Goal: Information Seeking & Learning: Learn about a topic

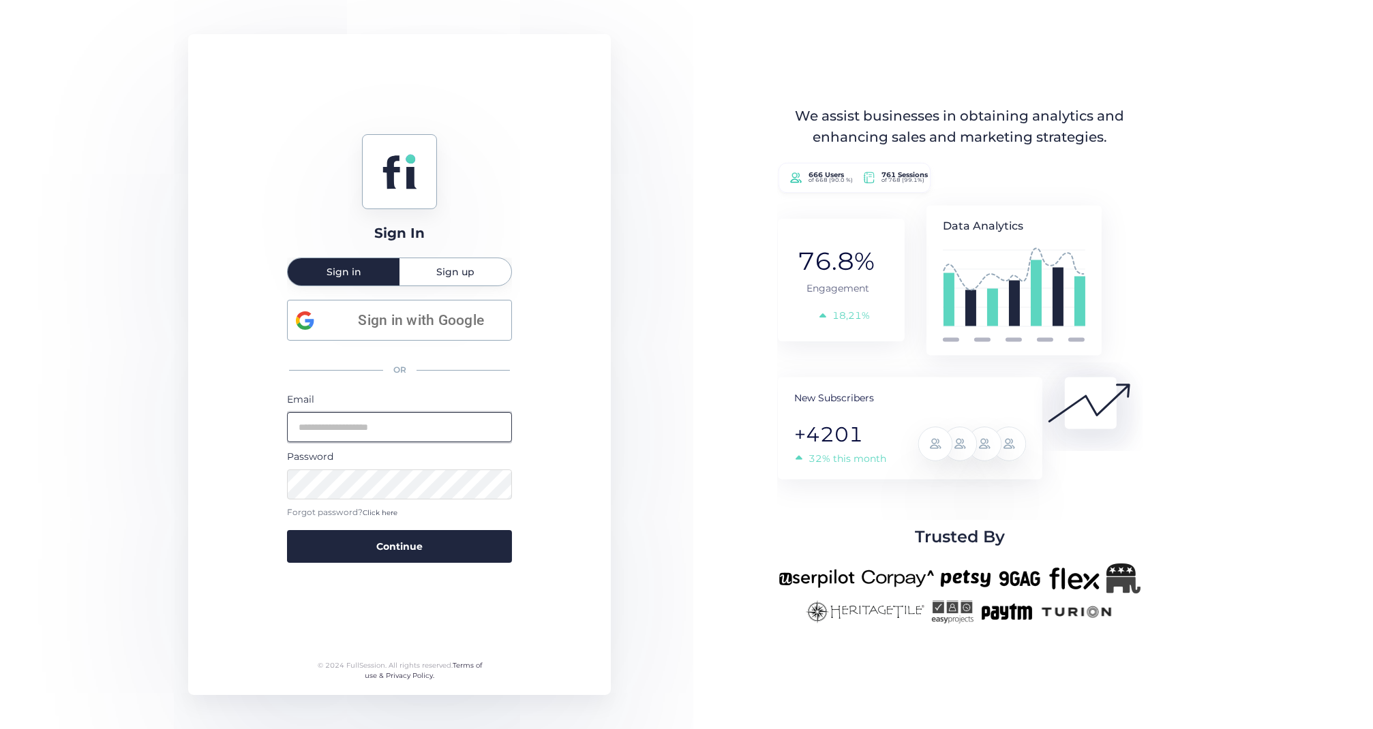
type input "**********"
click at [399, 545] on button "Continue" at bounding box center [399, 546] width 225 height 33
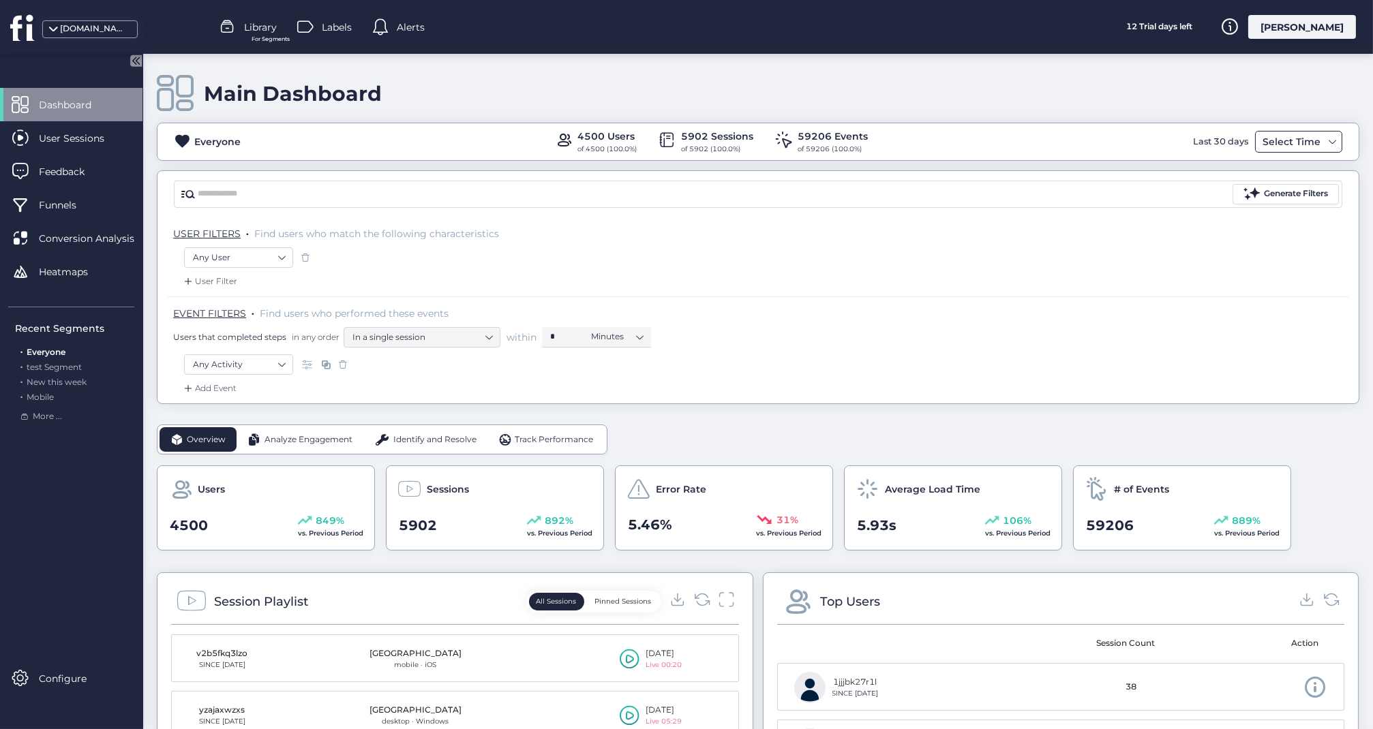
click at [1334, 139] on span at bounding box center [1332, 141] width 11 height 11
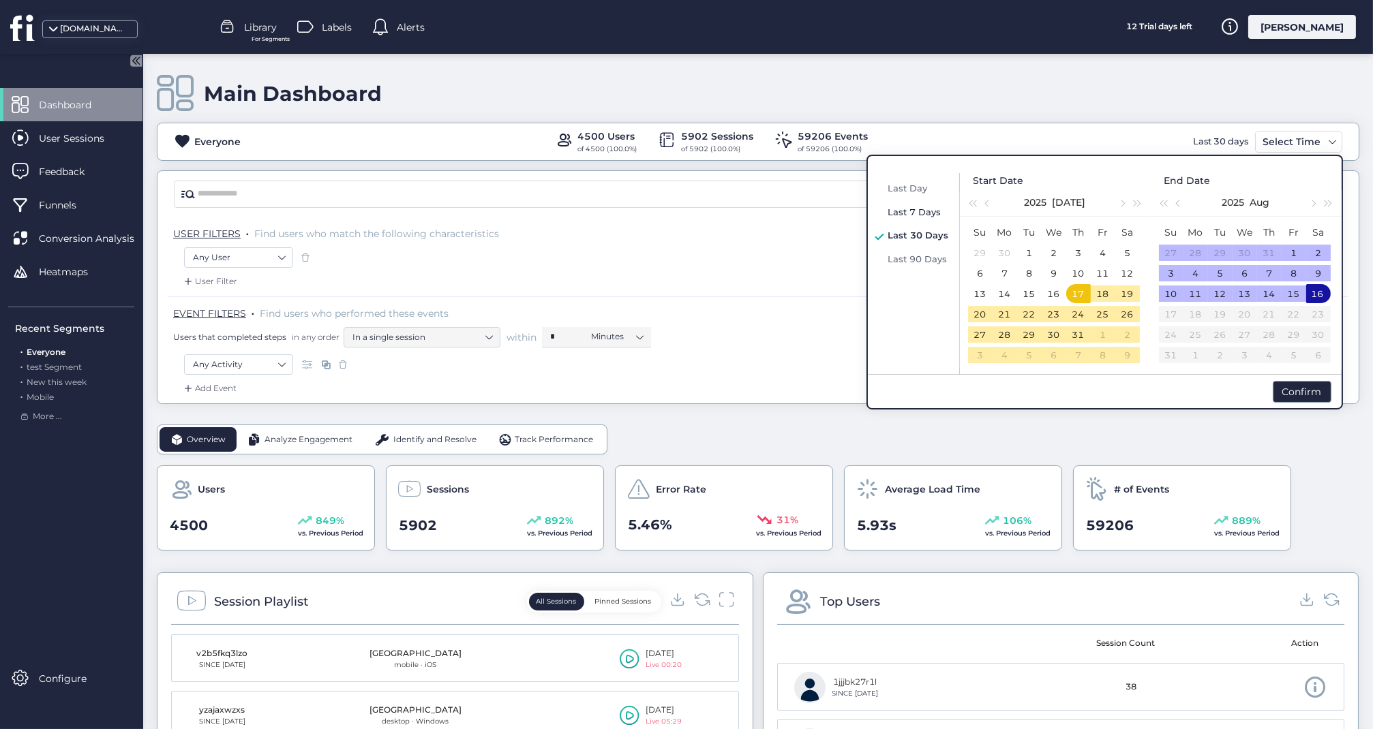
click at [933, 211] on span "Last 7 Days" at bounding box center [914, 212] width 53 height 11
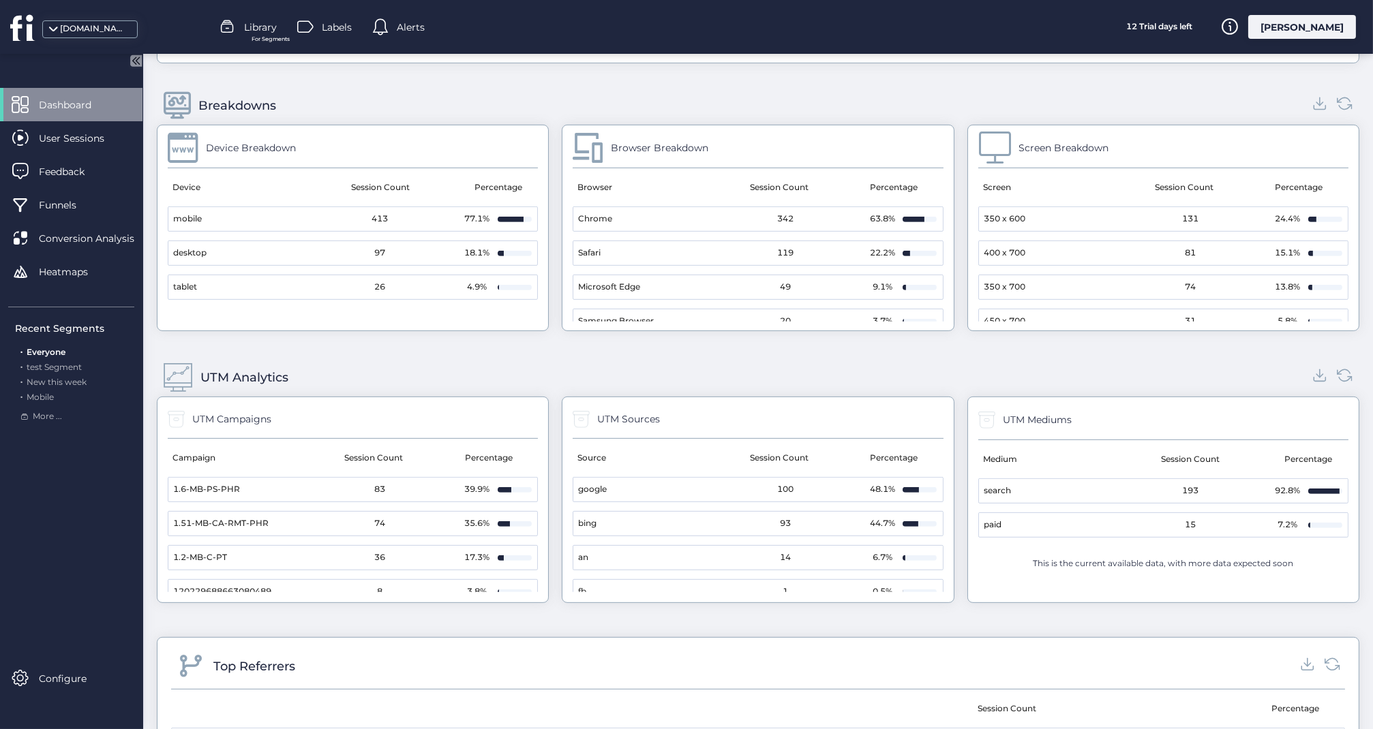
scroll to position [1330, 0]
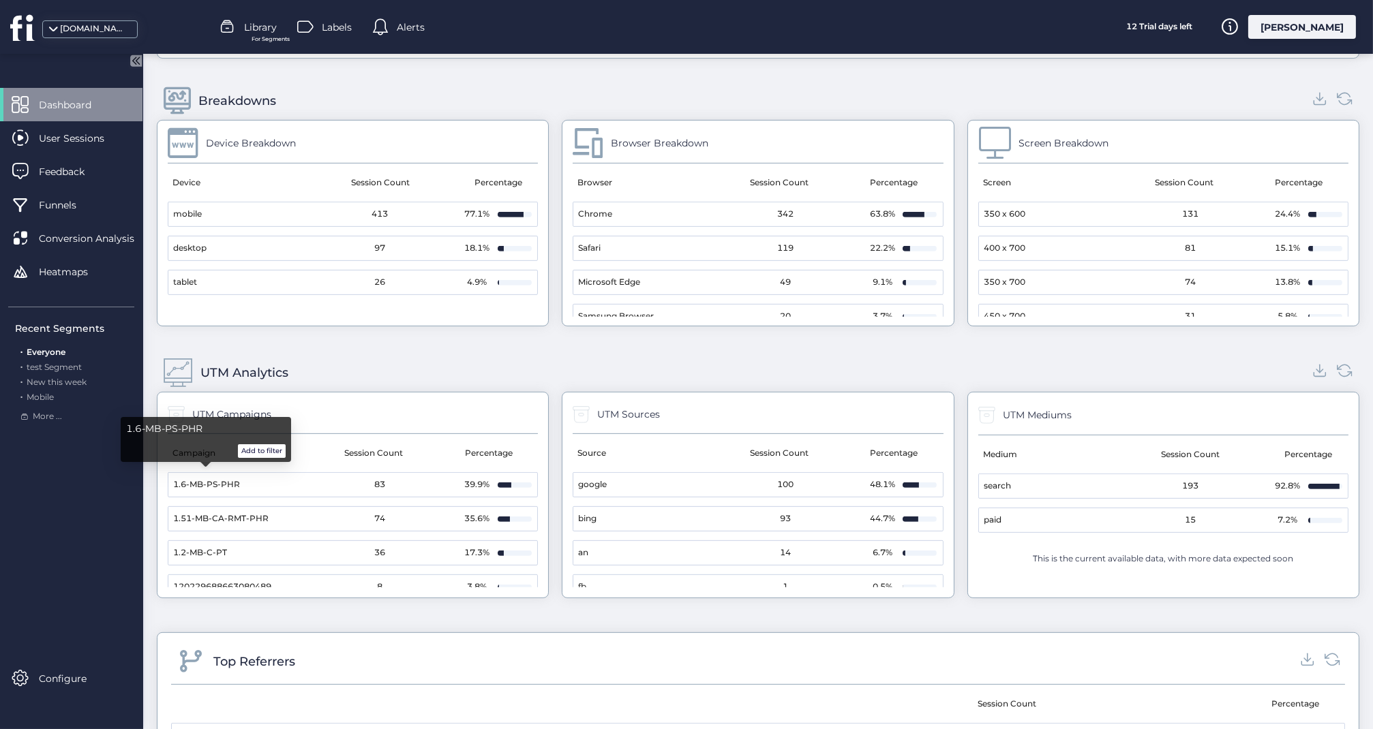
click at [230, 479] on span "1.6-MB-PS-PHR" at bounding box center [206, 485] width 67 height 13
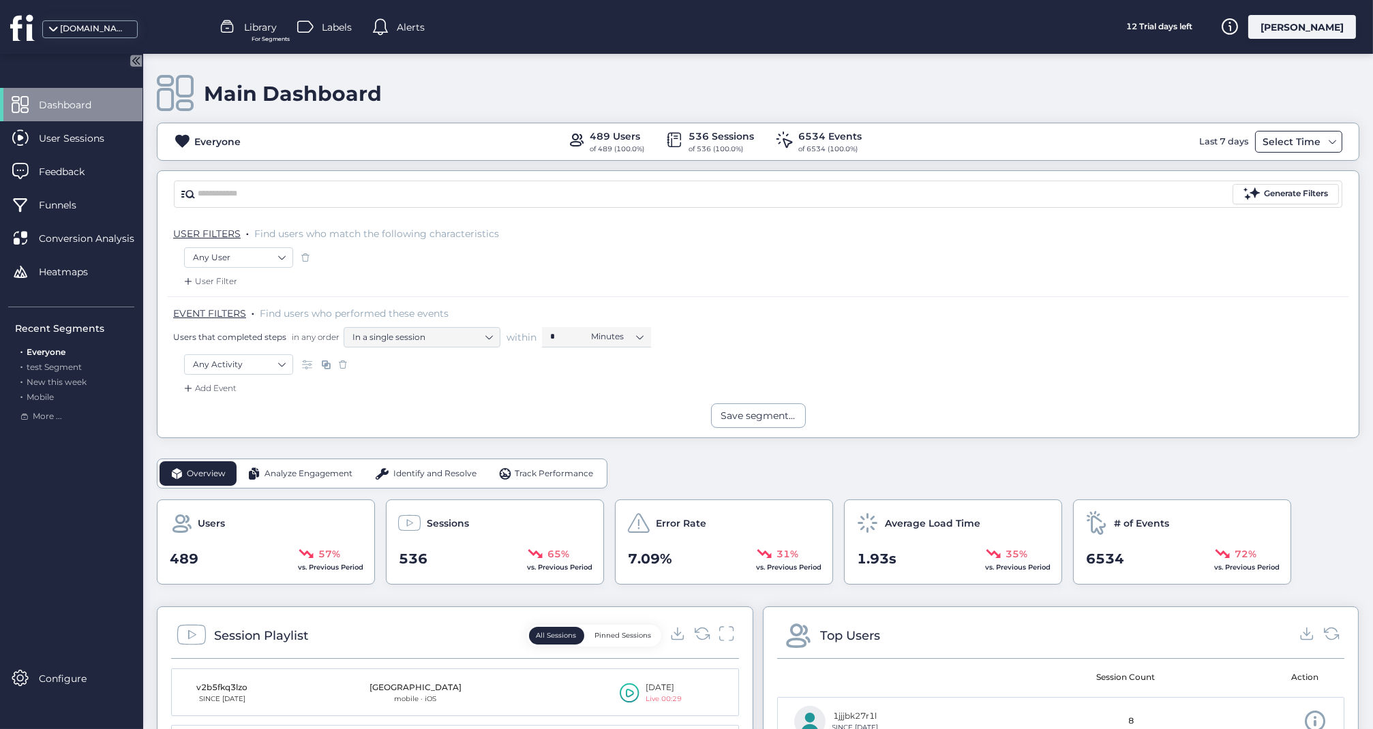
scroll to position [0, 0]
click at [1330, 139] on span at bounding box center [1332, 141] width 11 height 11
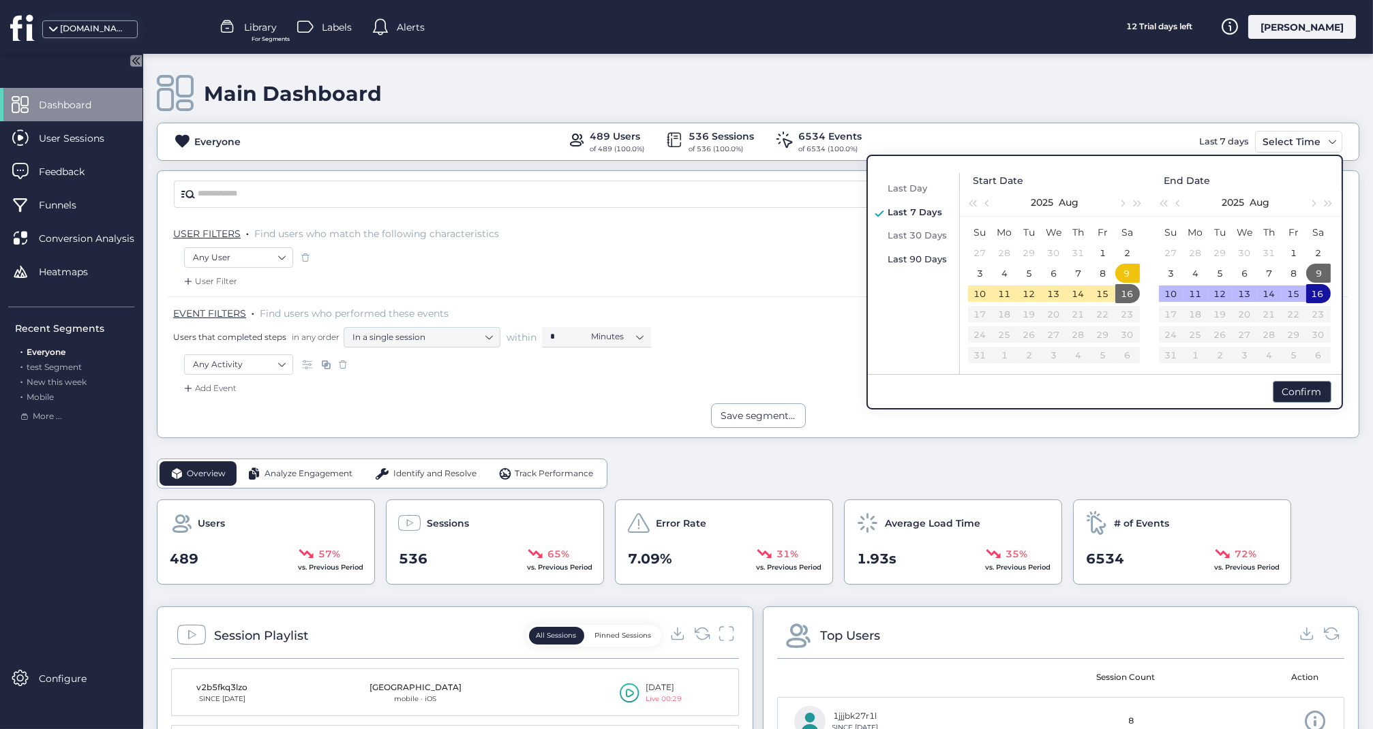
click at [924, 255] on span "Last 90 Days" at bounding box center [917, 259] width 59 height 11
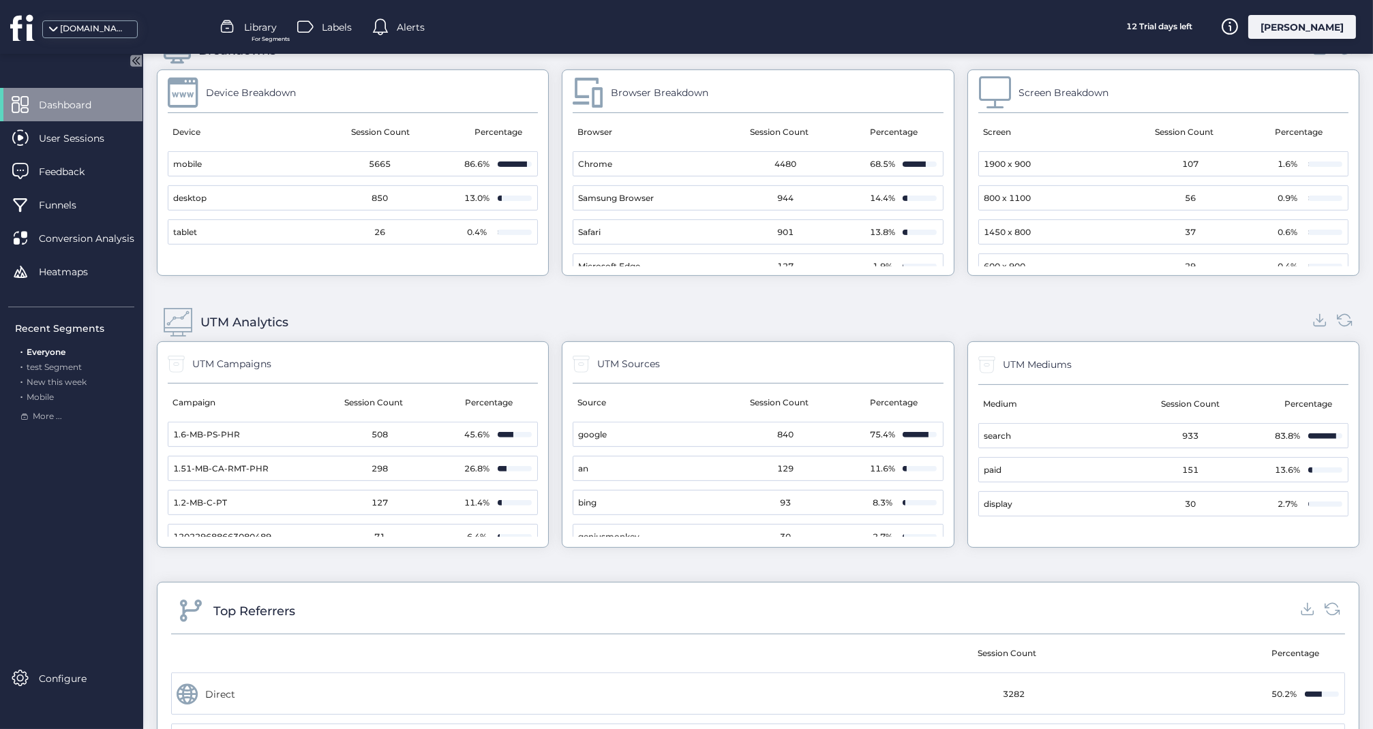
scroll to position [1274, 0]
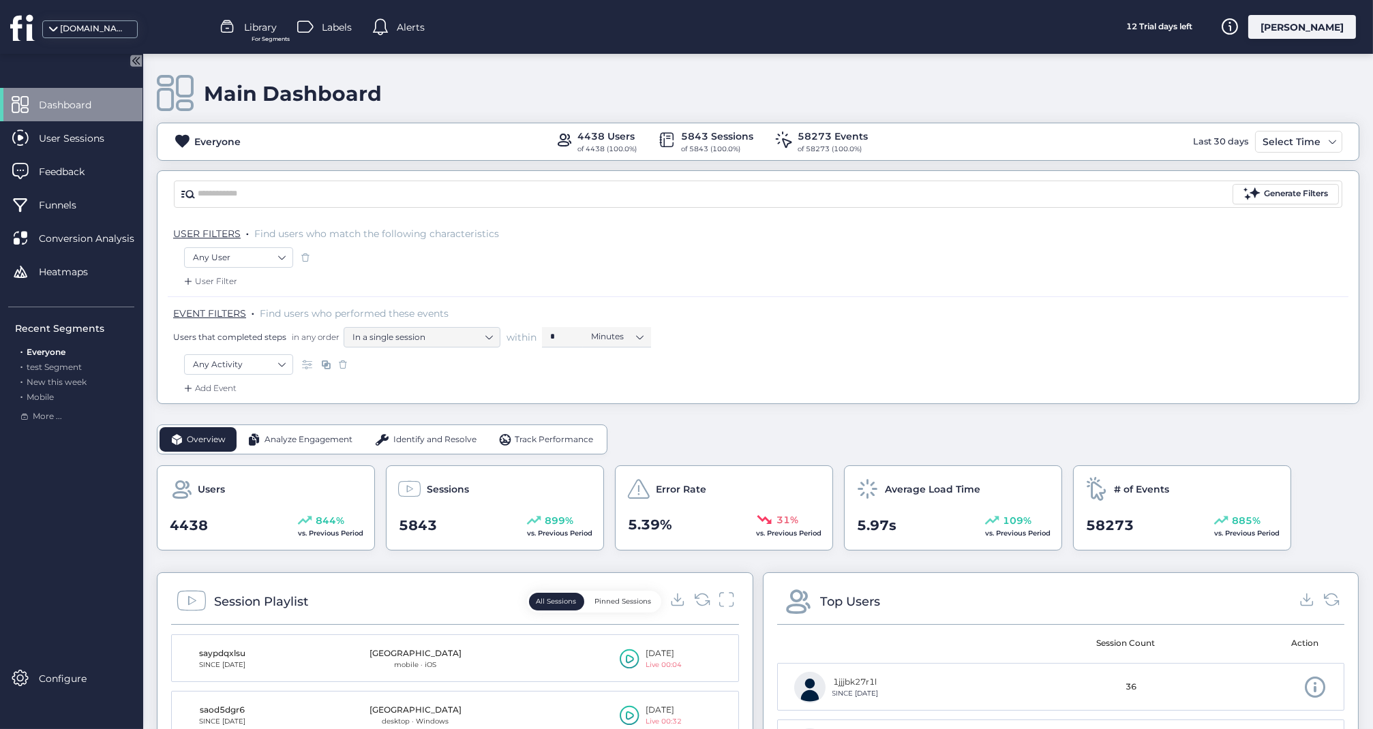
scroll to position [1329, 0]
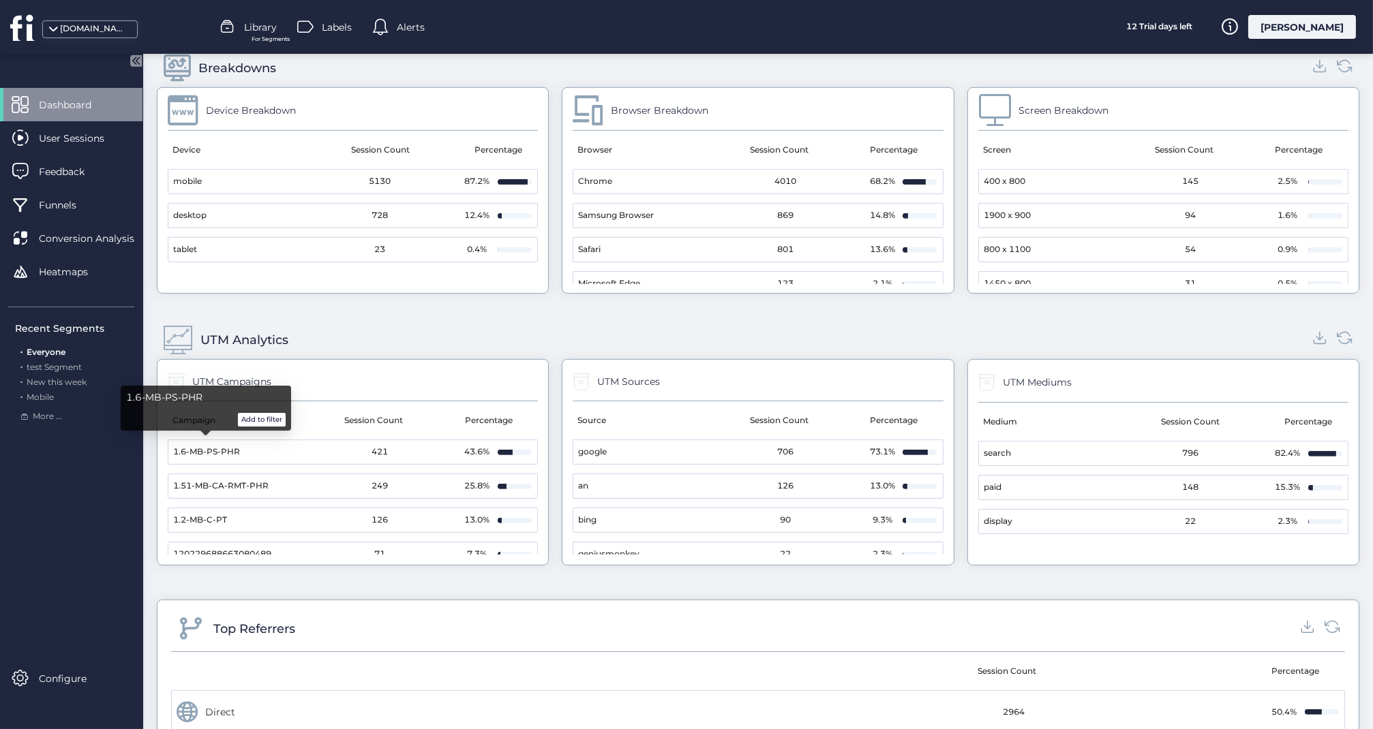
click at [228, 447] on span "1.6-MB-PS-PHR" at bounding box center [206, 452] width 67 height 13
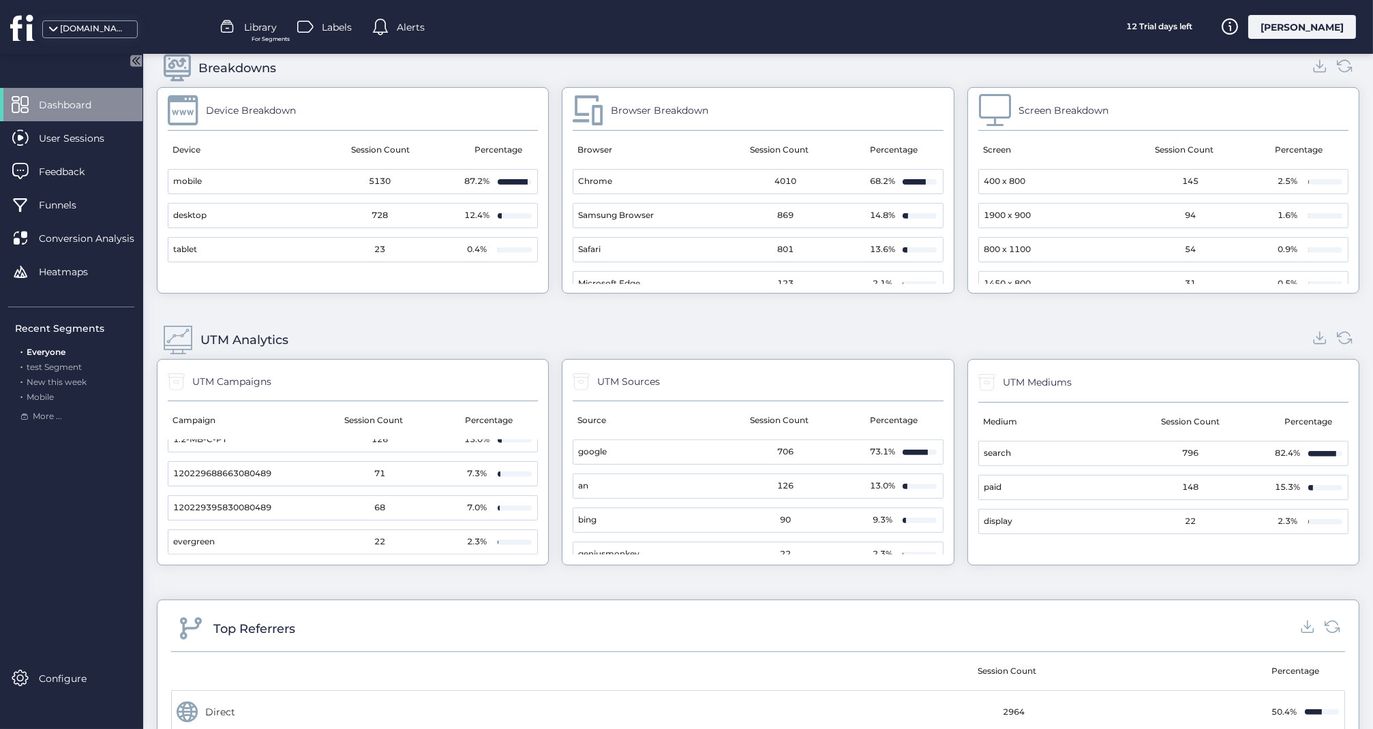
scroll to position [99, 0]
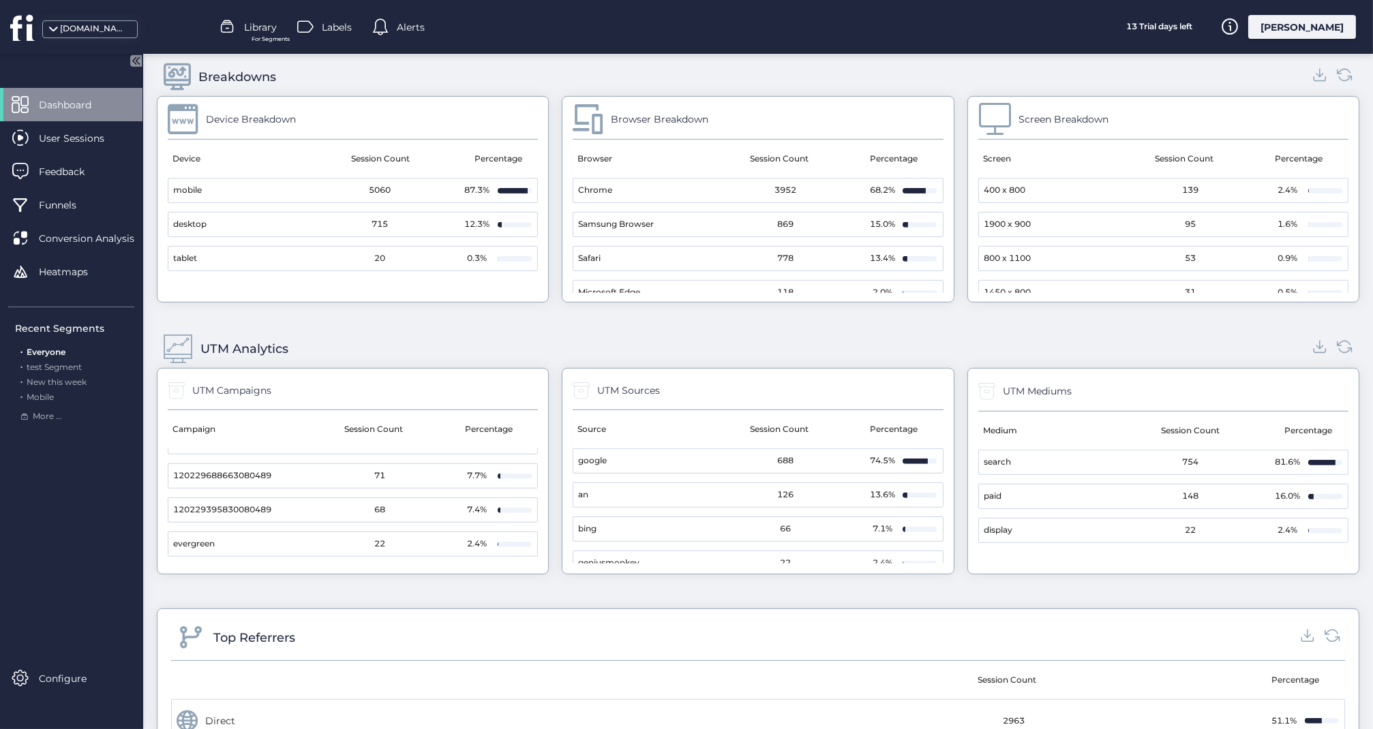
scroll to position [90, 0]
click at [211, 467] on span "120229688663080489" at bounding box center [222, 473] width 98 height 13
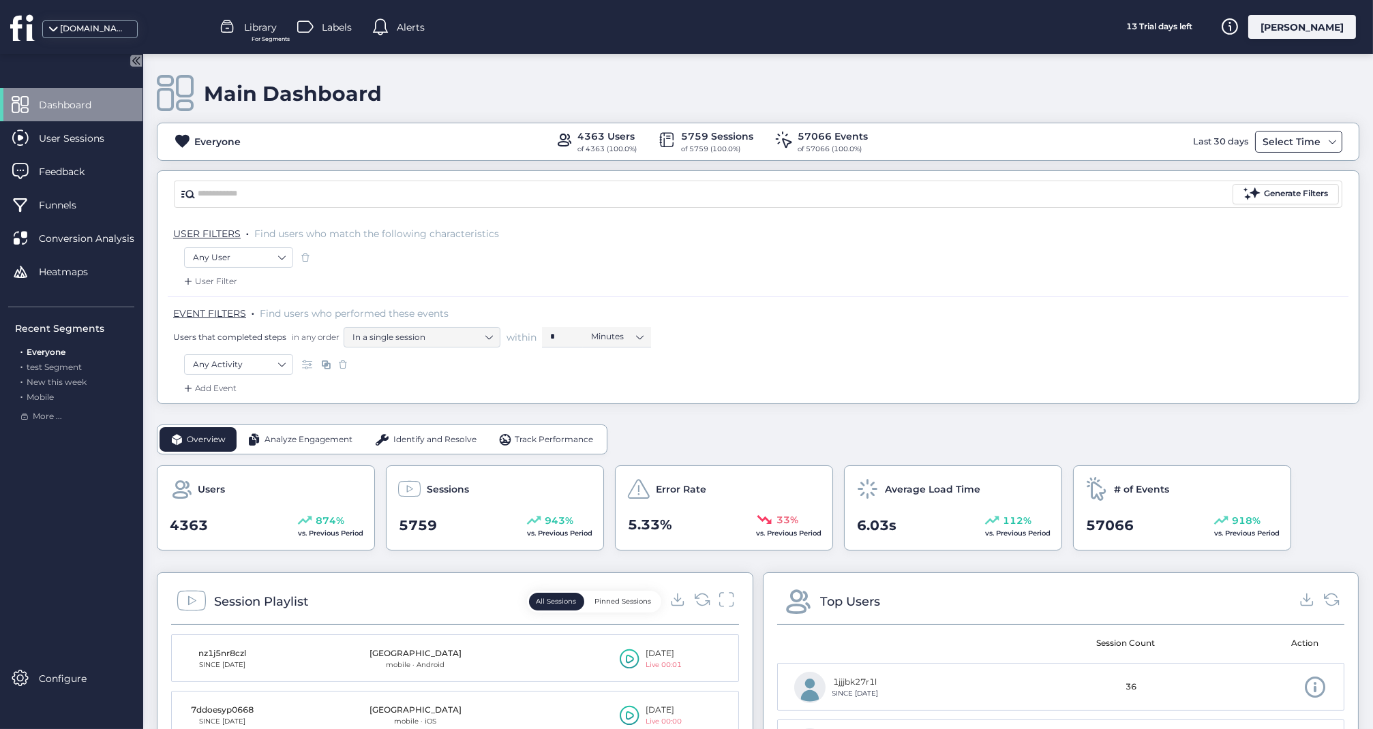
scroll to position [0, 0]
click at [1333, 139] on span at bounding box center [1332, 141] width 11 height 11
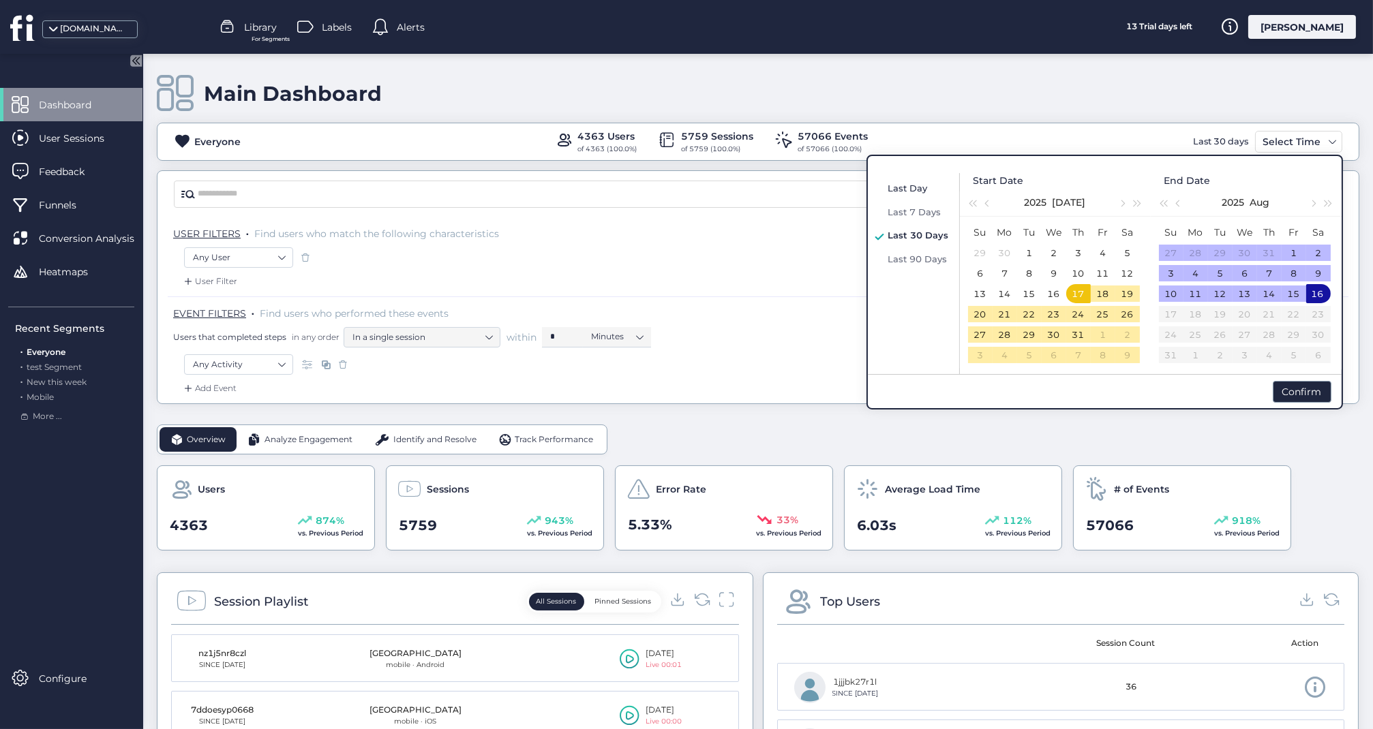
click at [910, 184] on span "Last Day" at bounding box center [908, 188] width 40 height 11
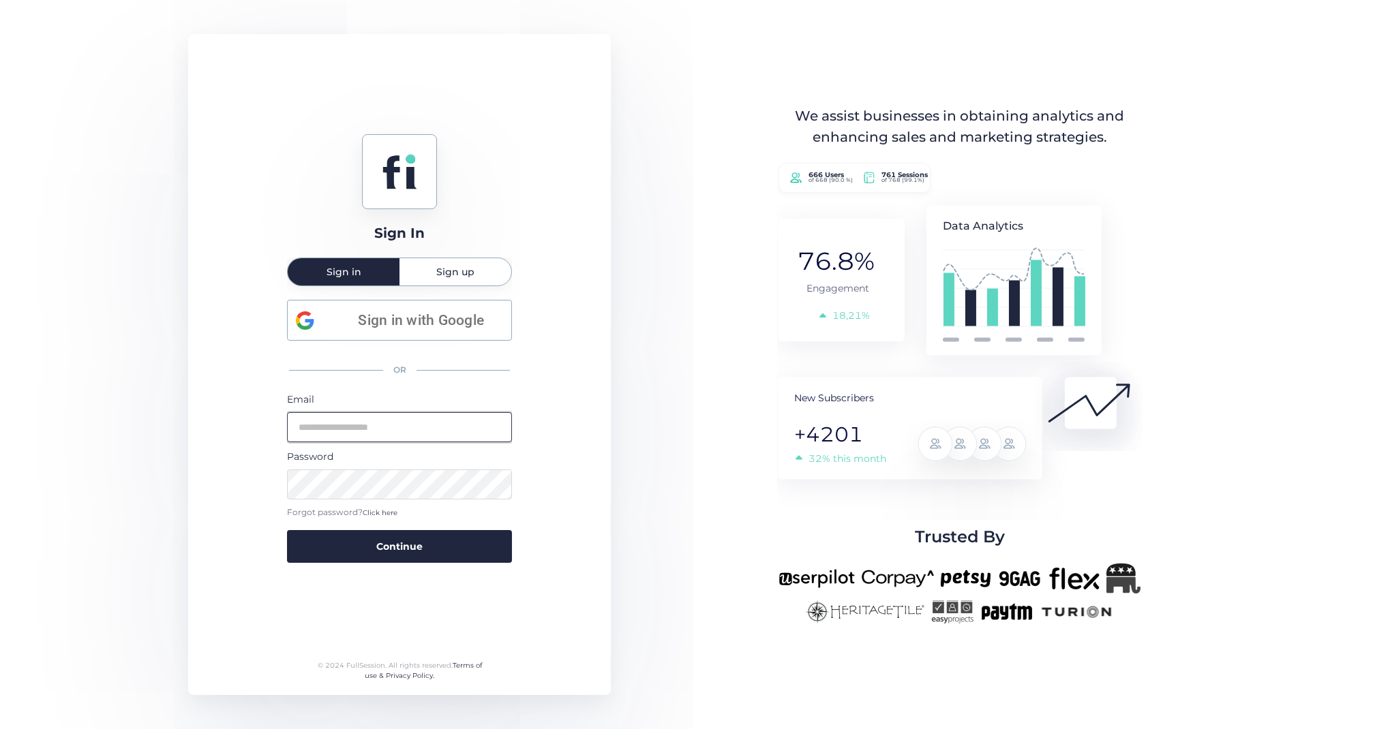
type input "**********"
click at [399, 545] on button "Continue" at bounding box center [399, 546] width 225 height 33
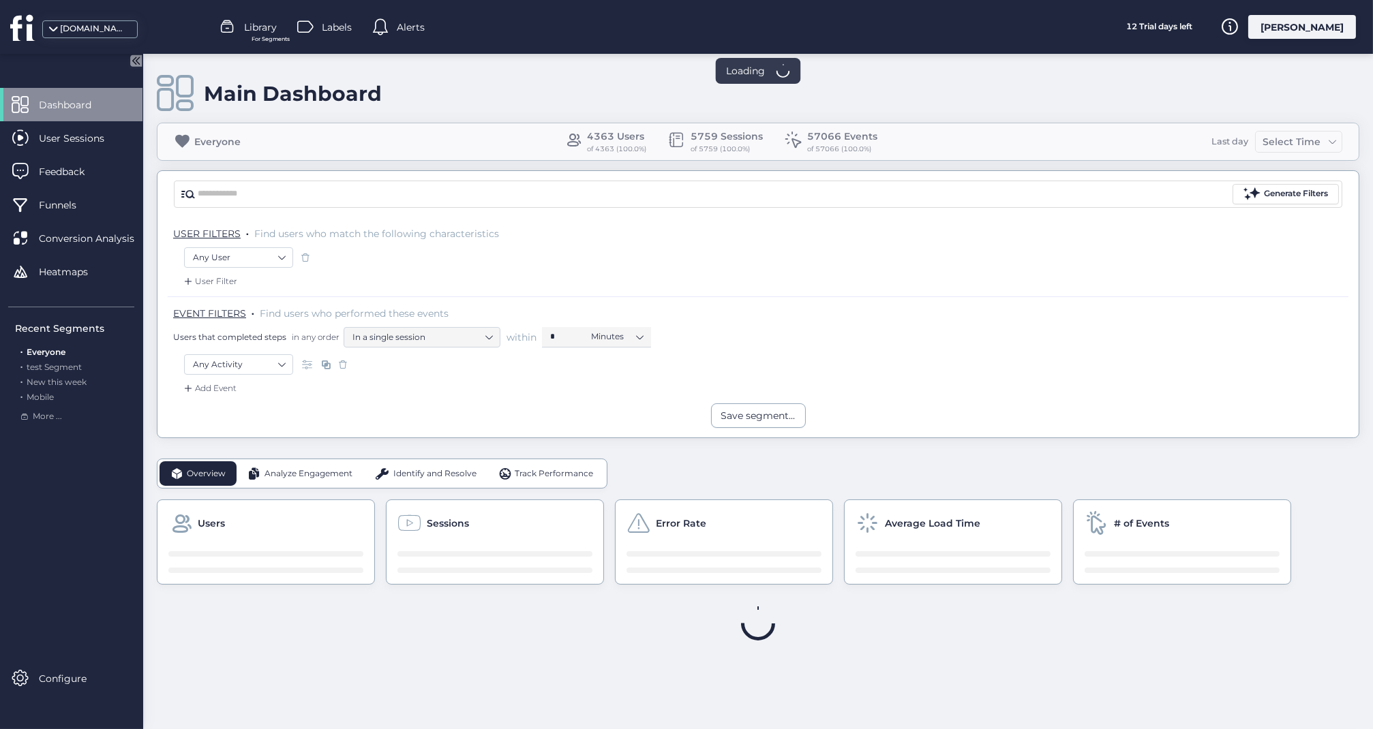
click at [1333, 142] on fs-statistics-bar "Everyone 4363 Users of 4363 (100.0%) 5759 Sessions of 5759 (100.0%) 57066 Event…" at bounding box center [758, 142] width 1202 height 38
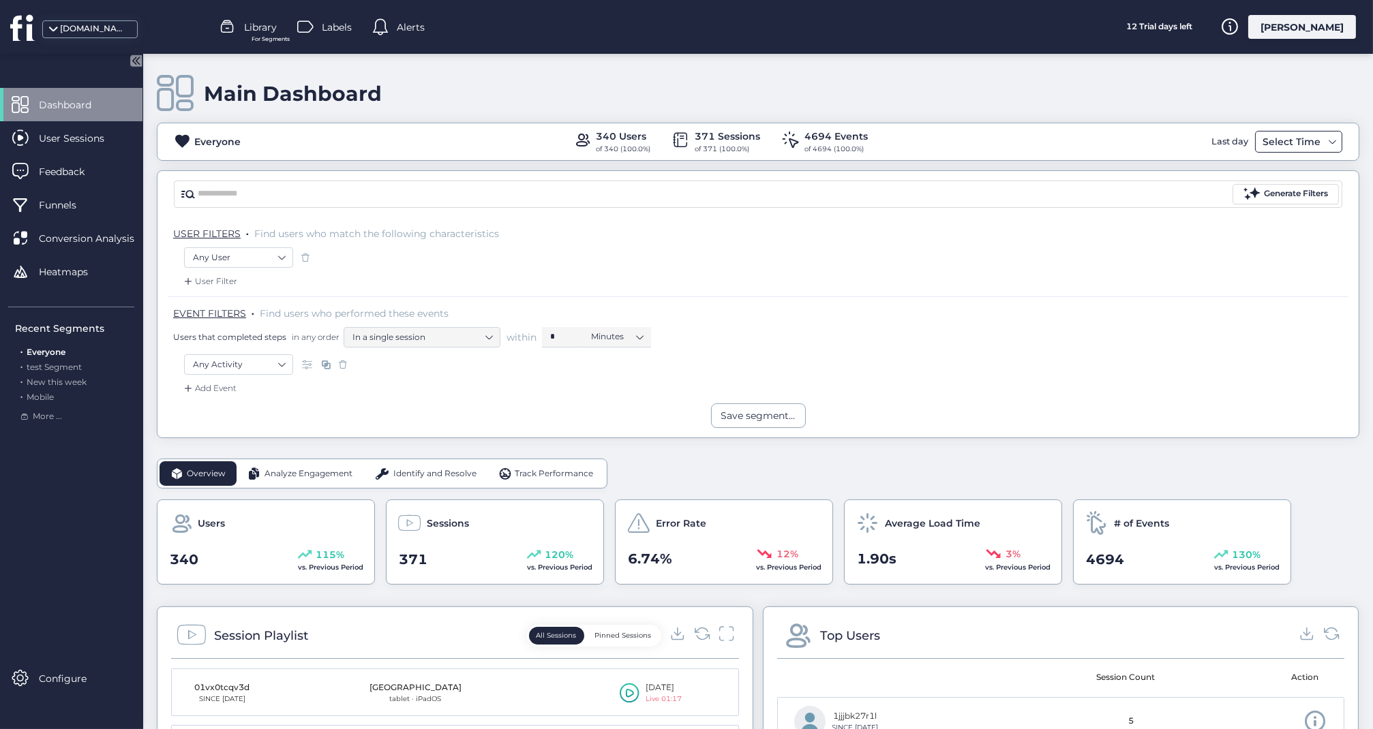
click at [1330, 139] on span at bounding box center [1332, 141] width 11 height 11
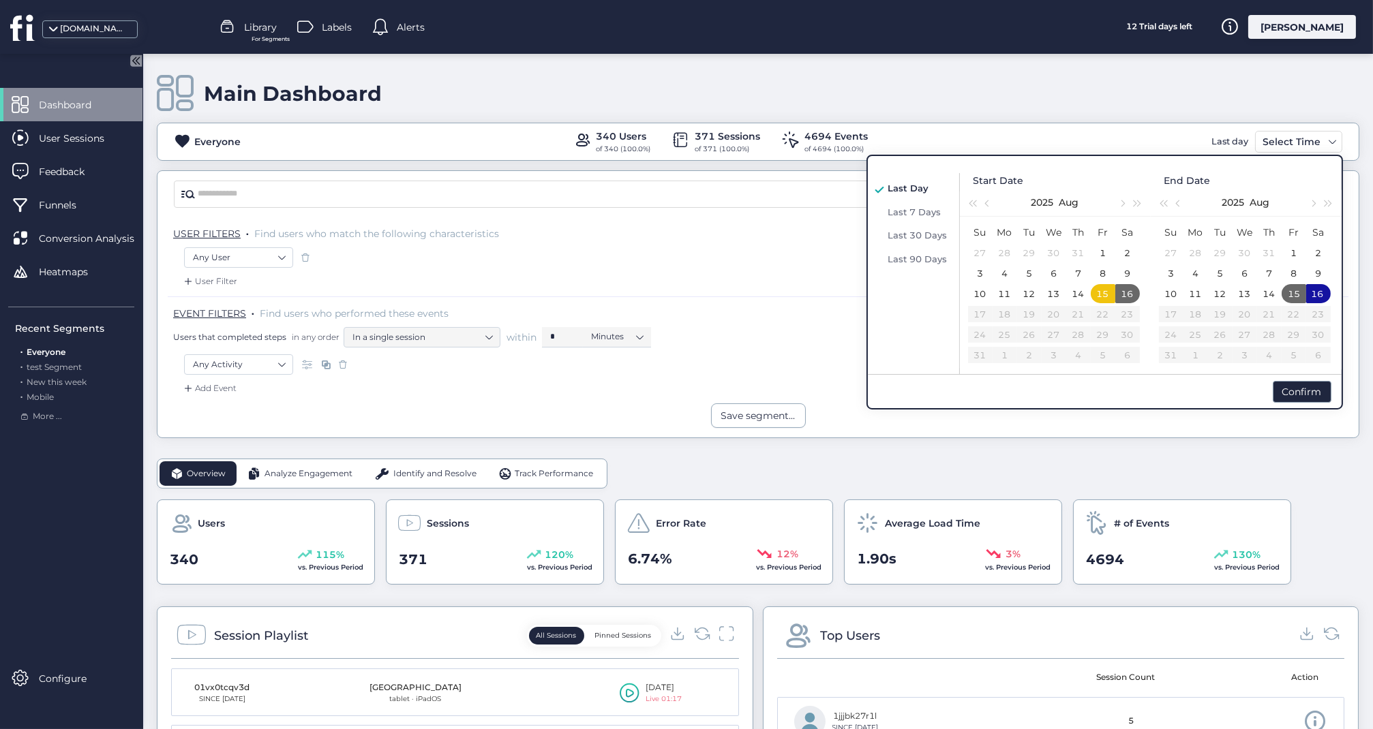
click at [907, 185] on span "Last Day" at bounding box center [908, 188] width 41 height 11
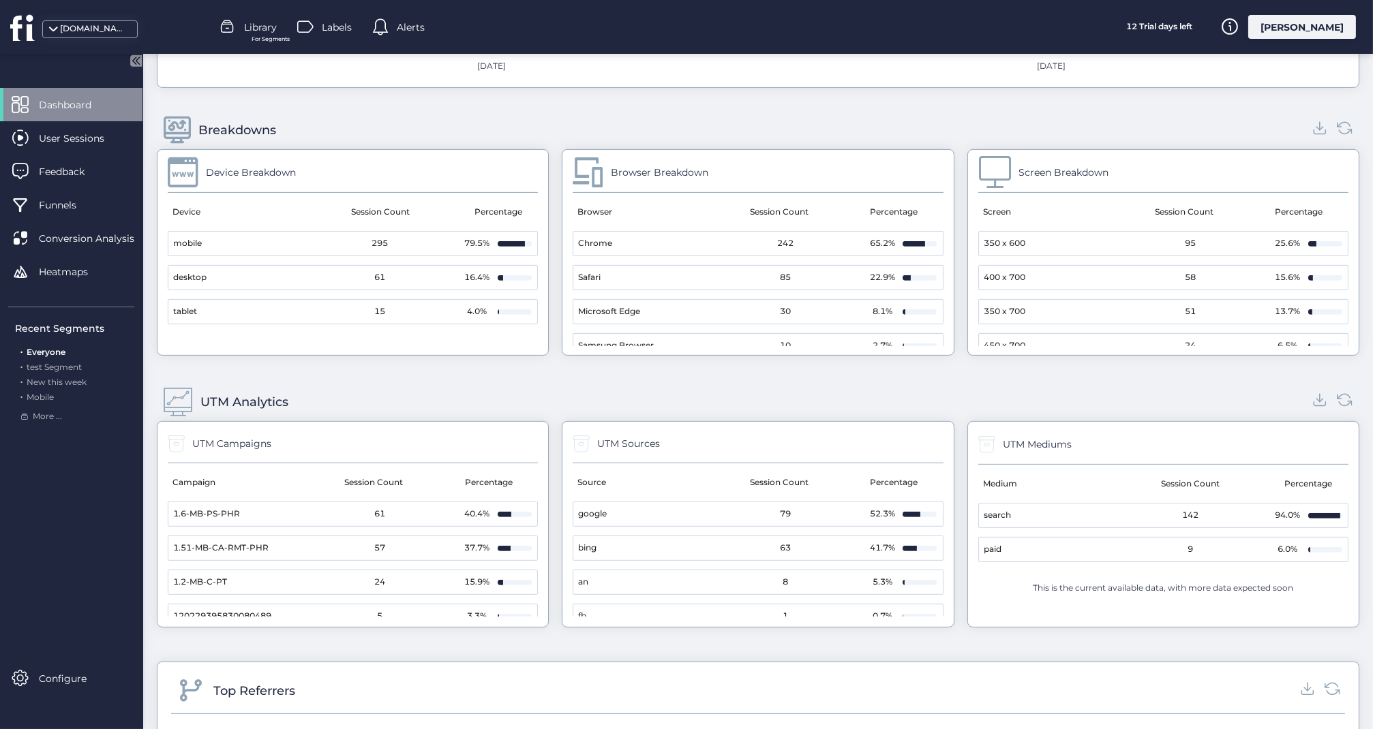
scroll to position [1306, 0]
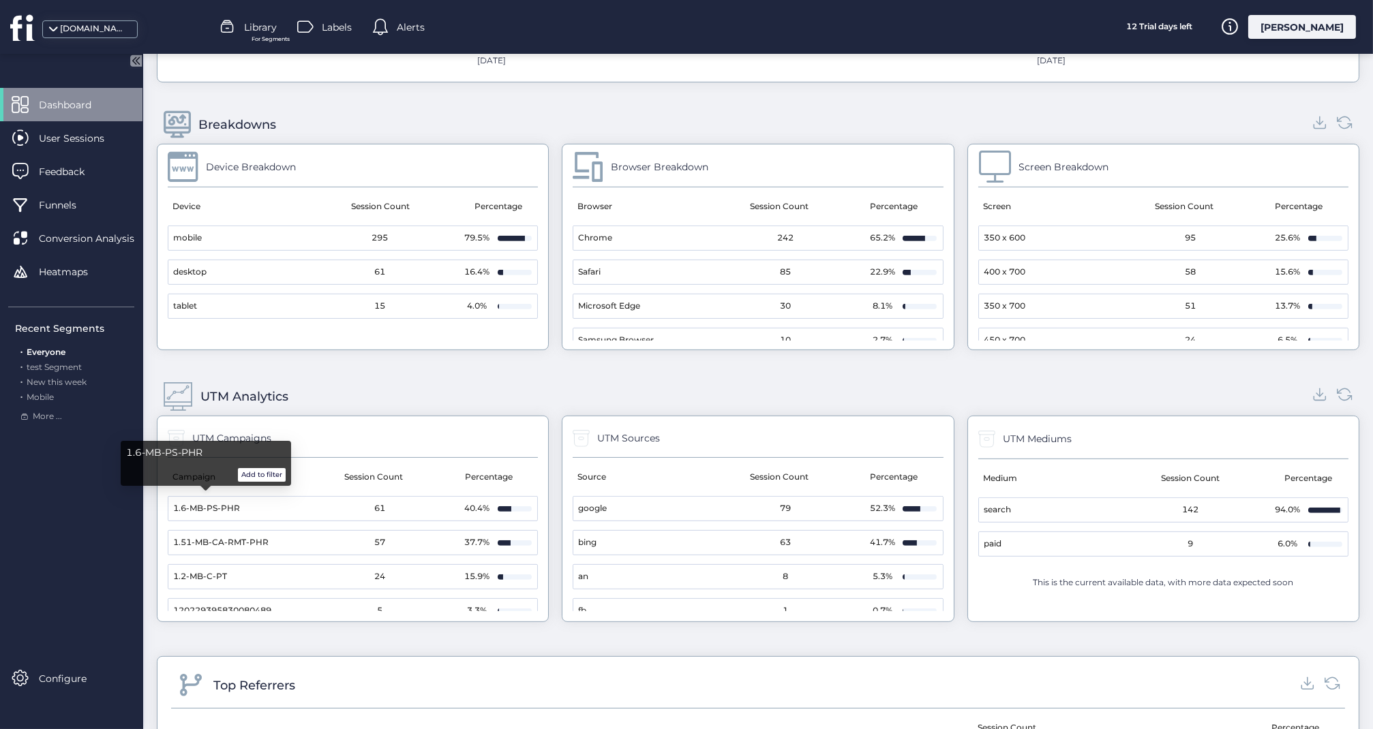
click at [230, 506] on span "1.6-MB-PS-PHR" at bounding box center [206, 508] width 67 height 13
click at [202, 461] on div "1.6-MB-PS-PHR Add to filter" at bounding box center [206, 463] width 160 height 37
click at [360, 497] on mat-cell "61" at bounding box center [379, 509] width 165 height 24
click at [374, 509] on mat-cell "61" at bounding box center [379, 509] width 165 height 24
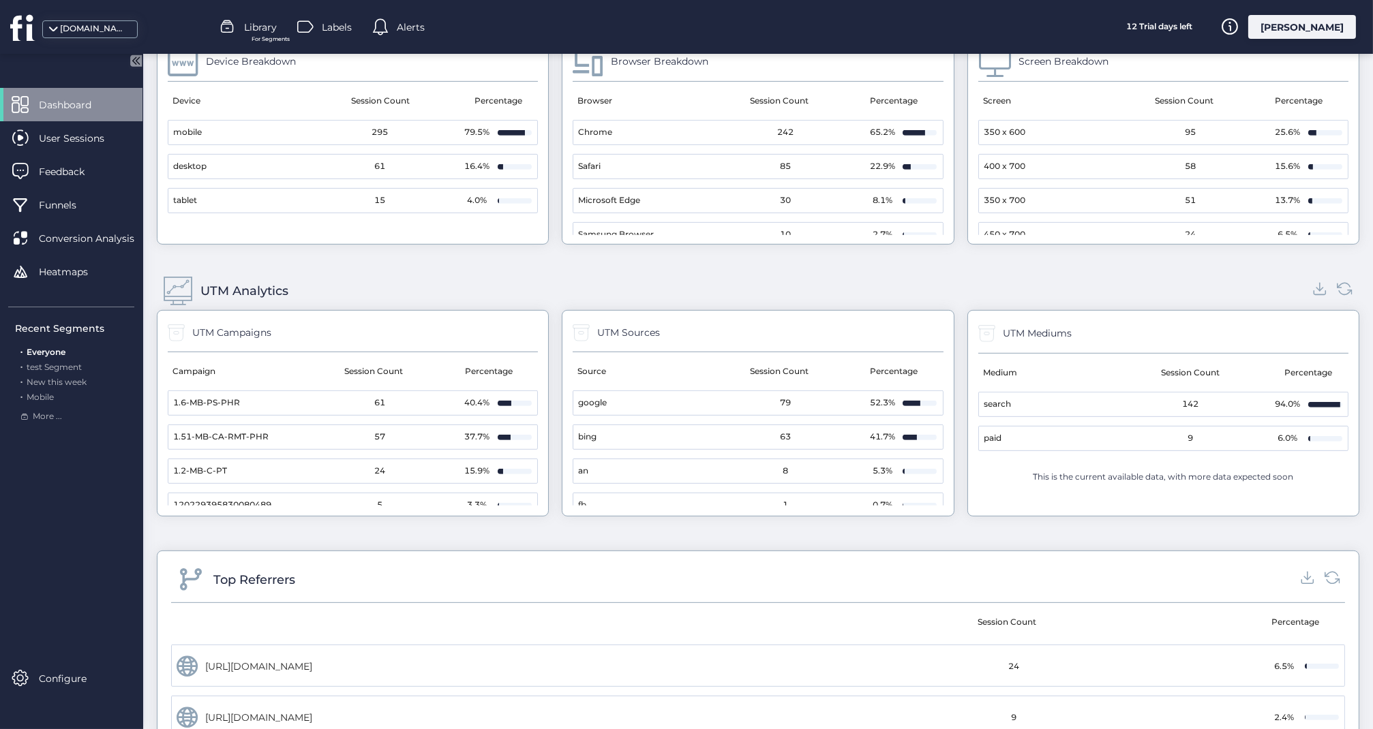
scroll to position [205, 0]
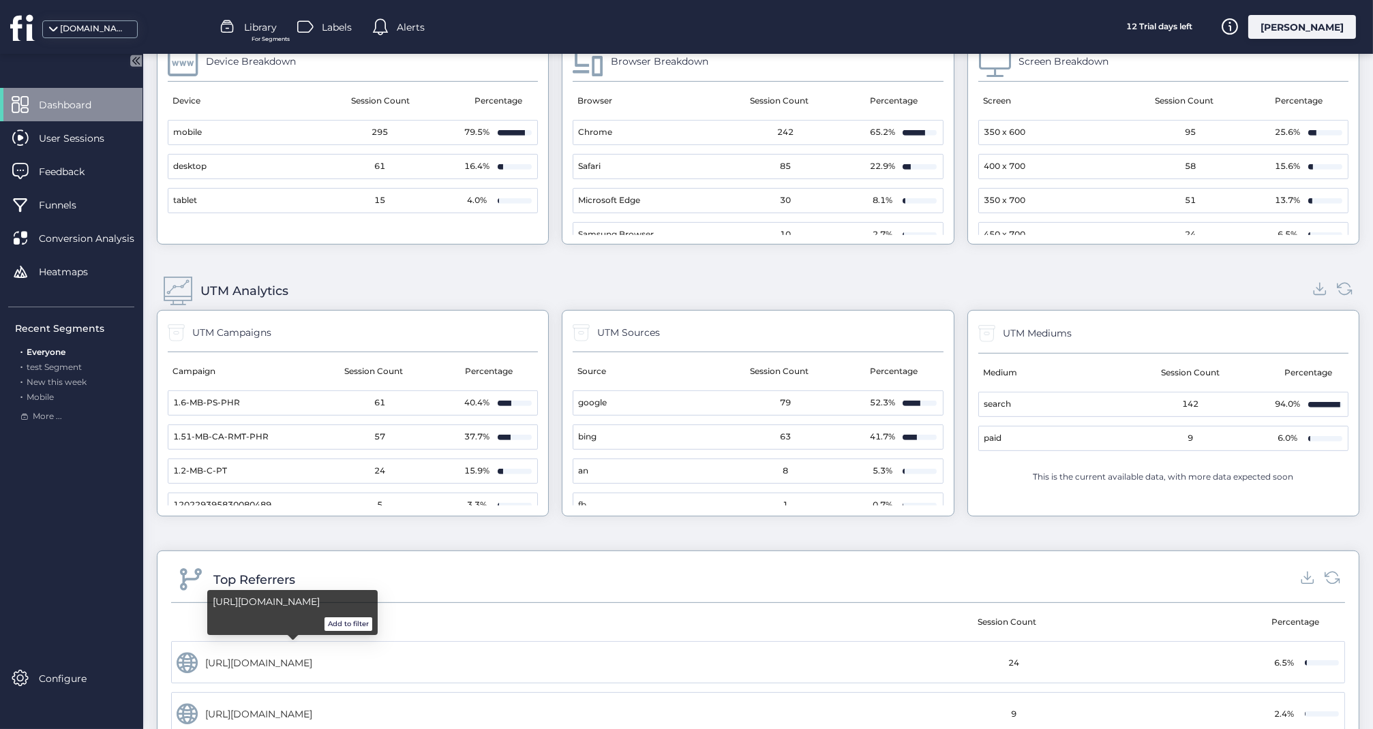
drag, startPoint x: 348, startPoint y: 659, endPoint x: 290, endPoint y: 658, distance: 58.0
click at [290, 658] on div "[URL][DOMAIN_NAME]" at bounding box center [307, 663] width 205 height 15
drag, startPoint x: 264, startPoint y: 657, endPoint x: 298, endPoint y: 661, distance: 33.6
click at [298, 661] on div "https://www.search4you2.com/" at bounding box center [307, 663] width 205 height 15
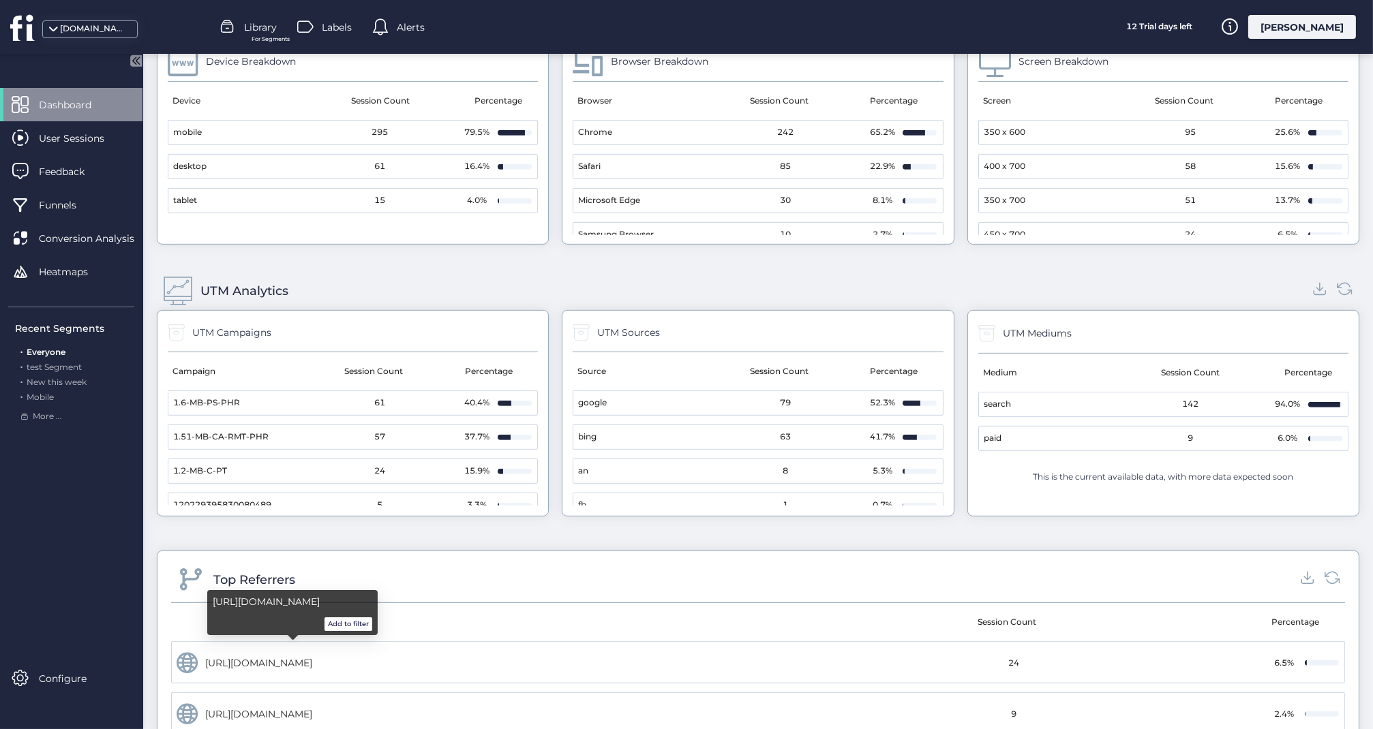
click at [298, 661] on div "https://www.search4you2.com/" at bounding box center [307, 663] width 205 height 15
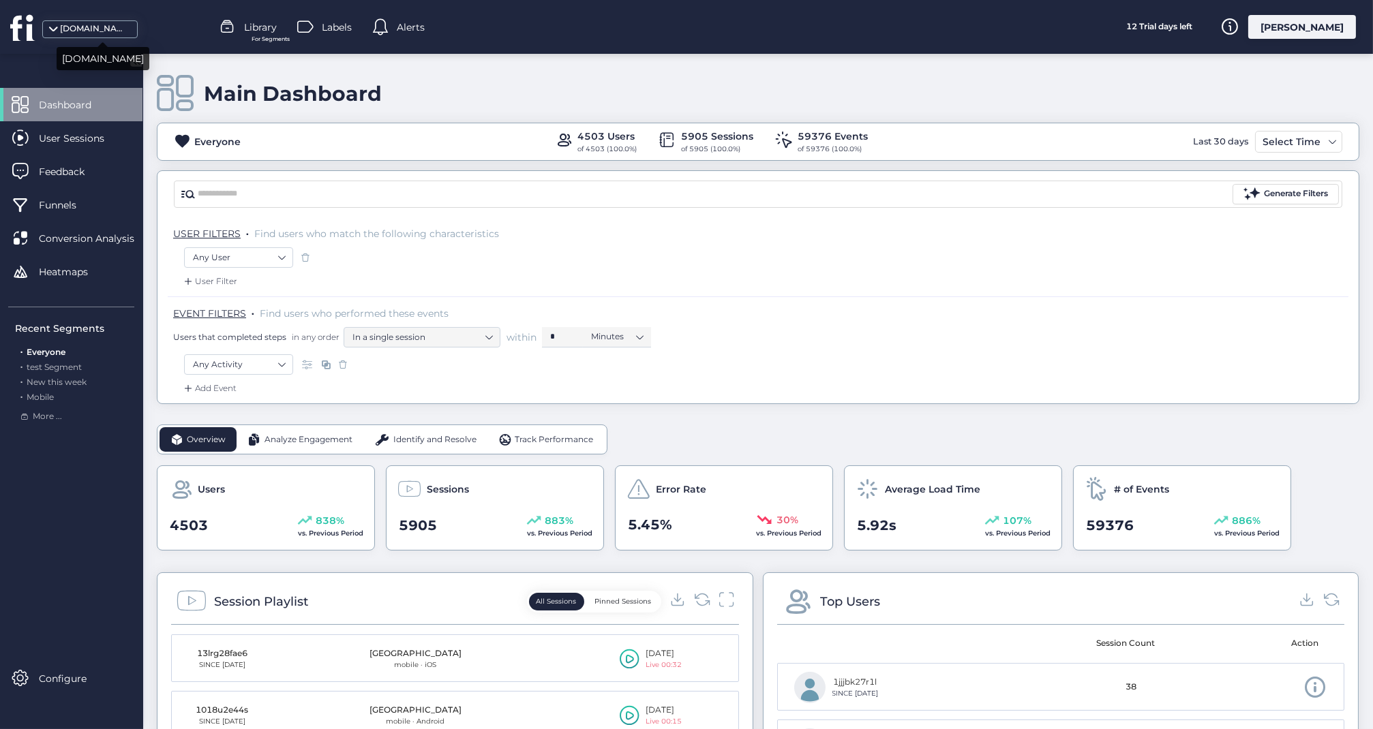
click at [80, 30] on div "[DOMAIN_NAME]" at bounding box center [94, 28] width 68 height 13
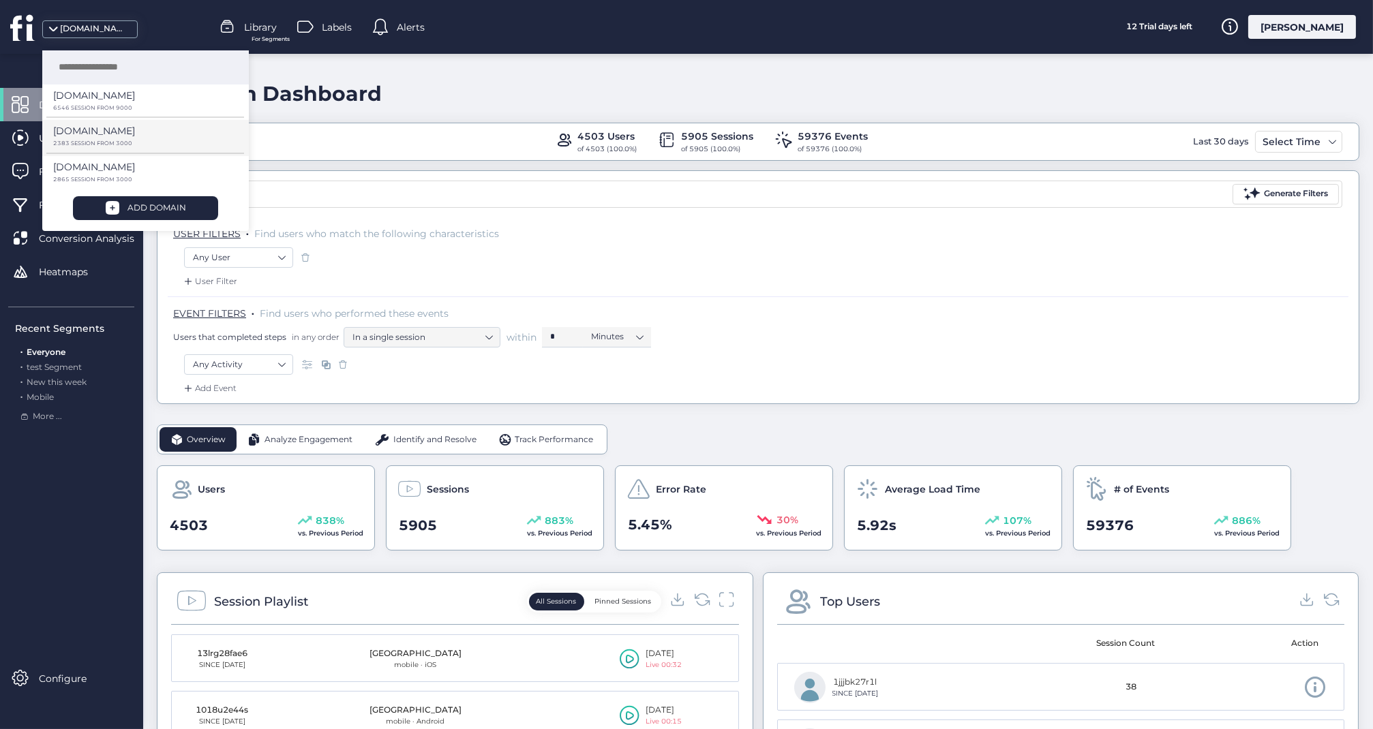
click at [79, 103] on p "[DOMAIN_NAME]" at bounding box center [94, 95] width 82 height 15
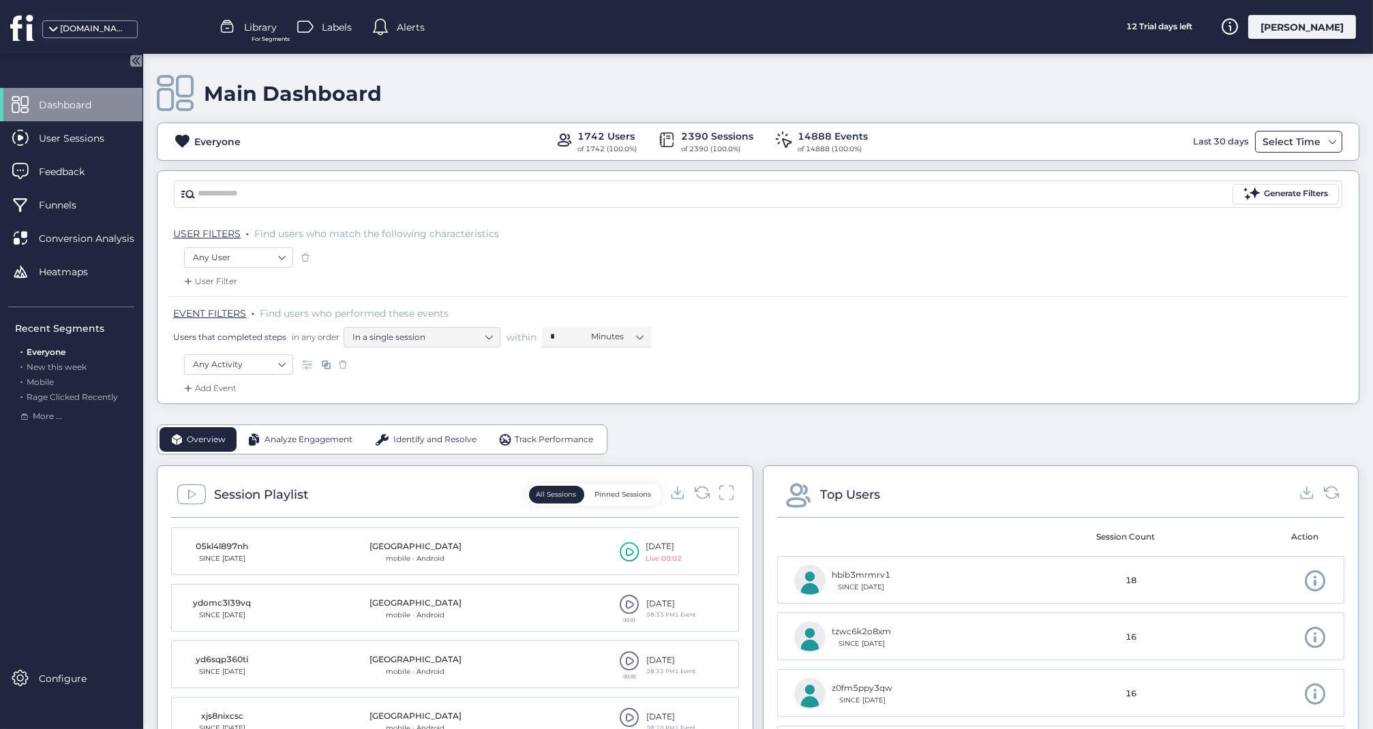
click at [1334, 146] on span at bounding box center [1332, 141] width 11 height 11
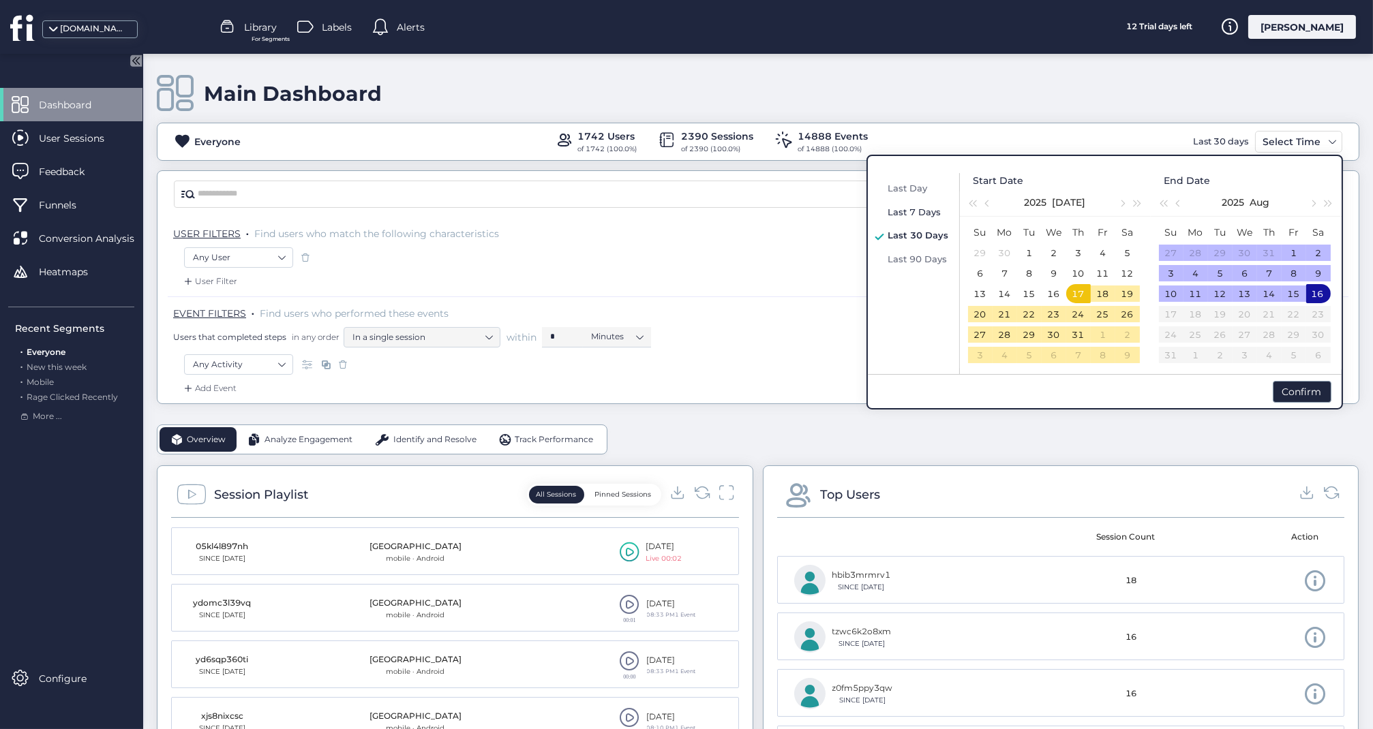
click at [906, 207] on span "Last 7 Days" at bounding box center [914, 212] width 53 height 11
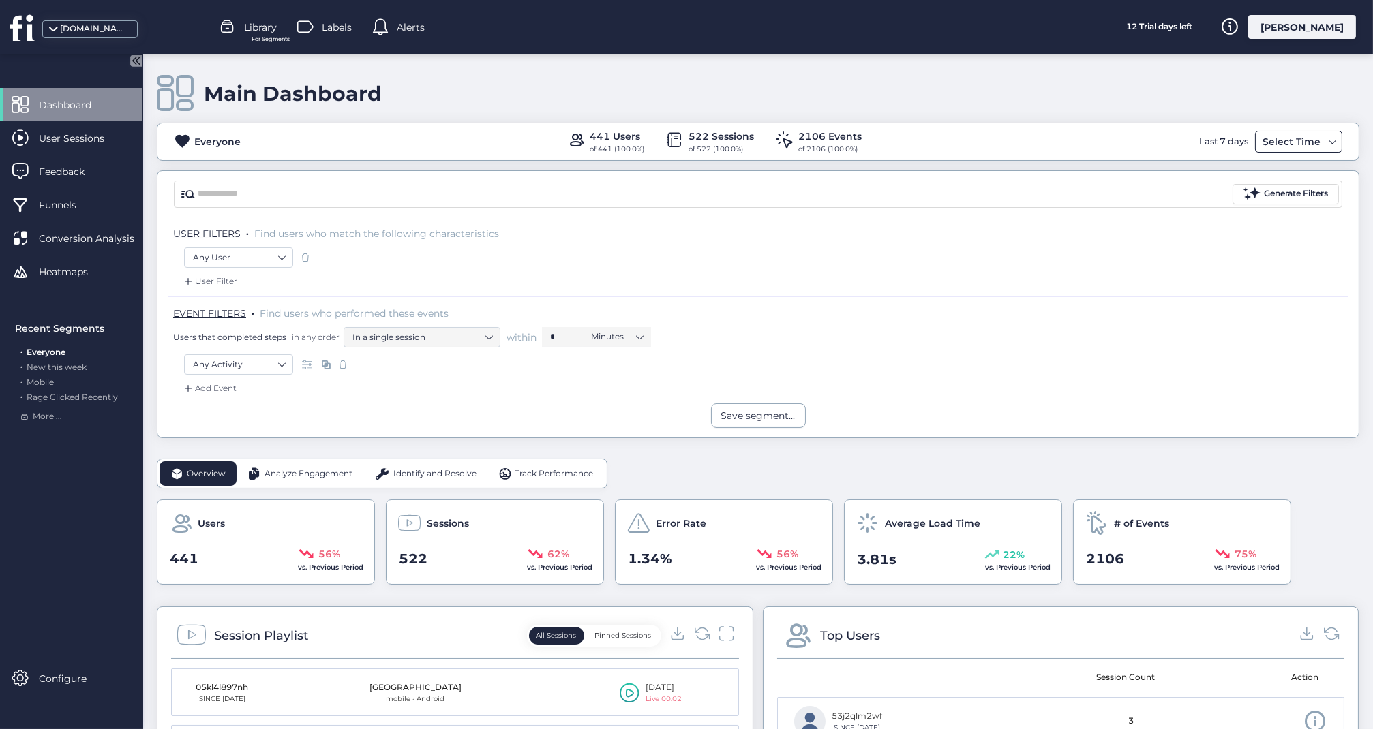
click at [1333, 138] on span at bounding box center [1332, 141] width 11 height 11
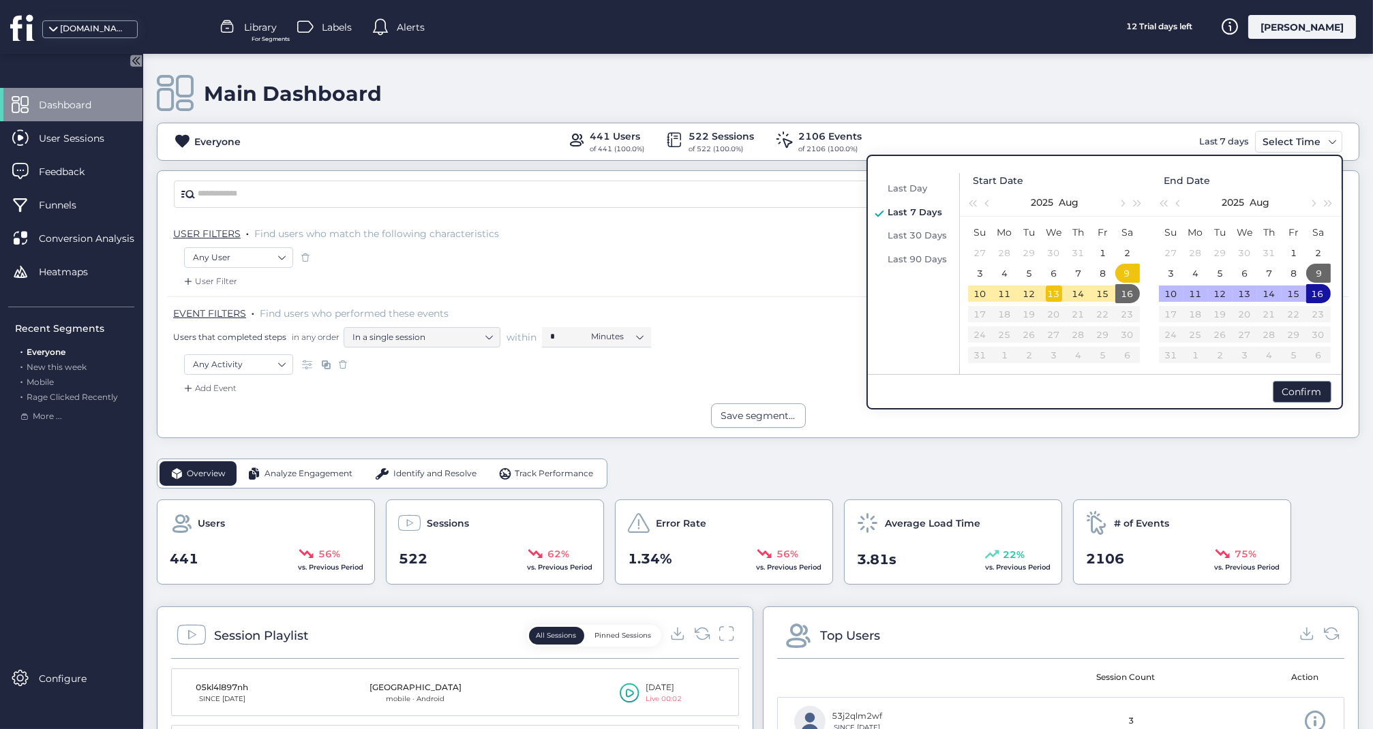
click at [1048, 293] on div "13" at bounding box center [1054, 294] width 16 height 16
click at [1028, 298] on div "12" at bounding box center [1029, 294] width 16 height 16
click at [1126, 292] on div "16" at bounding box center [1127, 294] width 16 height 16
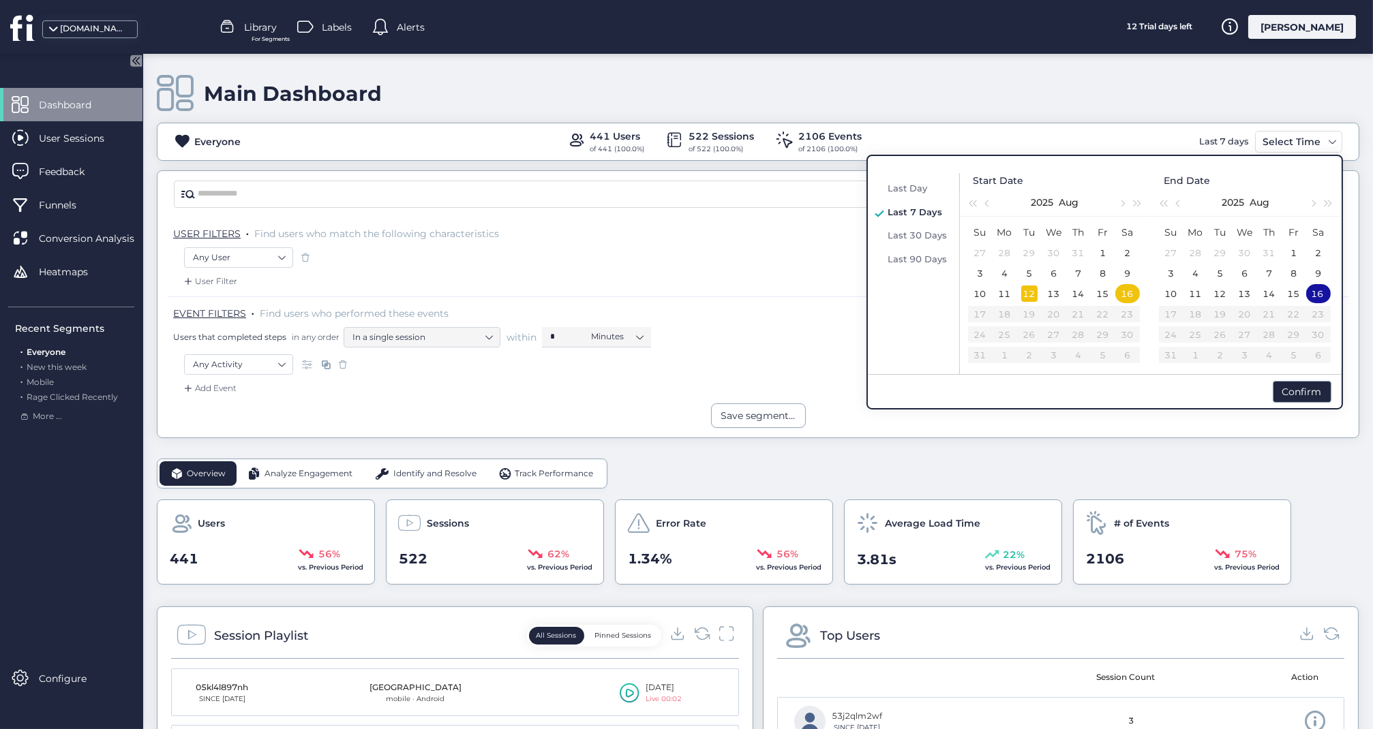
click at [1028, 290] on div "12" at bounding box center [1029, 294] width 16 height 16
click at [1295, 393] on div "Confirm" at bounding box center [1302, 392] width 59 height 22
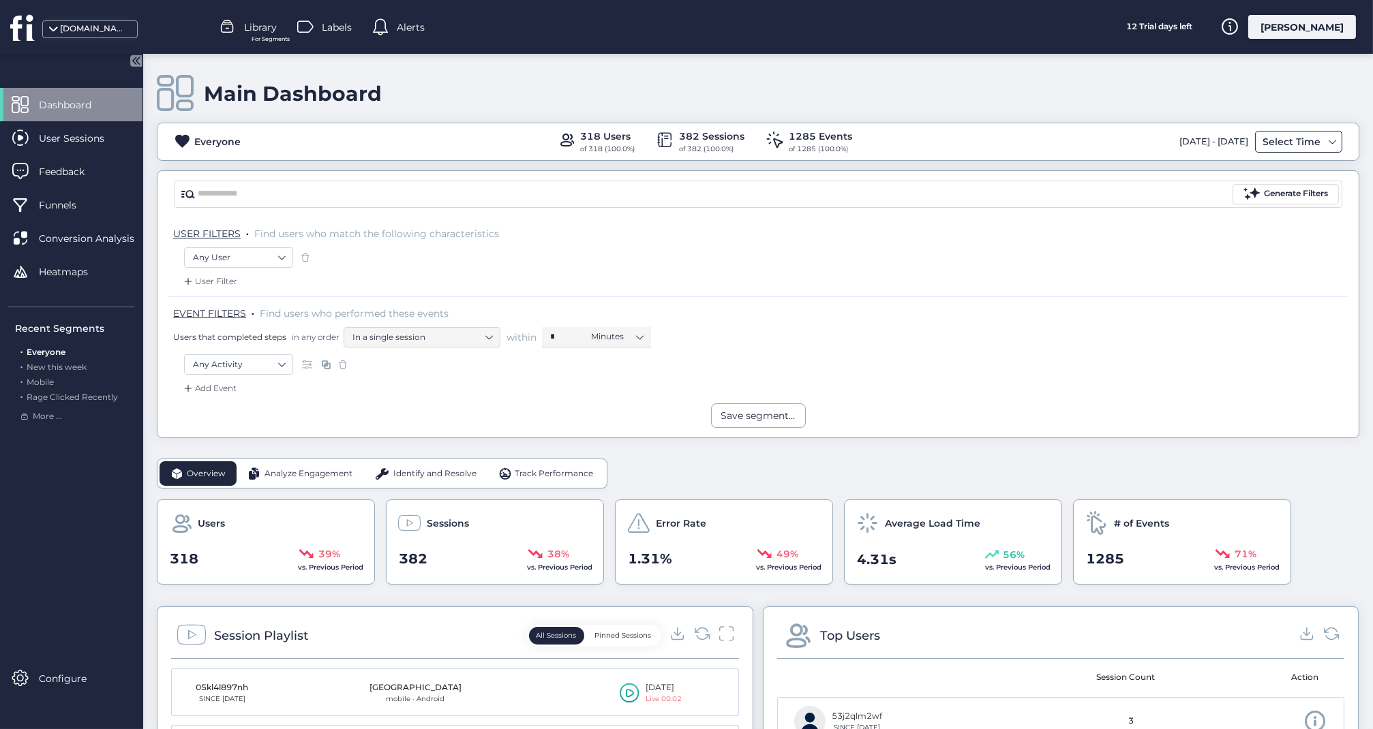
click at [1337, 136] on span at bounding box center [1332, 141] width 11 height 11
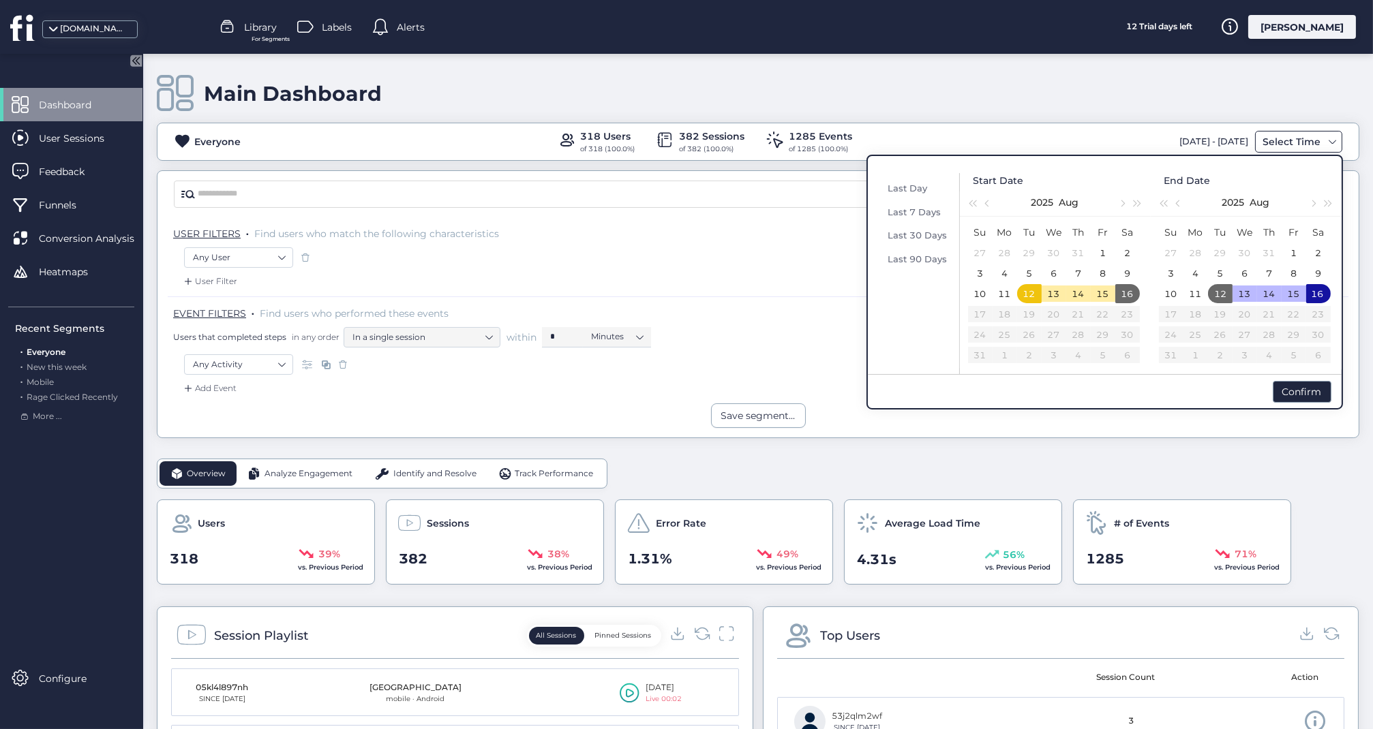
click at [1337, 136] on span at bounding box center [1332, 141] width 11 height 11
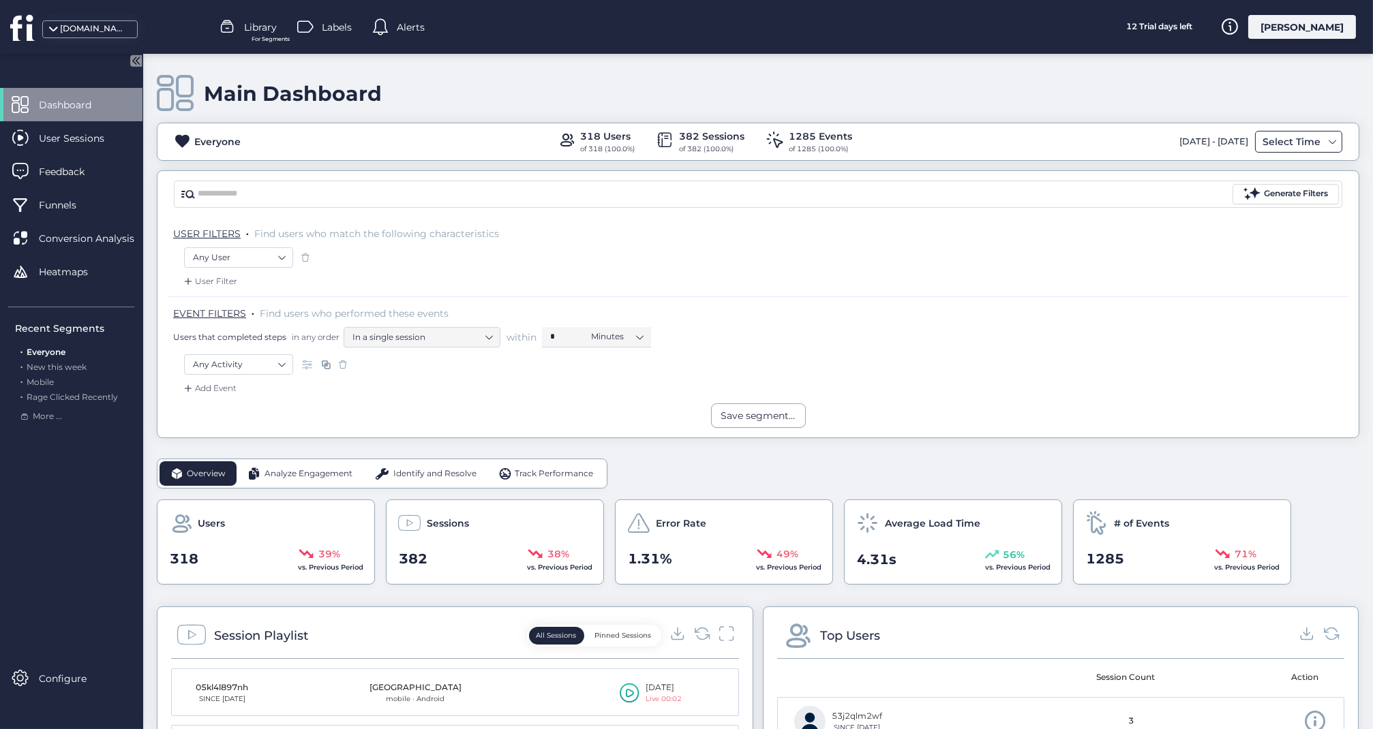
click at [1339, 136] on div "Select Time" at bounding box center [1298, 142] width 87 height 22
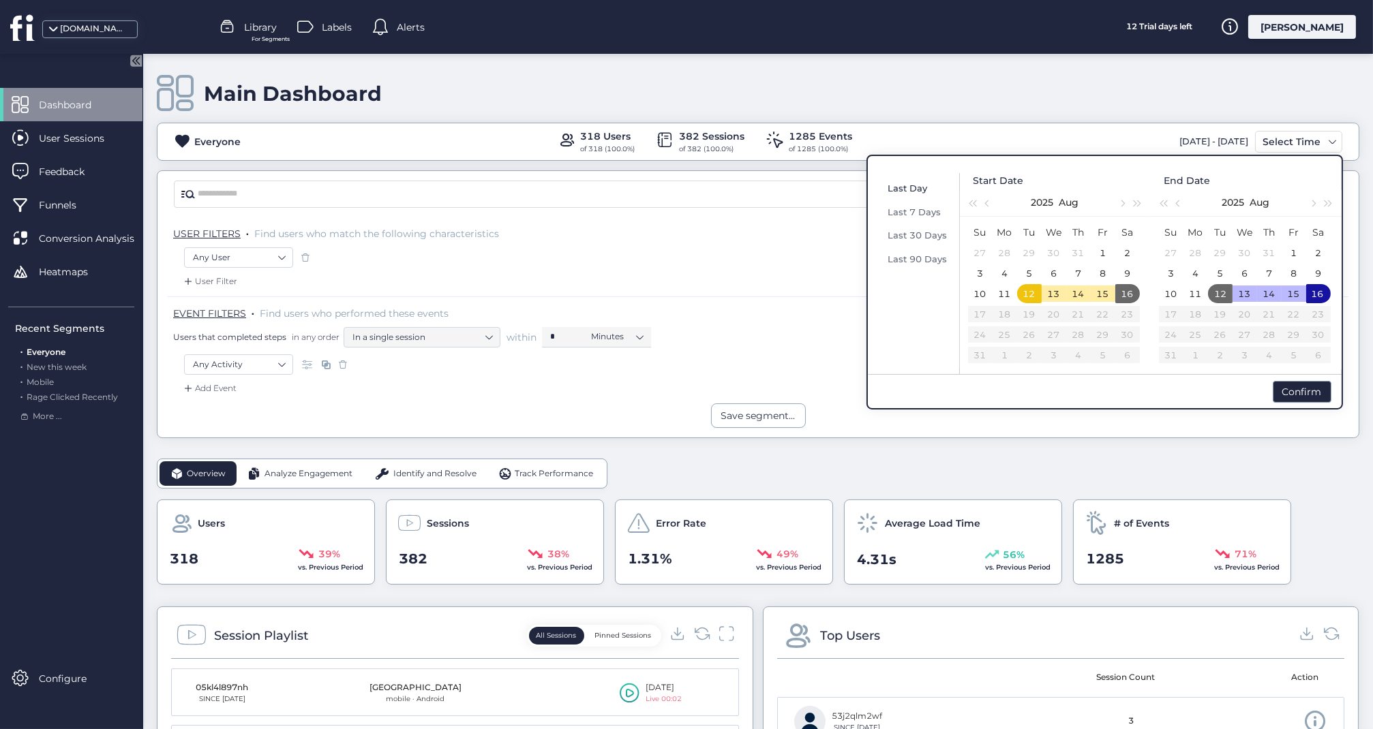
click at [915, 189] on span "Last Day" at bounding box center [908, 188] width 40 height 11
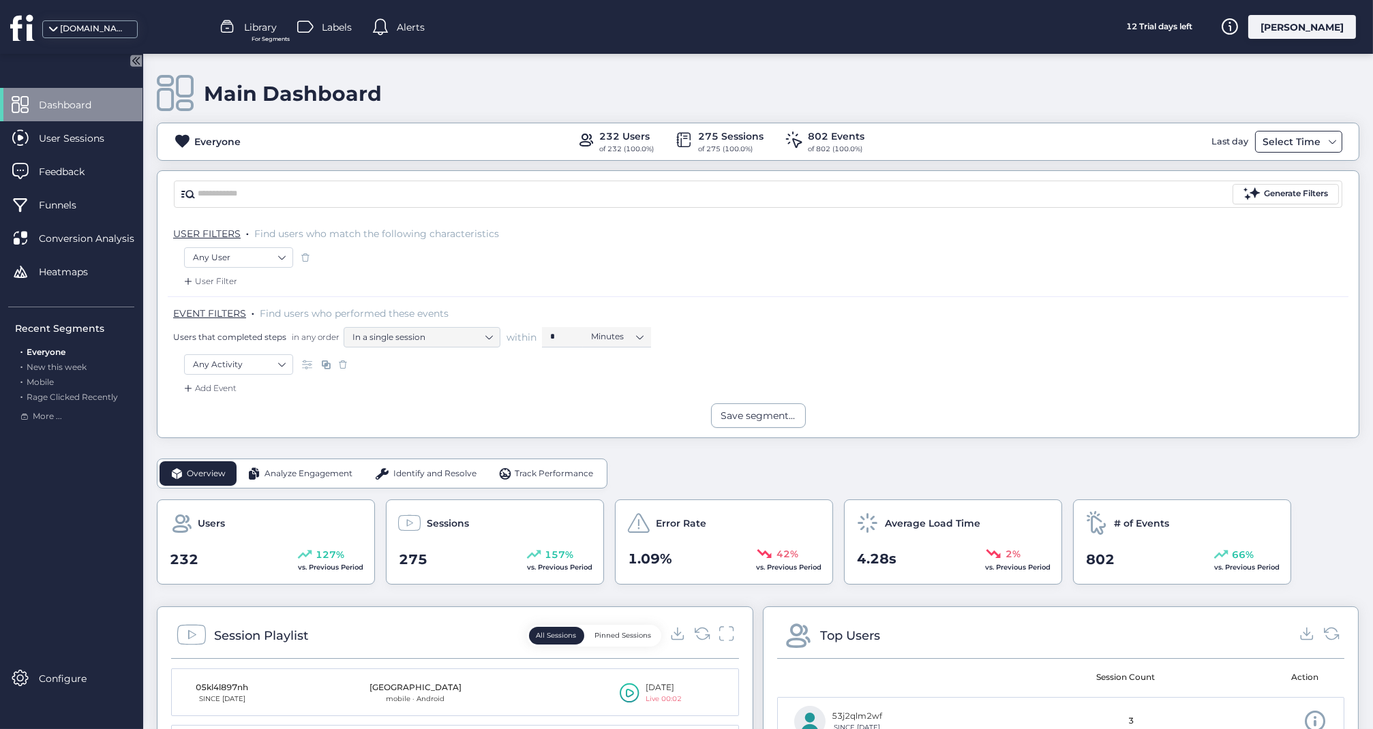
click at [1335, 140] on span at bounding box center [1332, 141] width 11 height 11
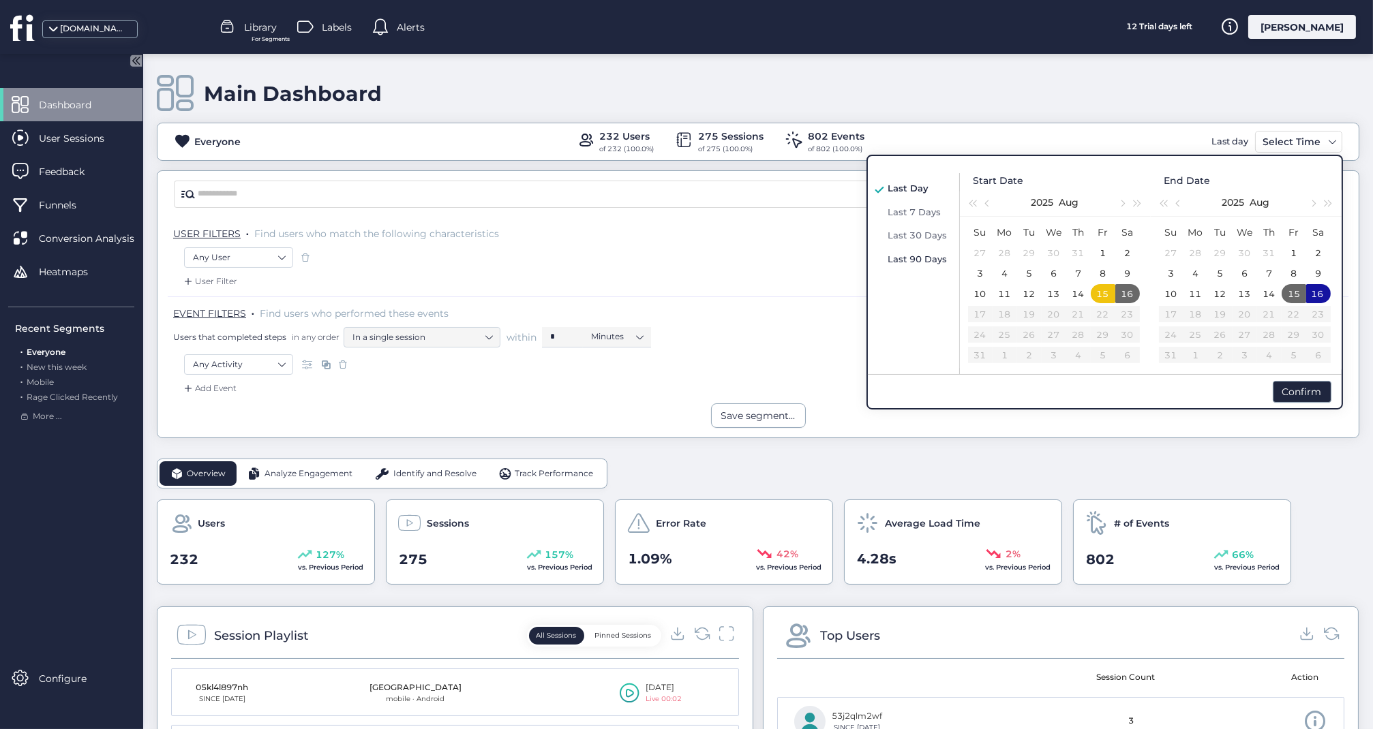
click at [925, 260] on span "Last 90 Days" at bounding box center [917, 259] width 59 height 11
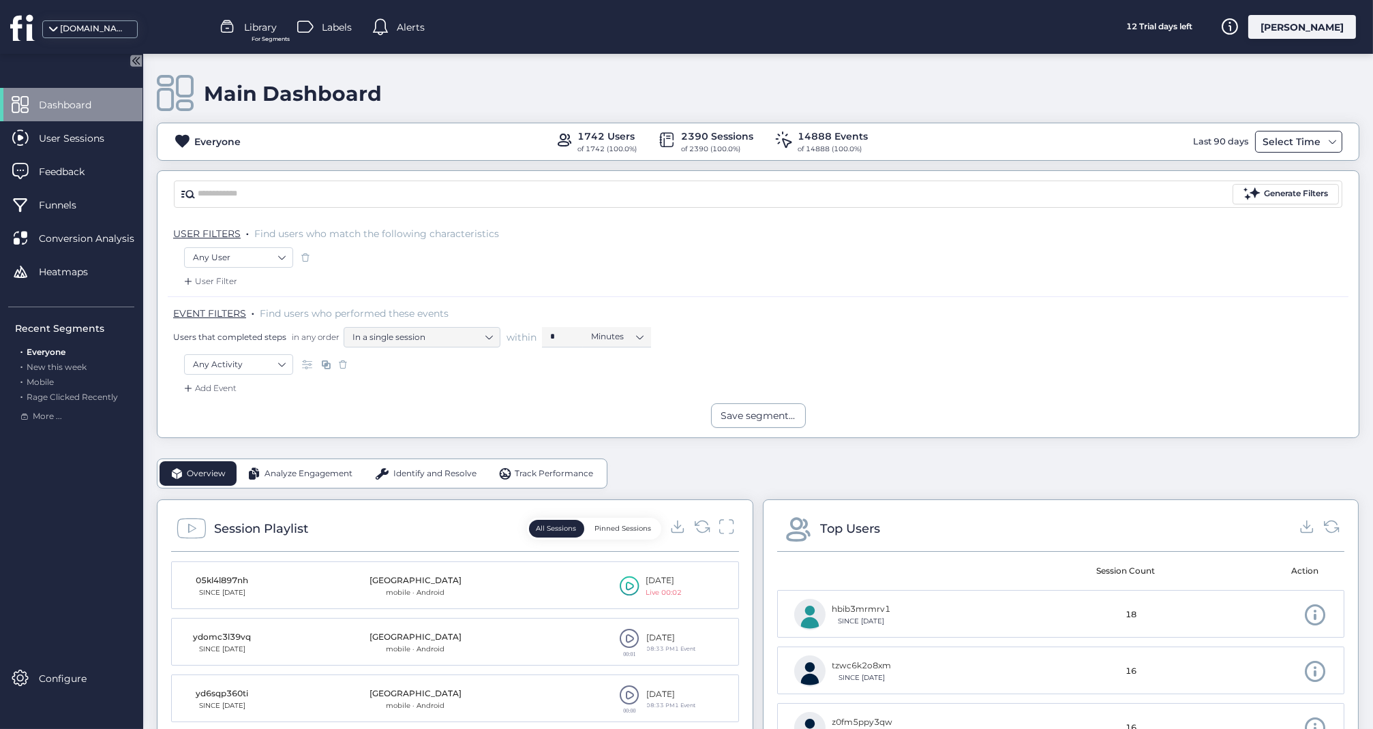
click at [1333, 139] on span at bounding box center [1332, 141] width 11 height 11
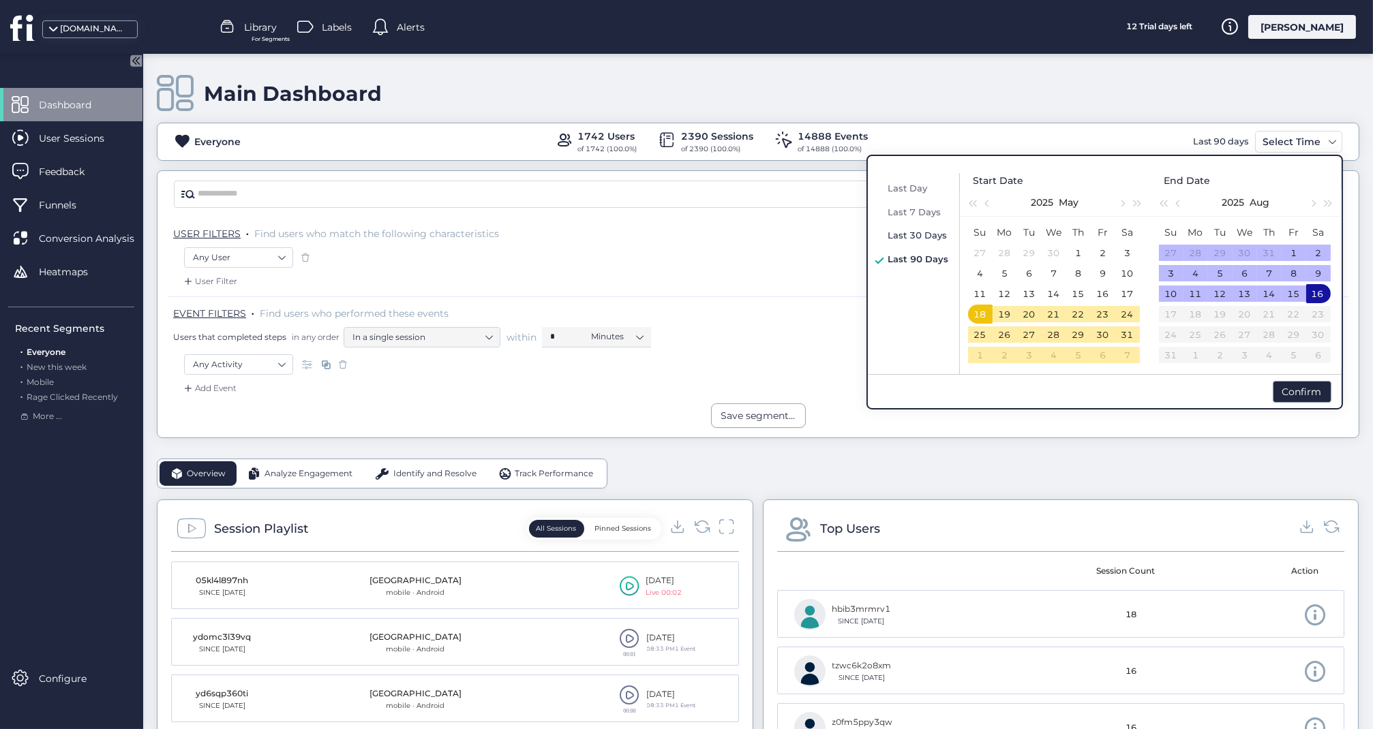
click at [925, 231] on span "Last 30 Days" at bounding box center [917, 235] width 59 height 11
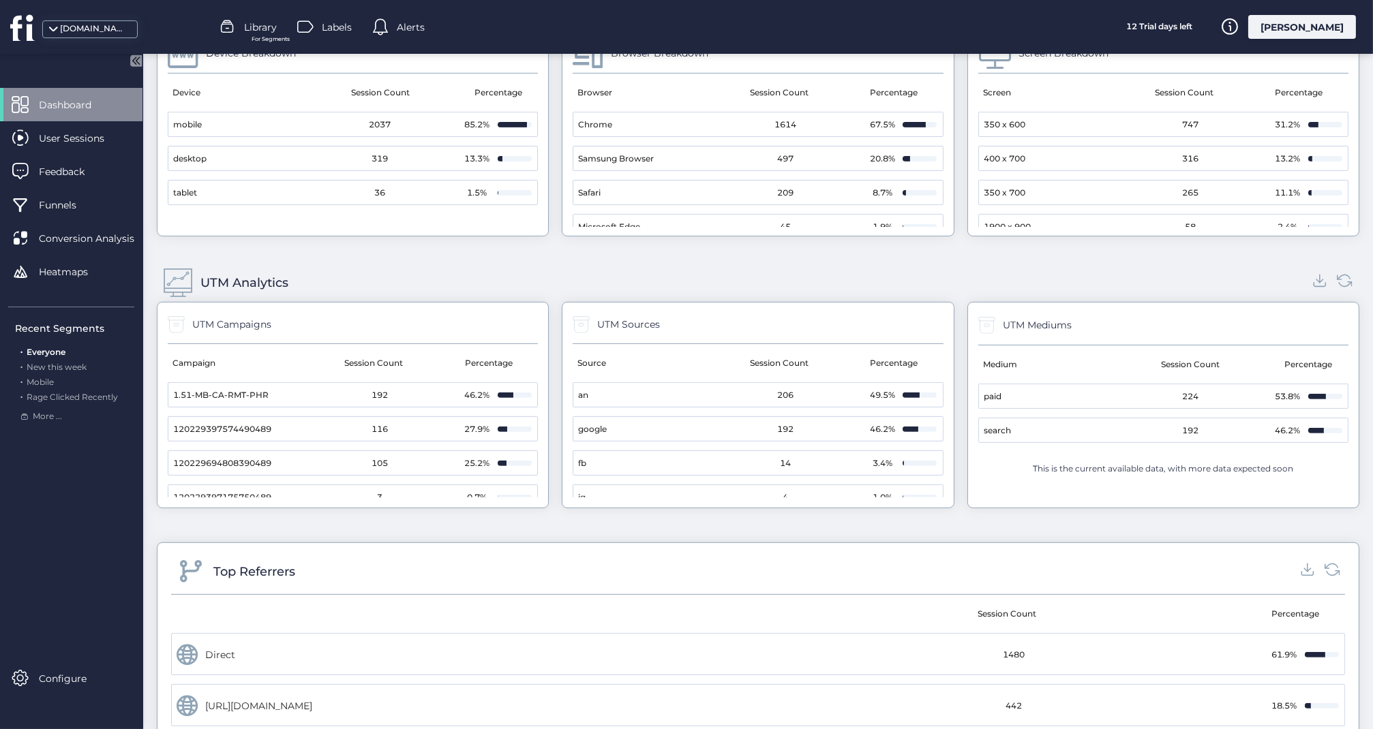
scroll to position [1291, 0]
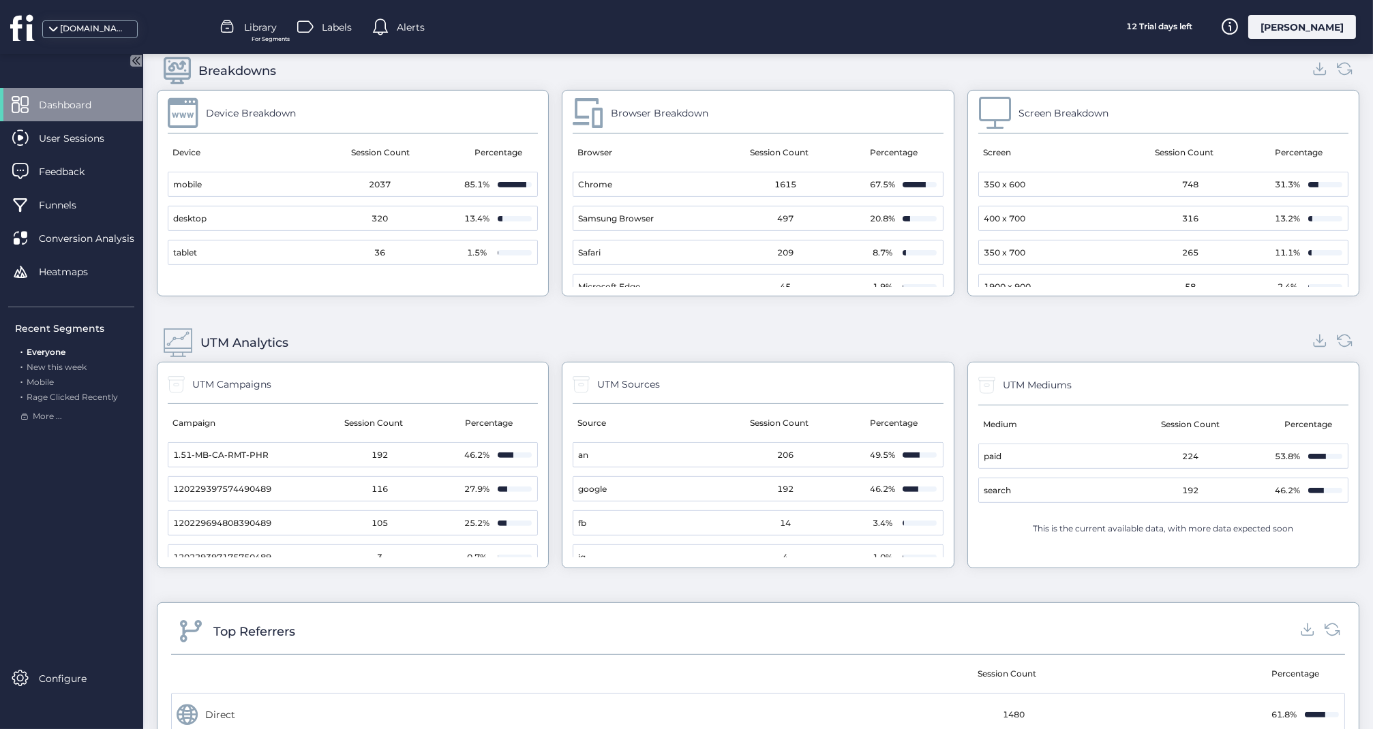
scroll to position [1229, 0]
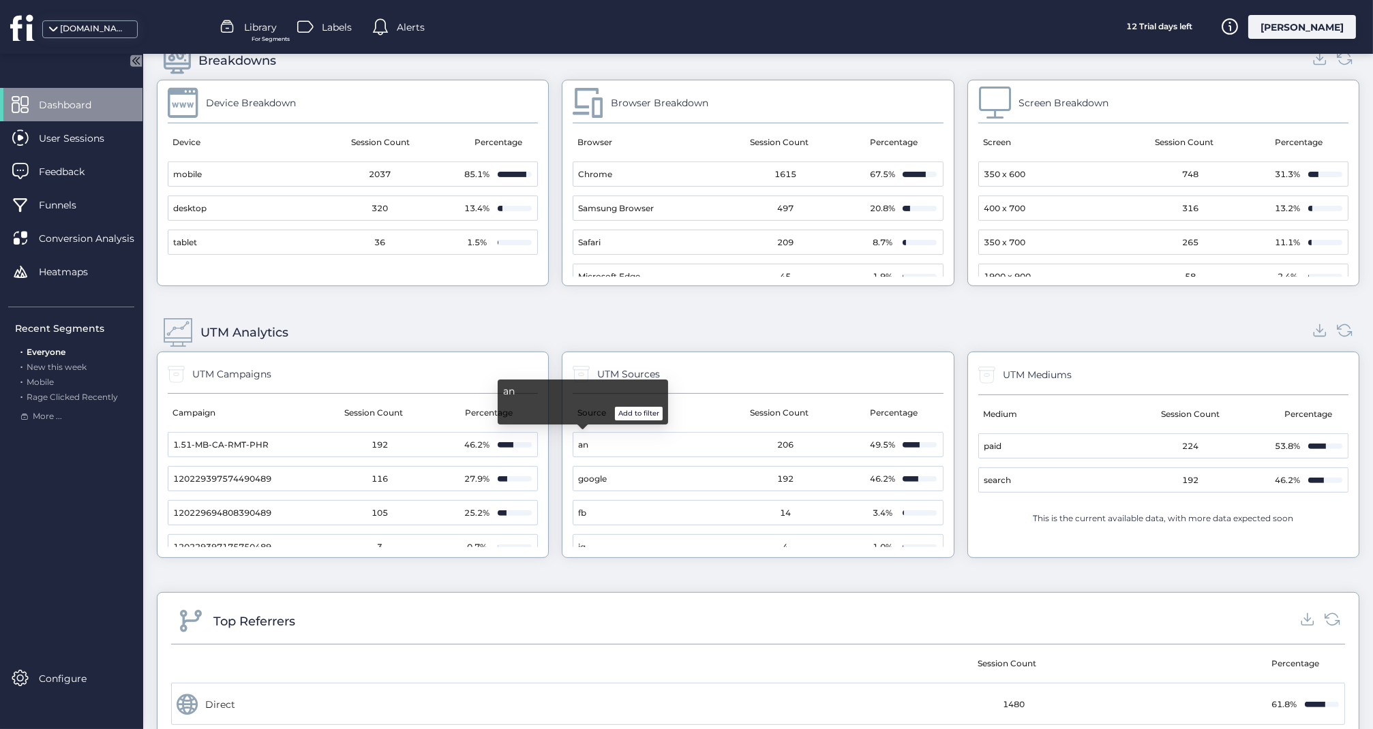
click at [587, 441] on span "an" at bounding box center [583, 445] width 10 height 13
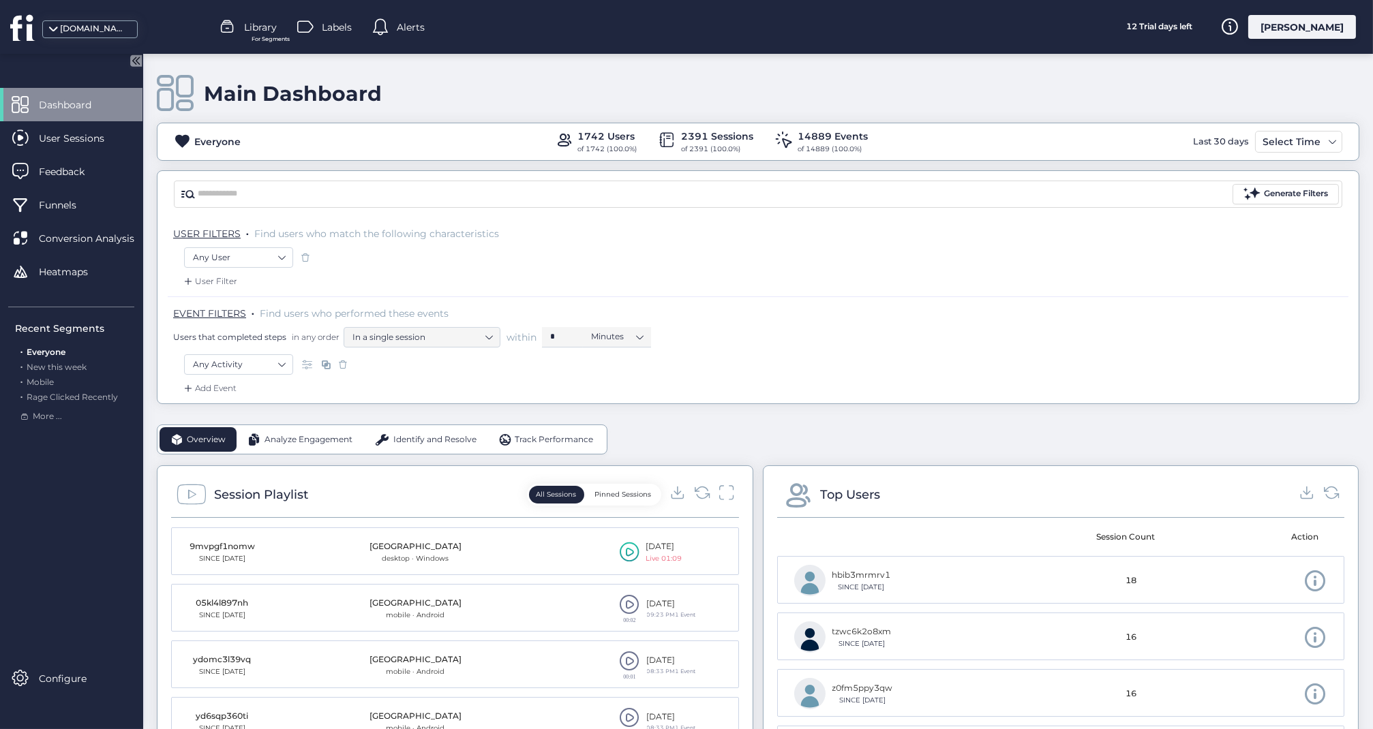
scroll to position [0, 0]
click at [1331, 138] on span at bounding box center [1332, 141] width 11 height 11
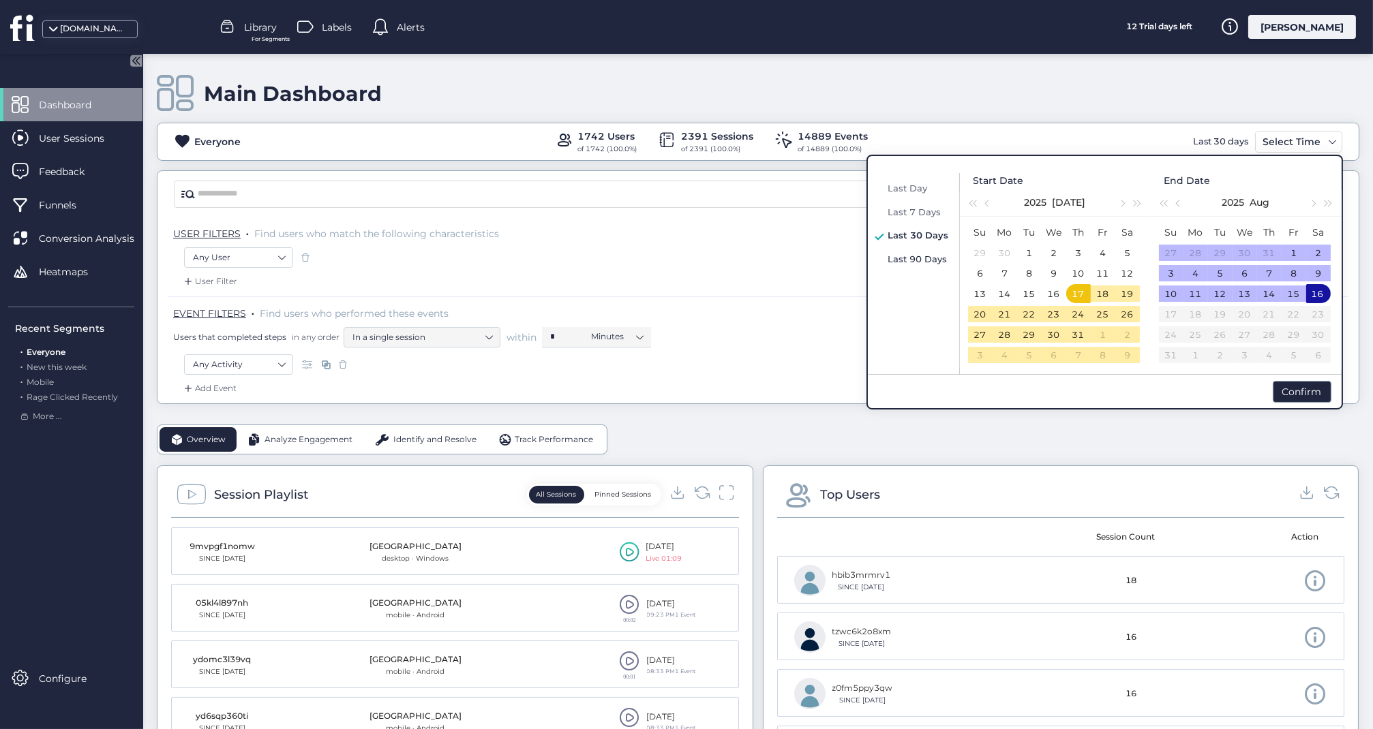
click at [907, 257] on span "Last 90 Days" at bounding box center [917, 259] width 59 height 11
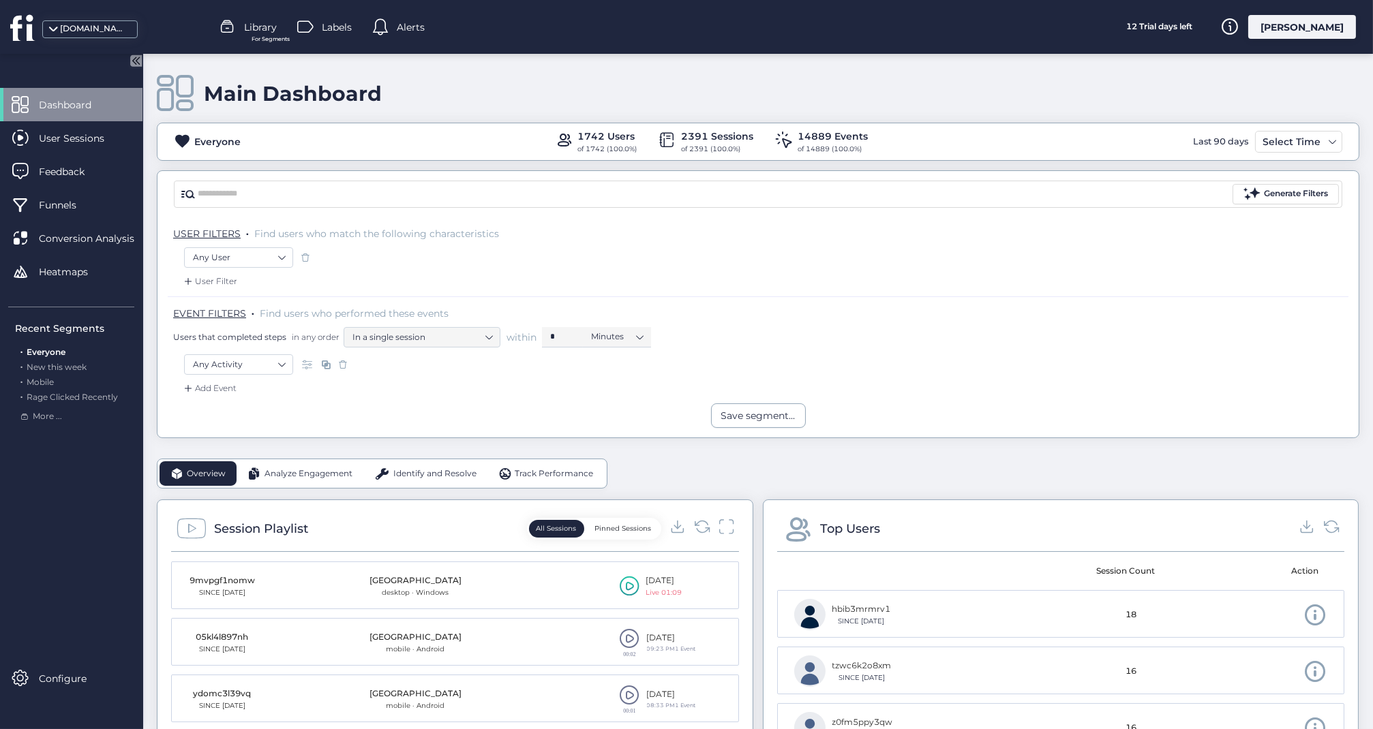
click at [1221, 137] on div "Last 90 days" at bounding box center [1221, 142] width 62 height 22
click at [1332, 141] on span at bounding box center [1332, 141] width 11 height 11
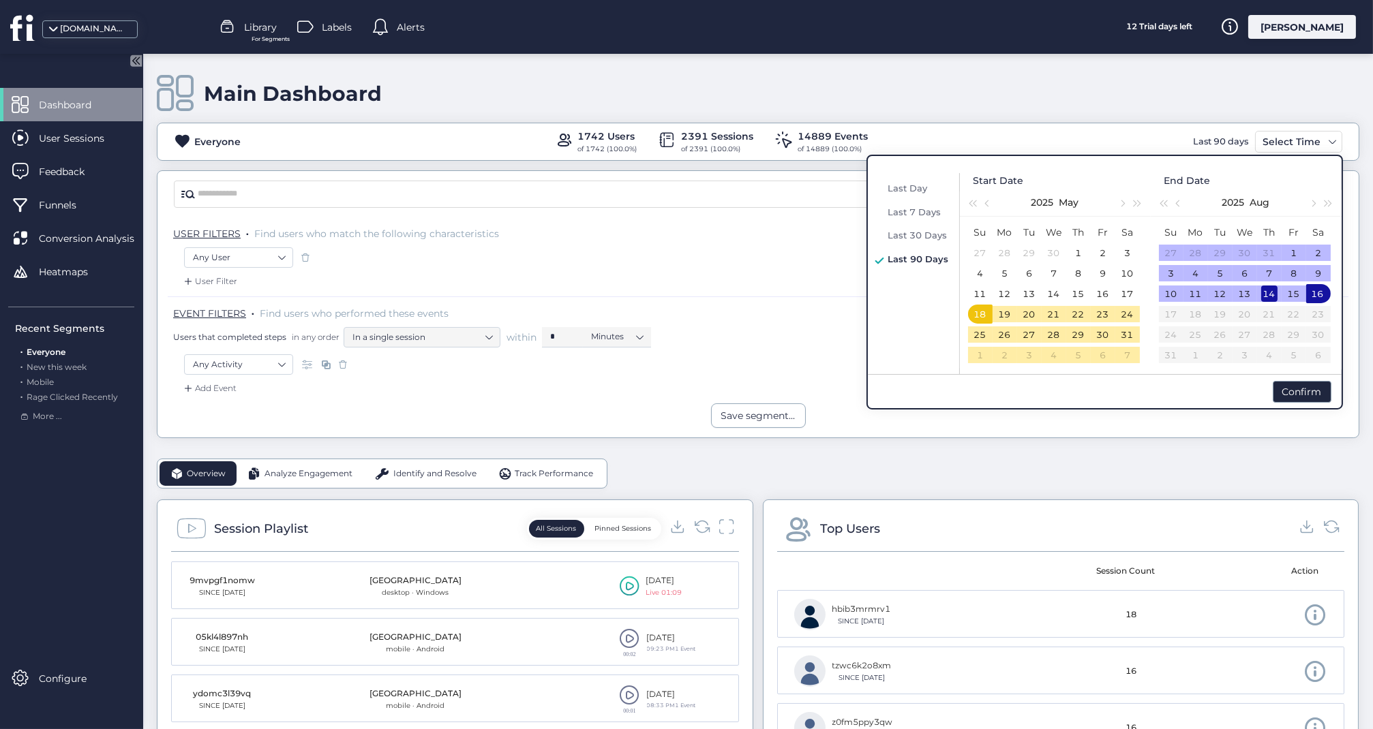
click at [1267, 292] on div "14" at bounding box center [1269, 294] width 16 height 16
click at [1319, 298] on div "16" at bounding box center [1318, 294] width 16 height 16
click at [1279, 294] on td "14" at bounding box center [1269, 294] width 25 height 20
click at [1324, 297] on div "16" at bounding box center [1318, 294] width 16 height 16
click at [1277, 297] on td "14" at bounding box center [1269, 294] width 25 height 20
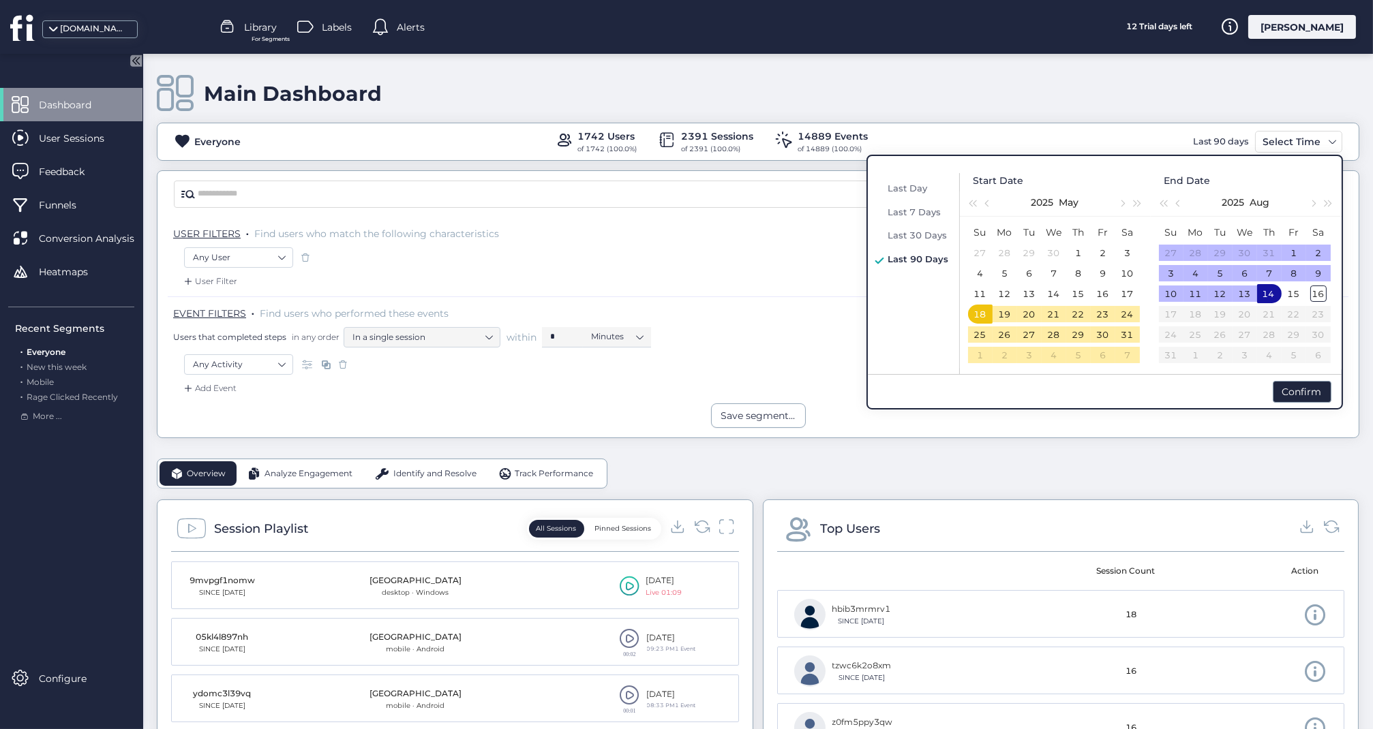
click at [1277, 297] on td "14" at bounding box center [1269, 294] width 25 height 20
click at [1296, 297] on div "15" at bounding box center [1294, 294] width 16 height 16
click at [1319, 297] on div "16" at bounding box center [1318, 294] width 16 height 16
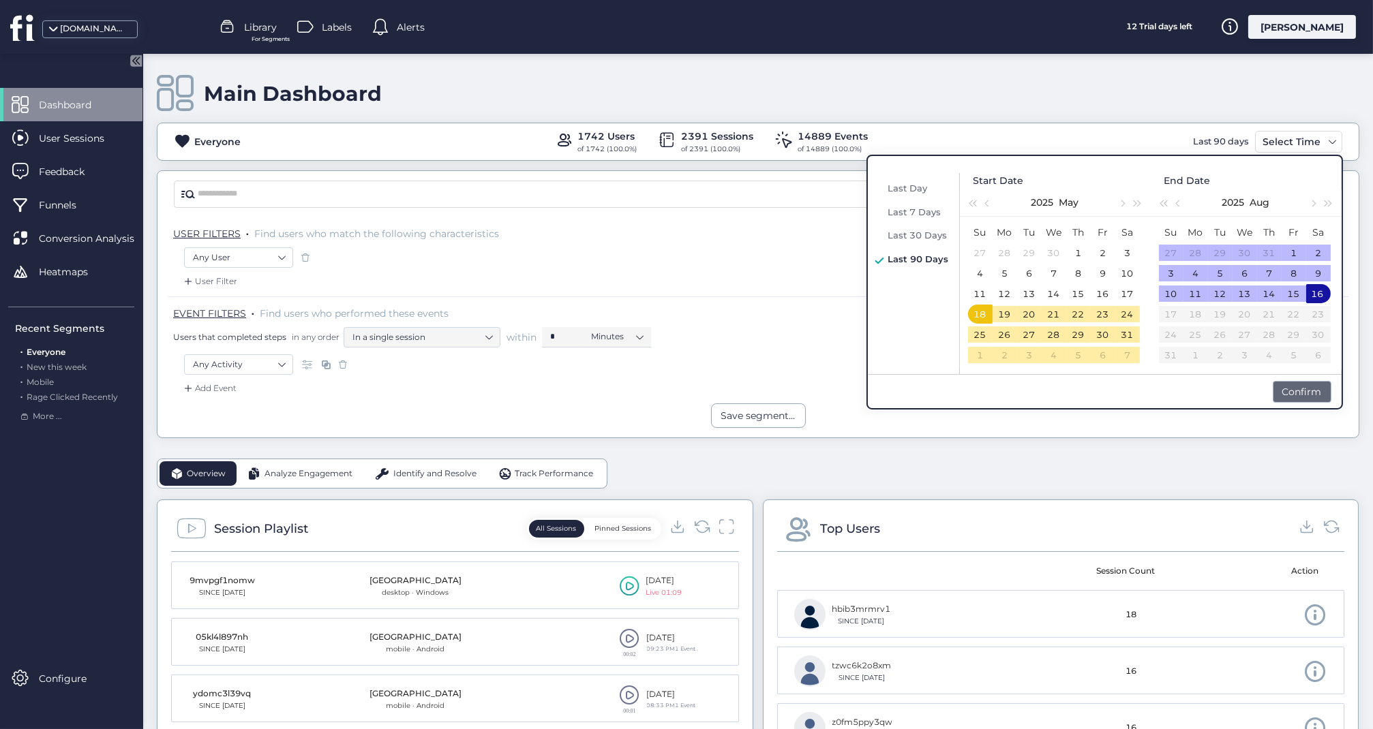
click at [1303, 384] on div "Confirm" at bounding box center [1302, 392] width 59 height 22
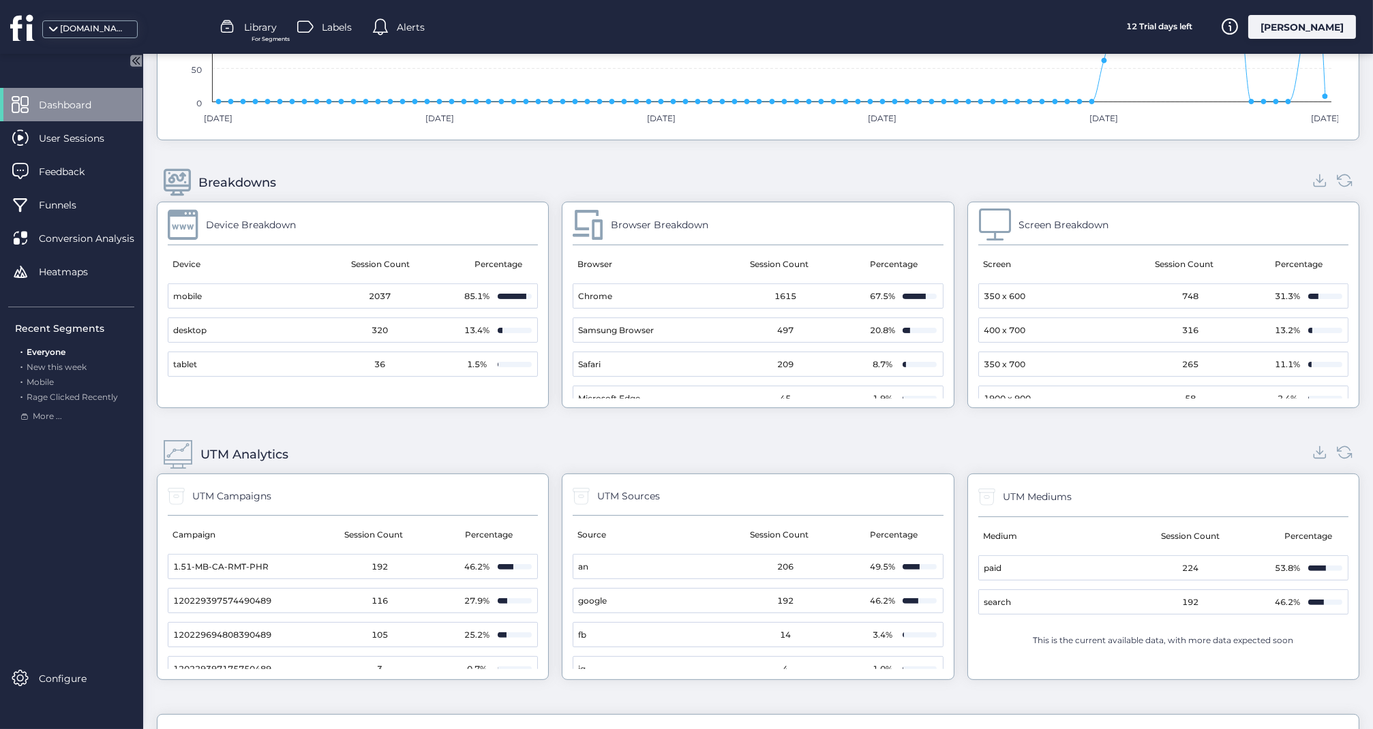
scroll to position [1139, 0]
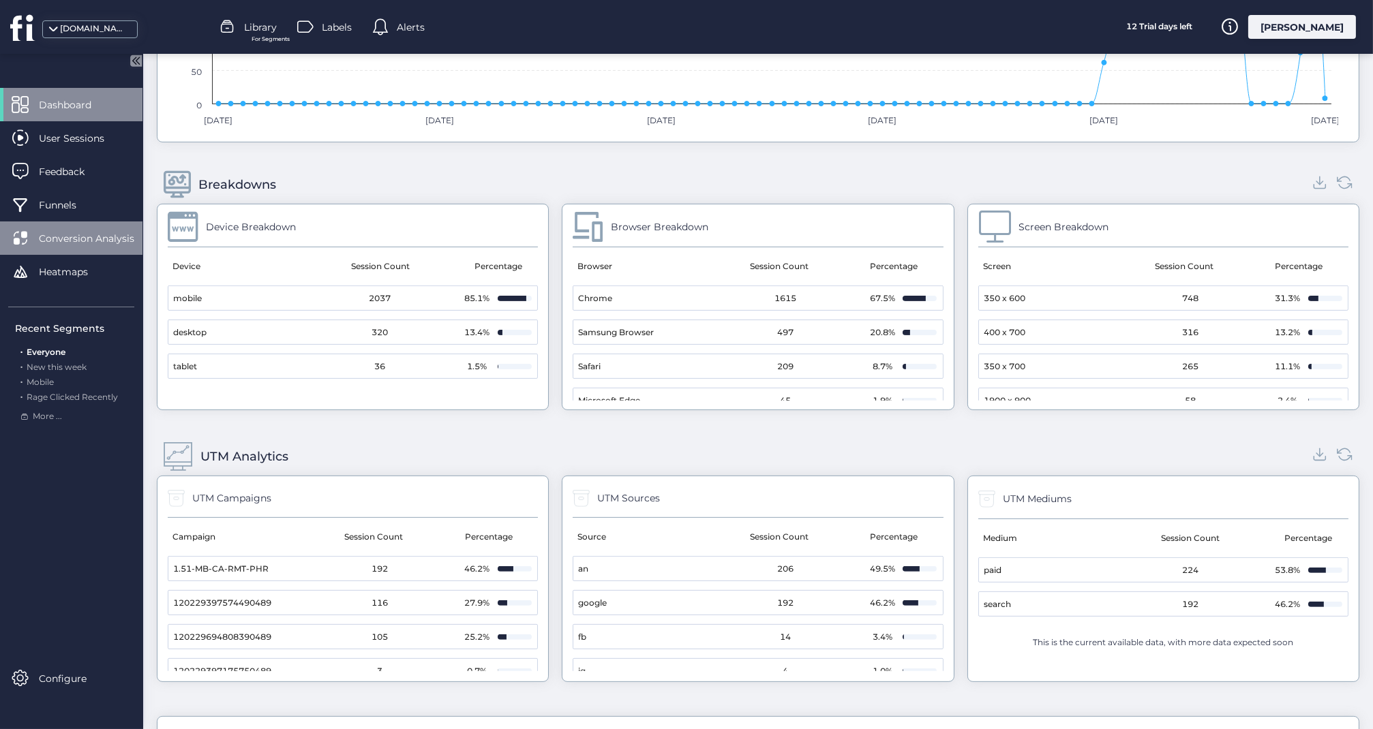
click at [89, 234] on span "Conversion Analysis" at bounding box center [97, 238] width 116 height 15
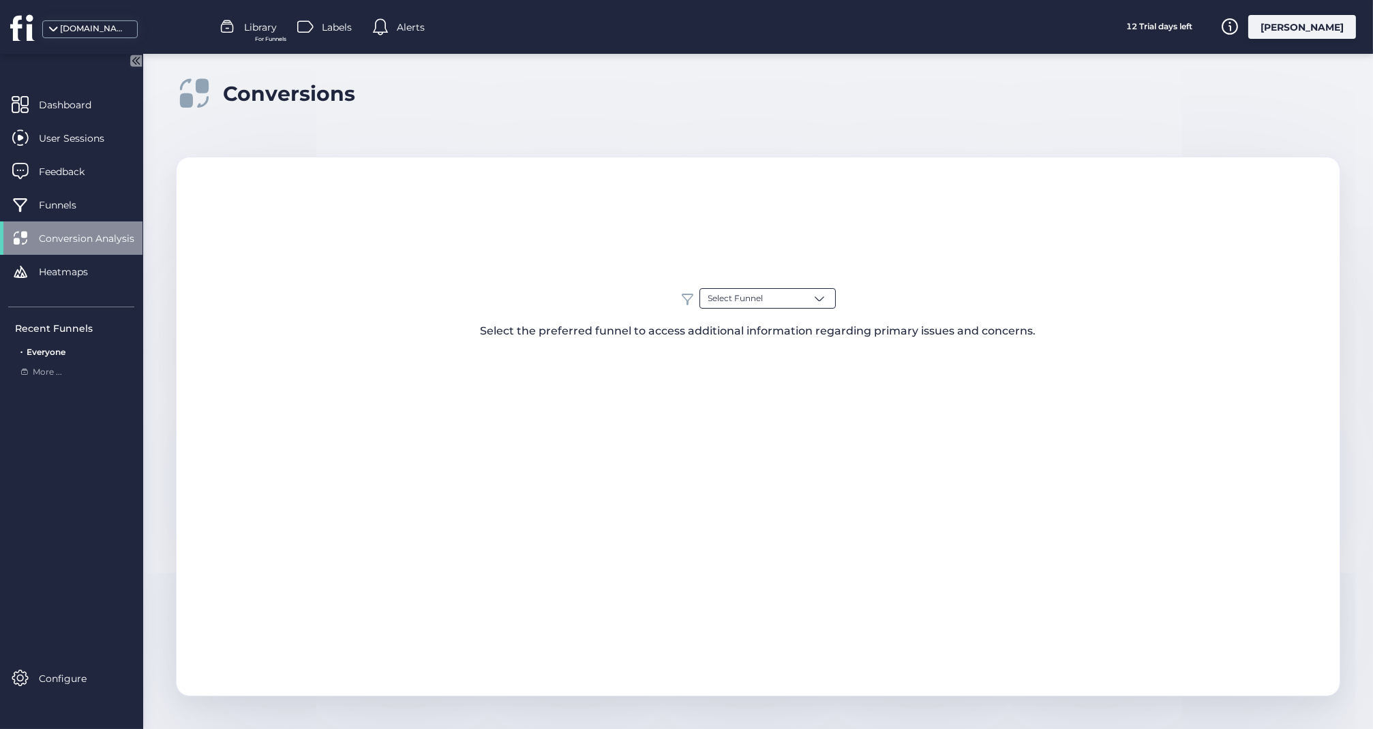
click at [817, 294] on span at bounding box center [820, 299] width 14 height 14
click at [529, 243] on div "Select Funnel Everyone Select the preferred funnel to access additional informa…" at bounding box center [758, 427] width 1164 height 540
click at [70, 205] on span "Funnels" at bounding box center [68, 205] width 58 height 15
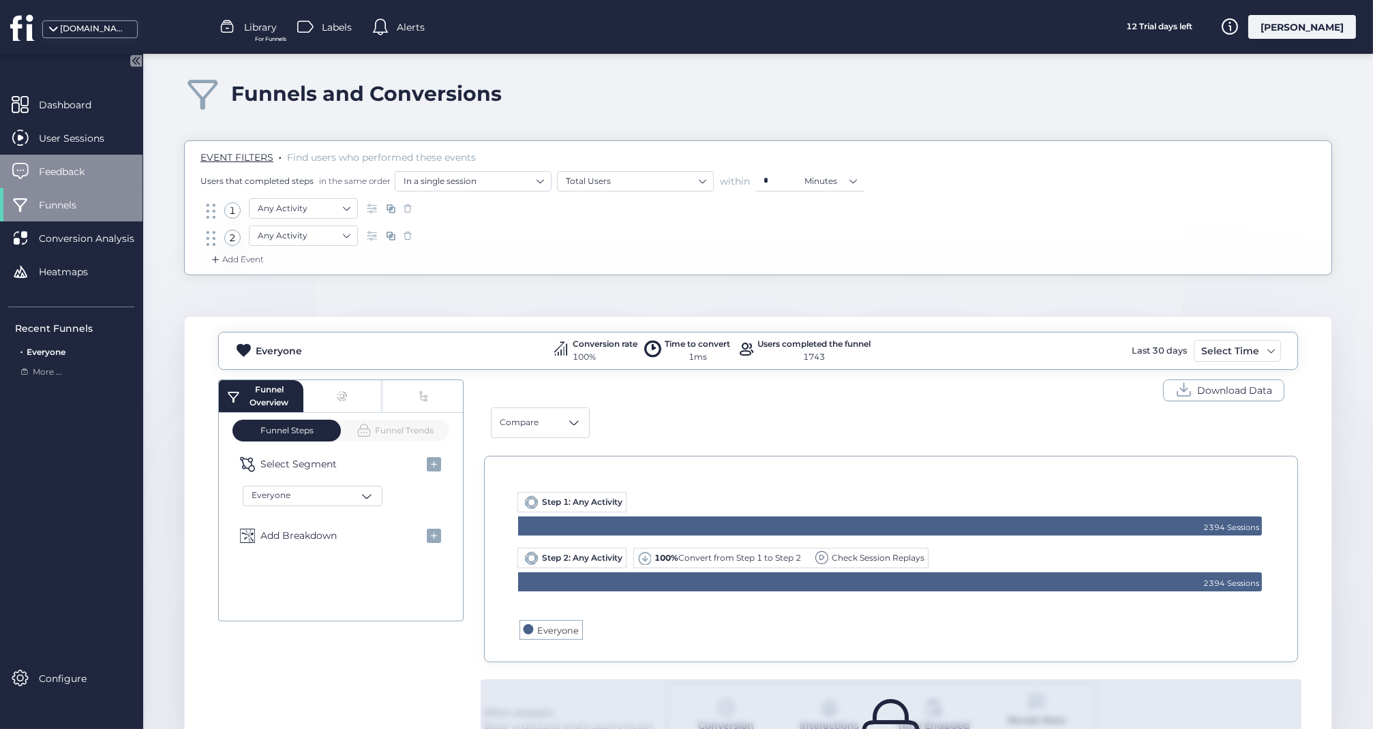
click at [61, 170] on span "Feedback" at bounding box center [72, 171] width 66 height 15
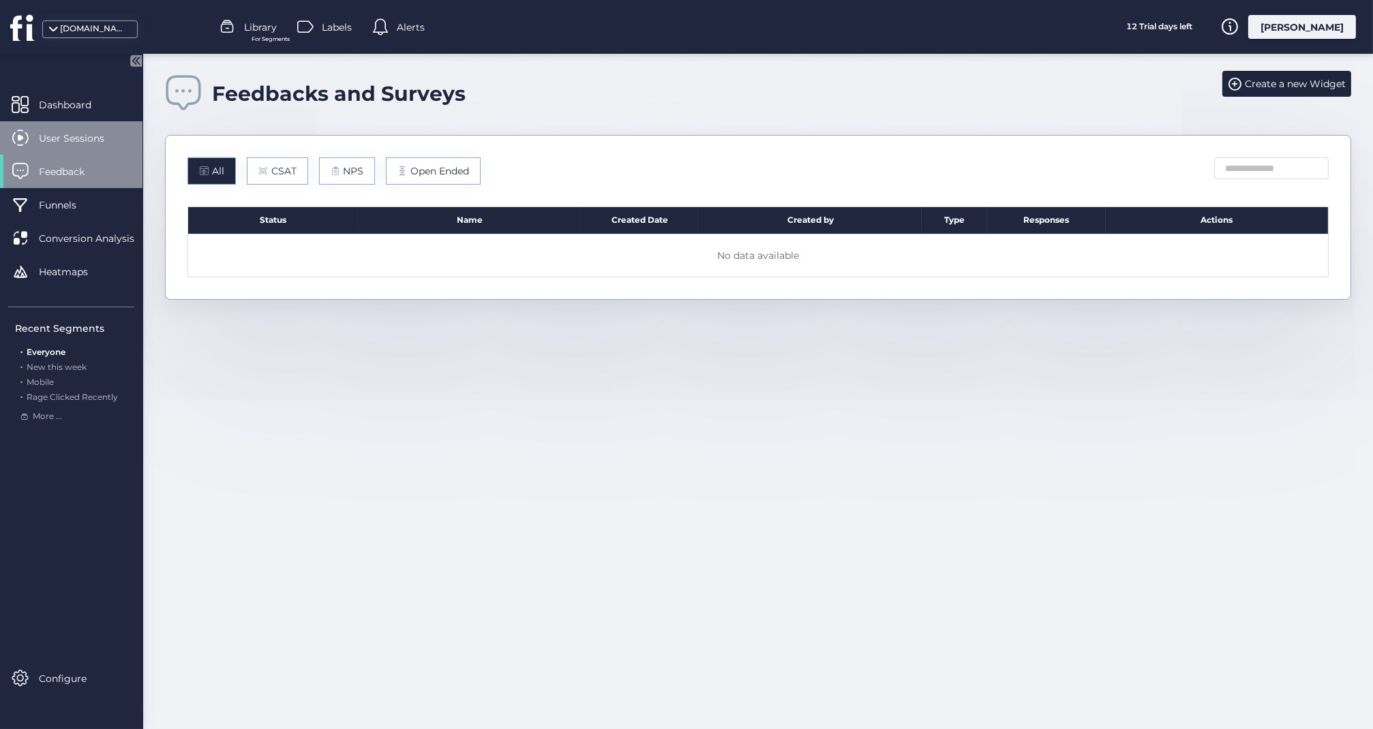
click at [70, 139] on span "User Sessions" at bounding box center [82, 138] width 86 height 15
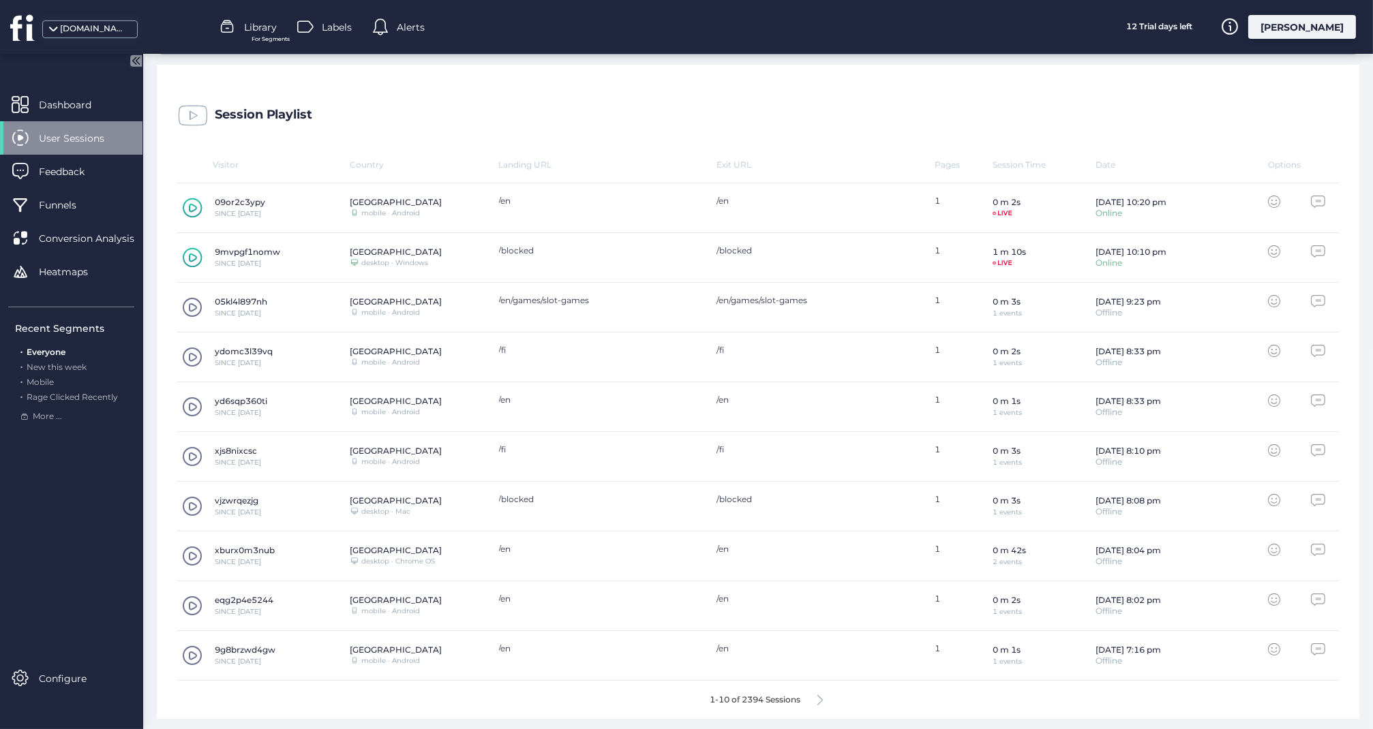
scroll to position [383, 0]
click at [70, 106] on span "Dashboard" at bounding box center [75, 104] width 73 height 15
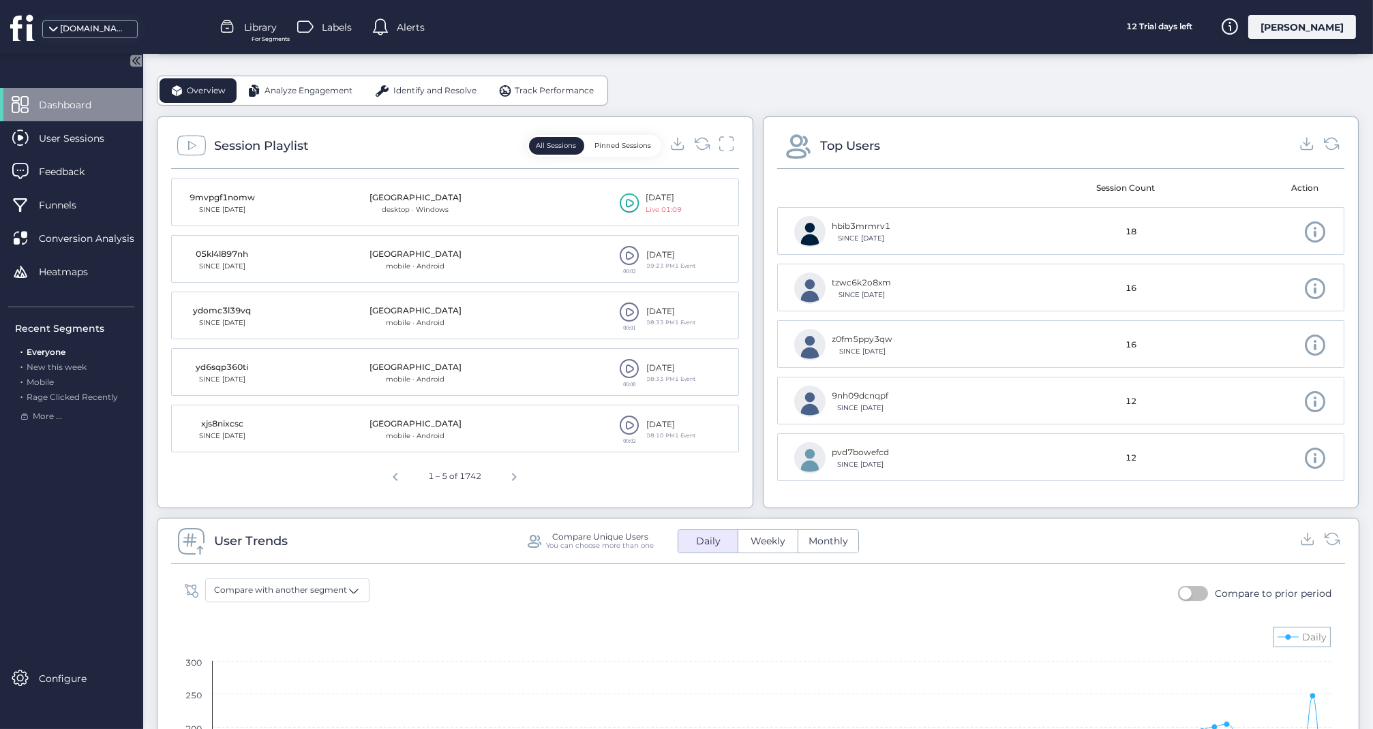
click at [305, 89] on span "Analyze Engagement" at bounding box center [308, 91] width 88 height 13
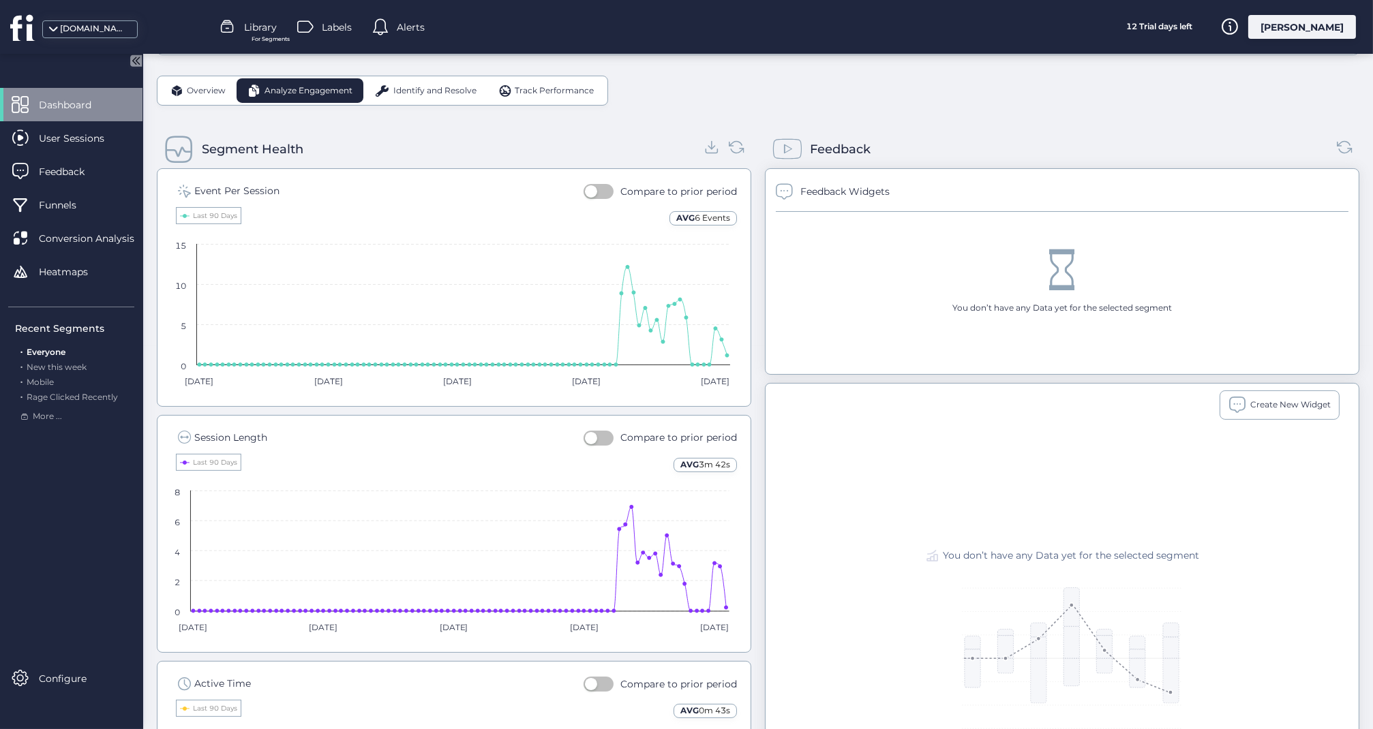
click at [448, 91] on span "Identify and Resolve" at bounding box center [434, 91] width 83 height 13
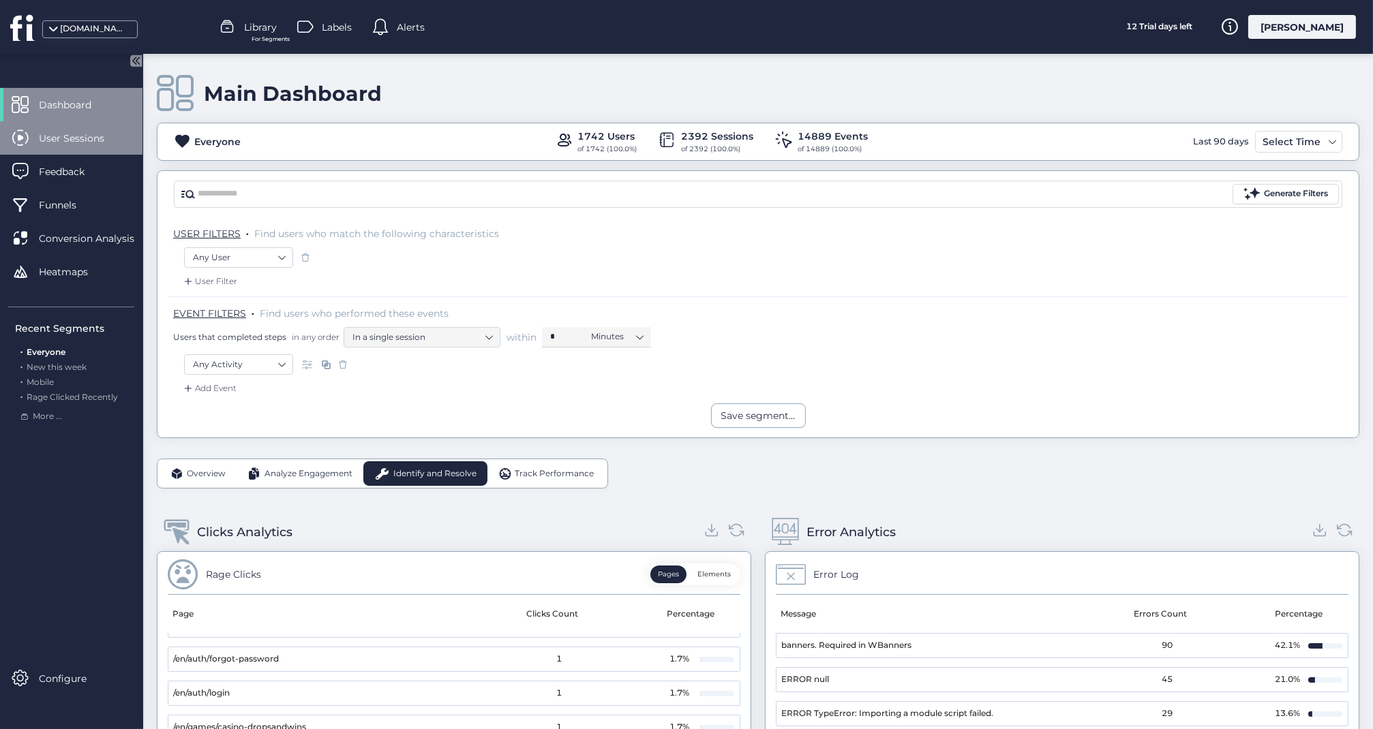
click at [65, 134] on span "User Sessions" at bounding box center [82, 138] width 86 height 15
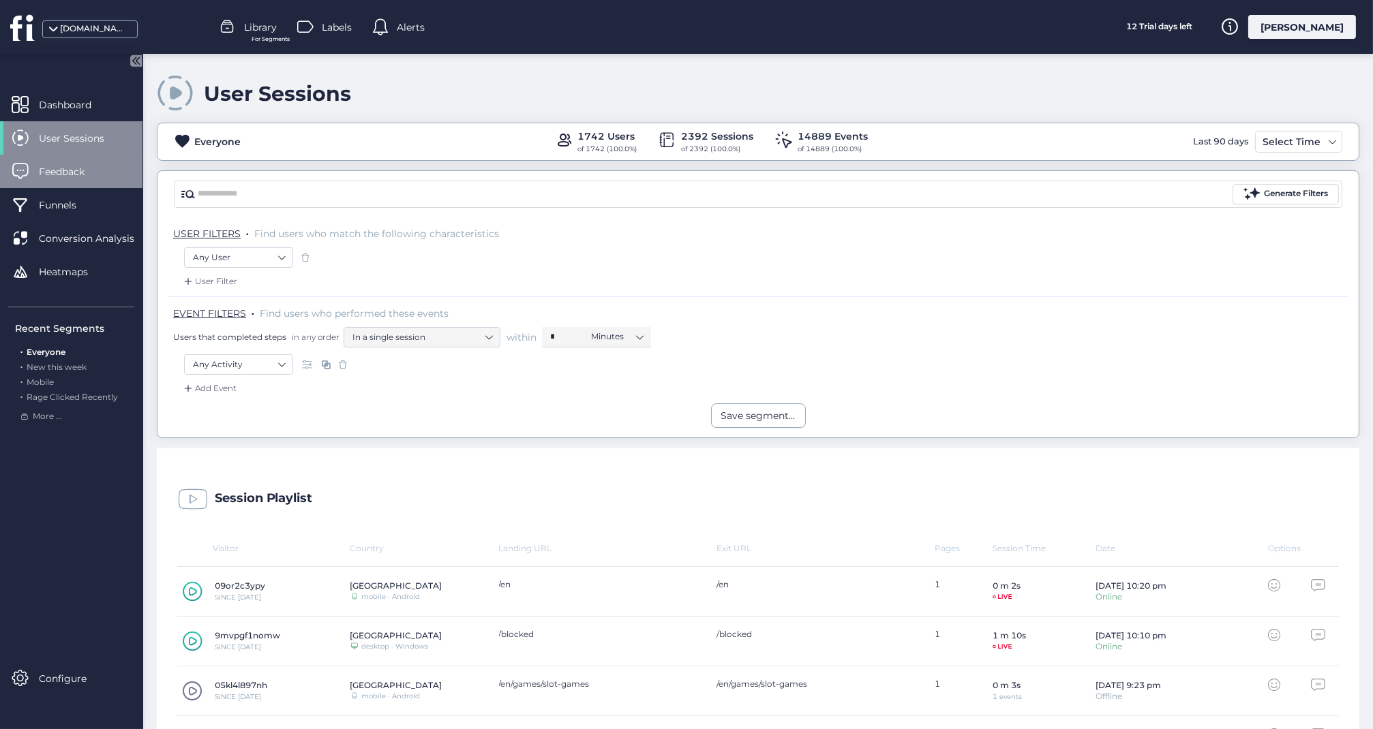
click at [59, 170] on span "Feedback" at bounding box center [72, 171] width 66 height 15
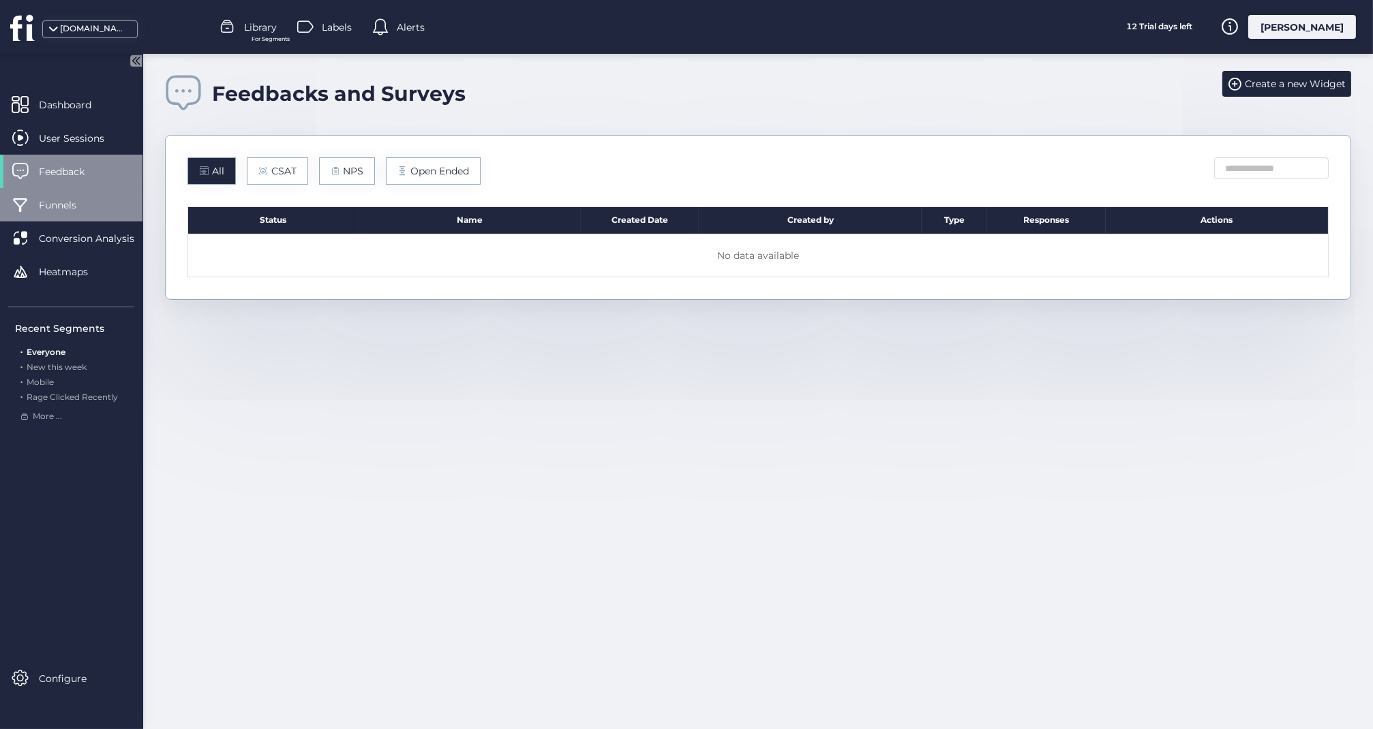
click at [56, 198] on span "Funnels" at bounding box center [68, 205] width 58 height 15
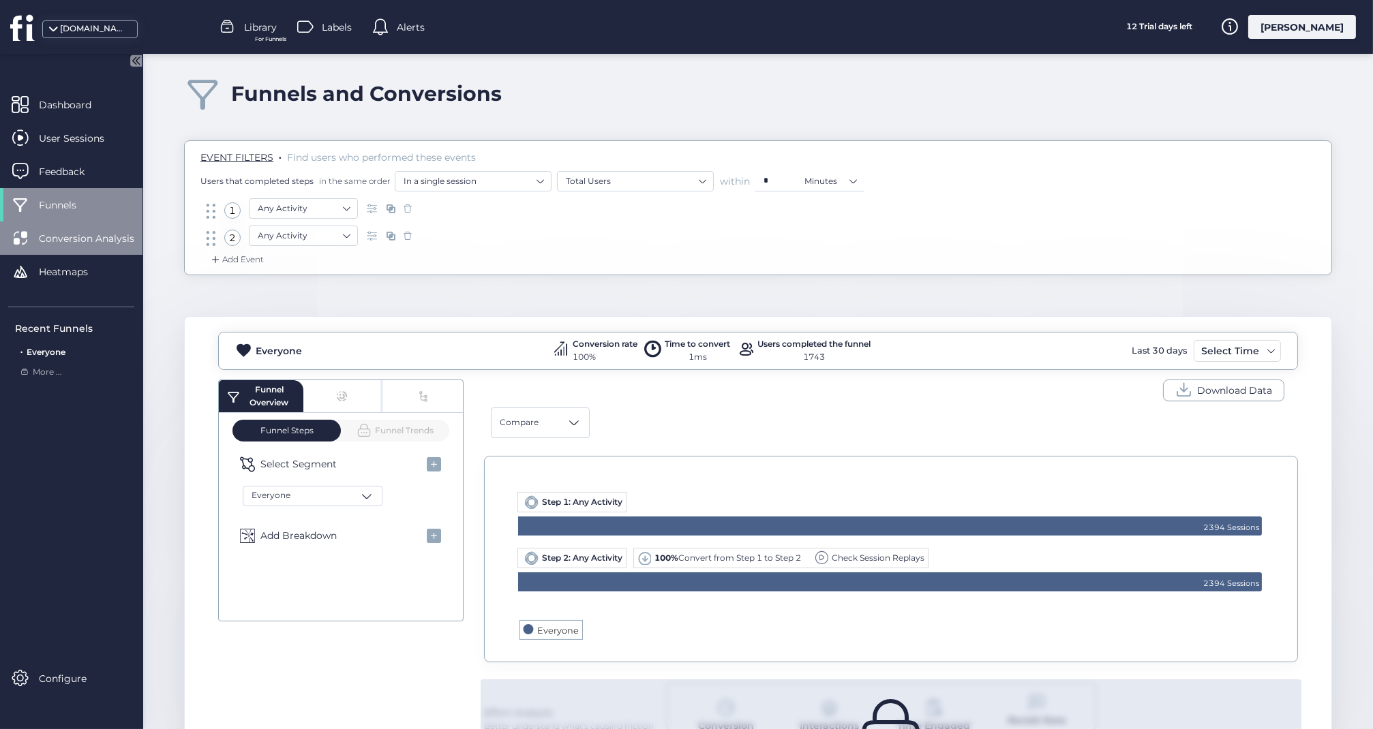
click at [71, 239] on span "Conversion Analysis" at bounding box center [97, 238] width 116 height 15
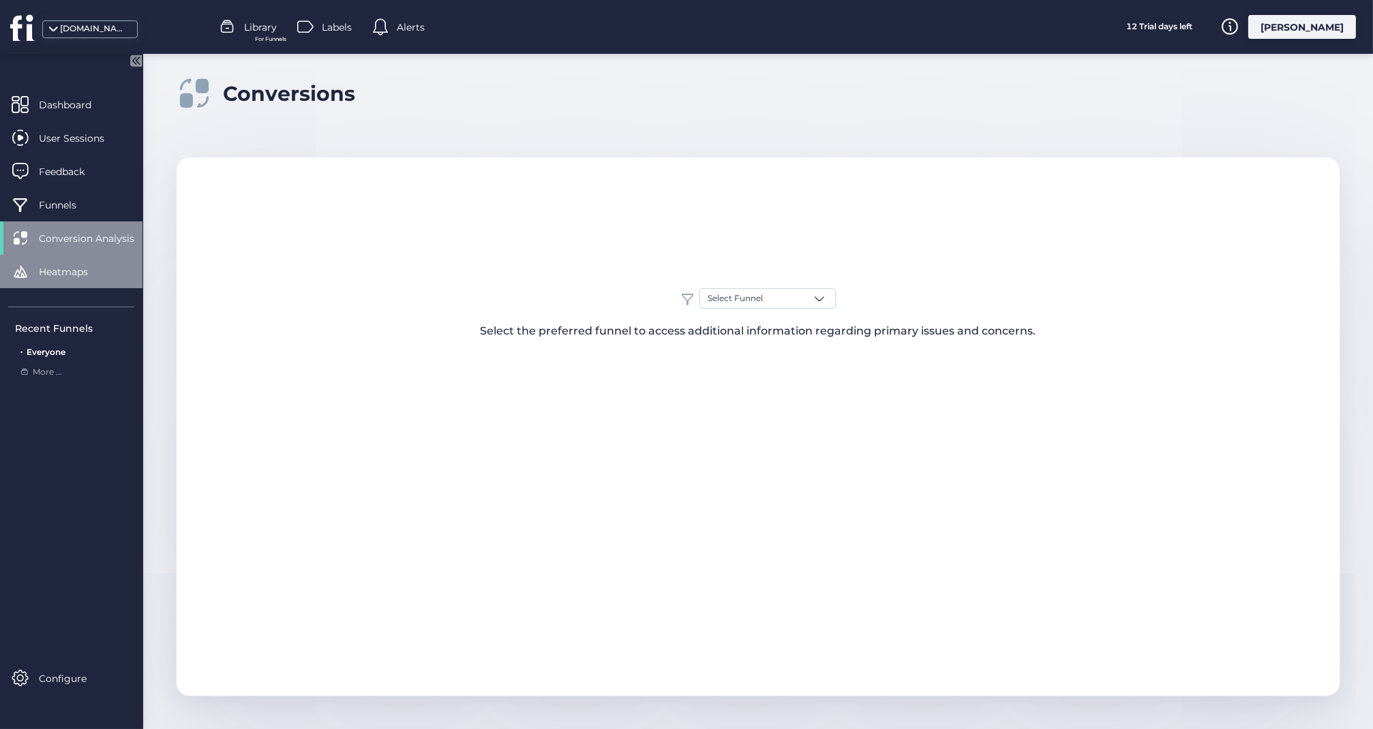
click at [67, 270] on span "Heatmaps" at bounding box center [74, 271] width 70 height 15
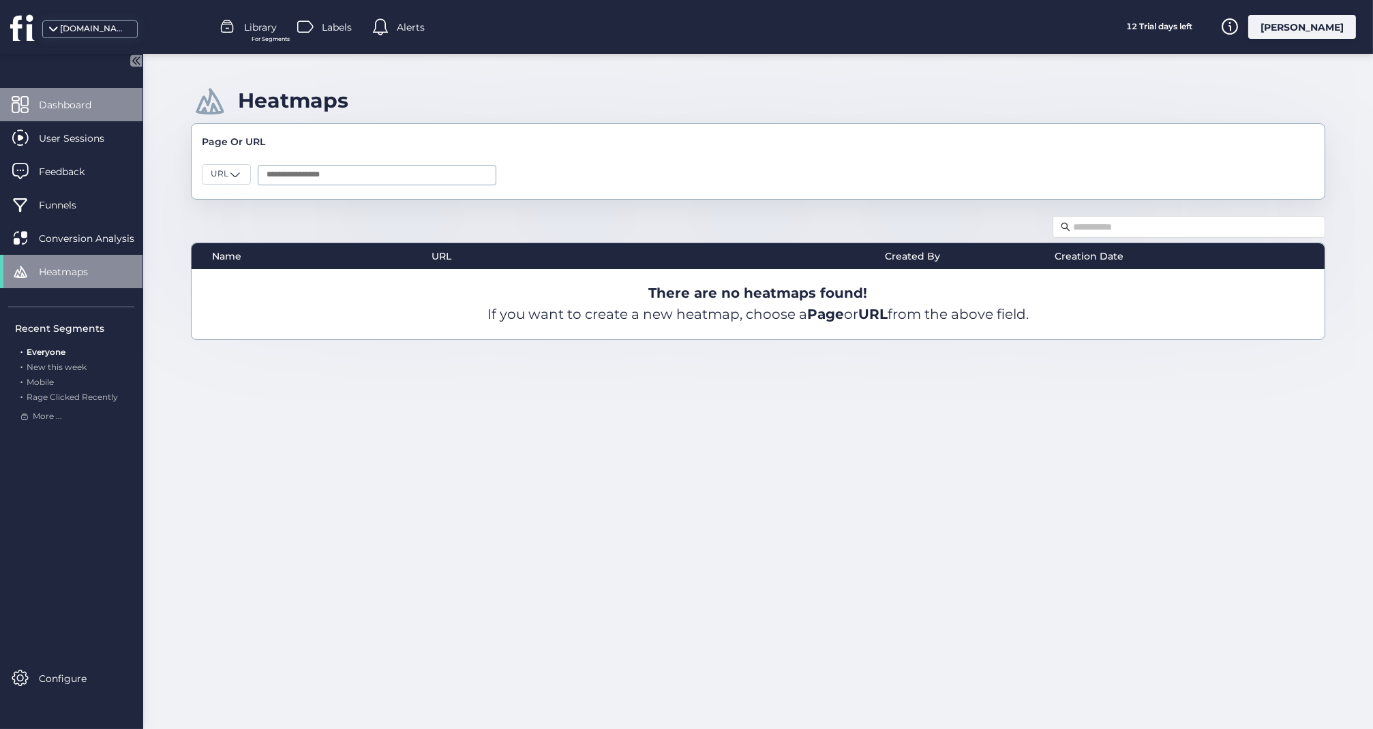
click at [47, 110] on span "Dashboard" at bounding box center [75, 104] width 73 height 15
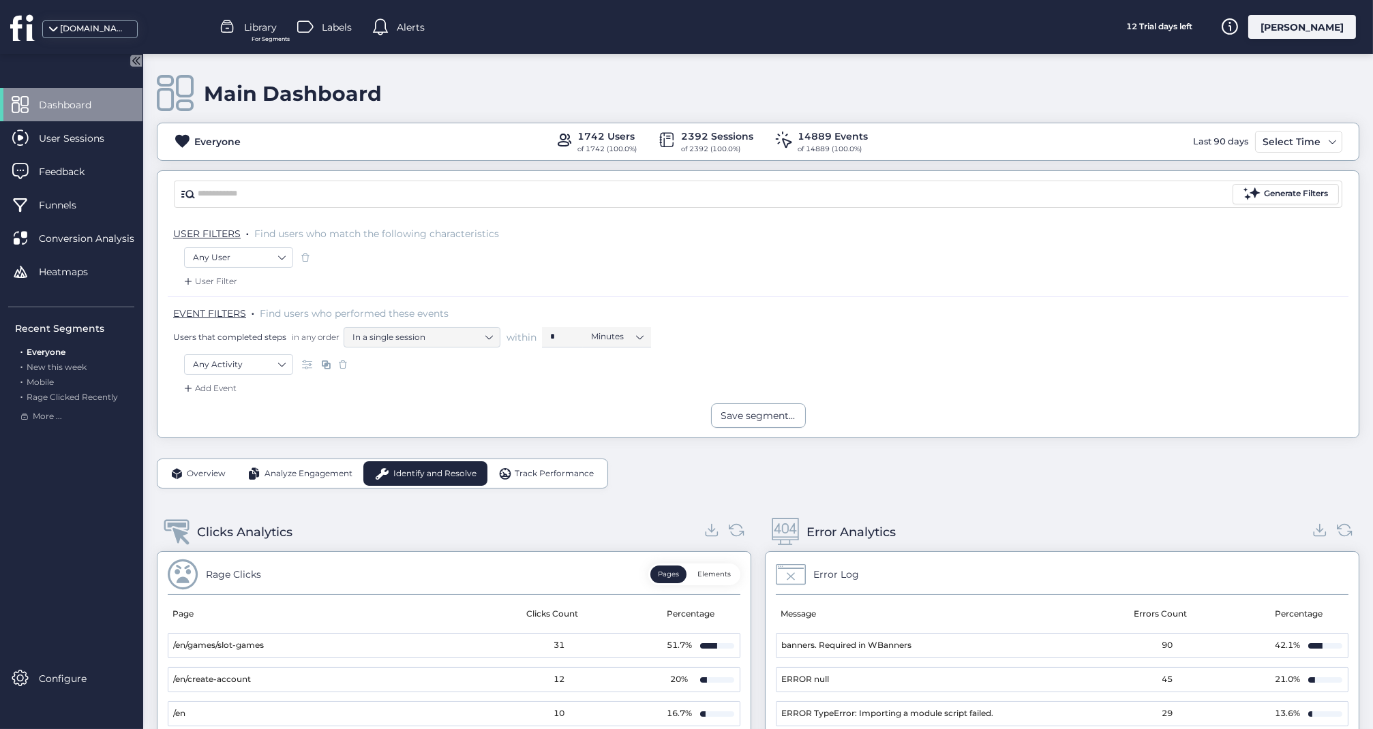
click at [288, 474] on span "Analyze Engagement" at bounding box center [308, 474] width 88 height 13
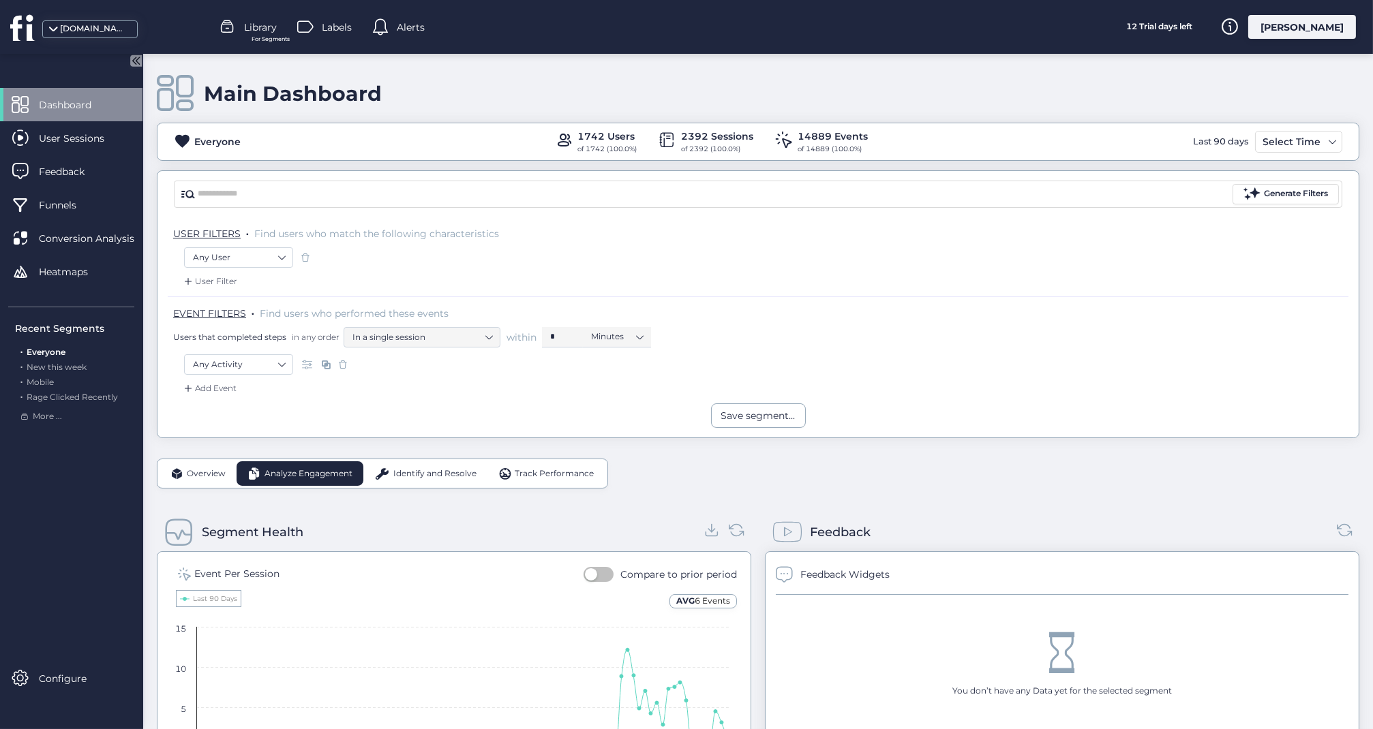
click at [536, 462] on div "Track Performance" at bounding box center [546, 473] width 118 height 25
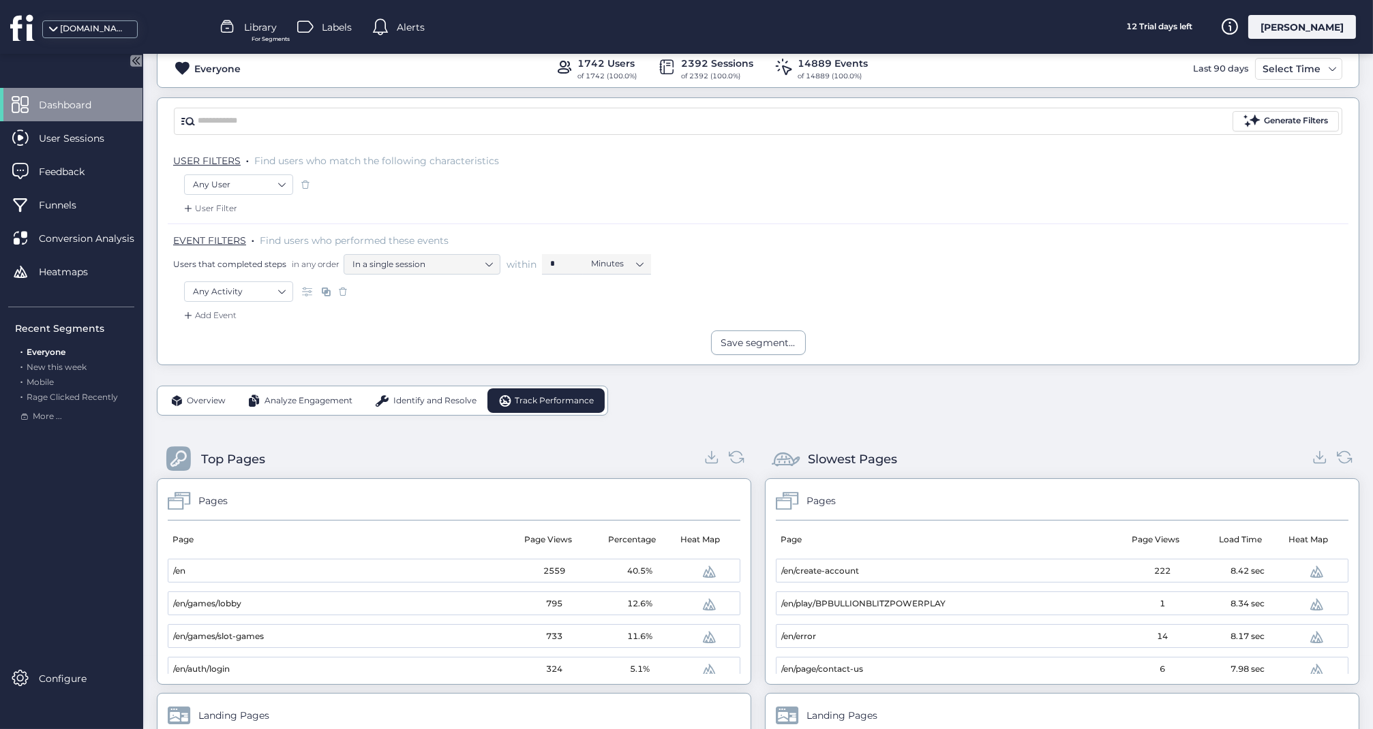
scroll to position [71, 0]
click at [429, 402] on span "Identify and Resolve" at bounding box center [434, 403] width 83 height 13
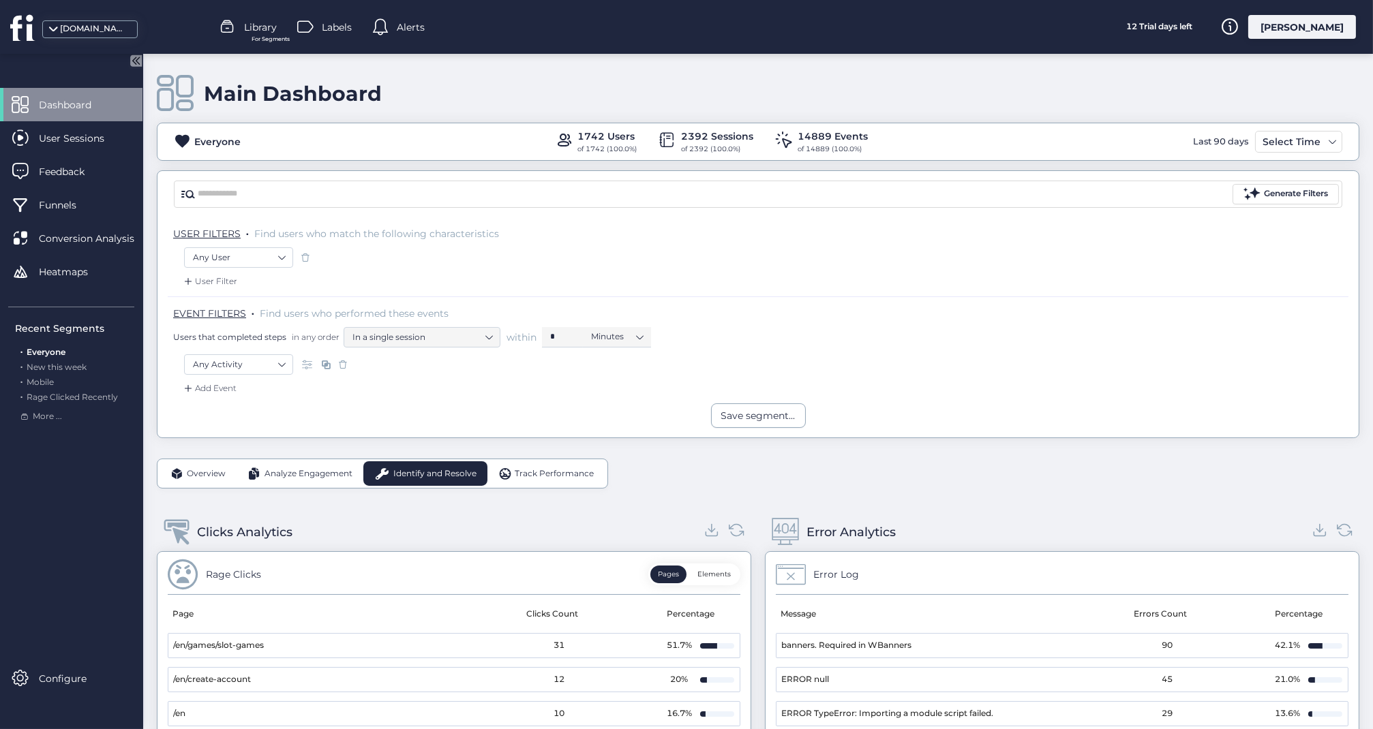
scroll to position [0, 0]
click at [299, 474] on span "Analyze Engagement" at bounding box center [308, 474] width 88 height 13
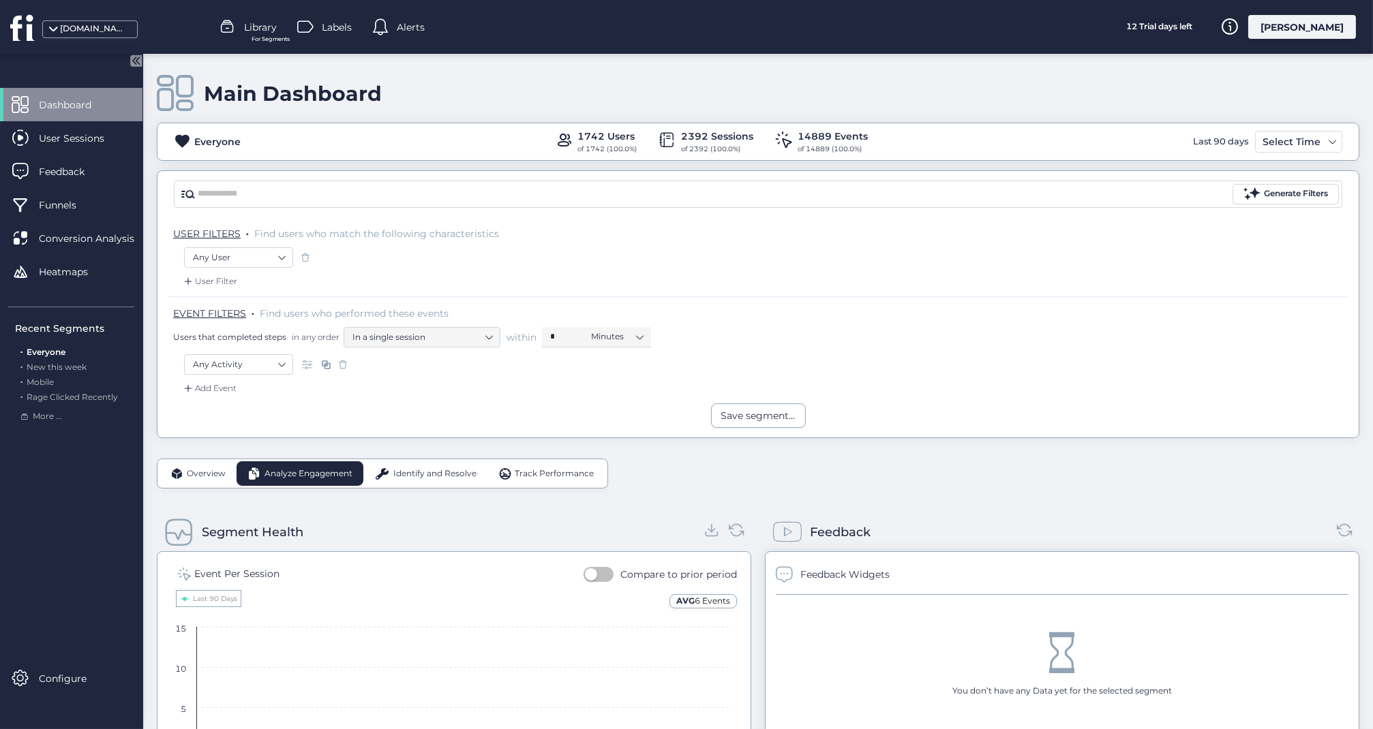
click at [203, 474] on span "Overview" at bounding box center [206, 474] width 39 height 13
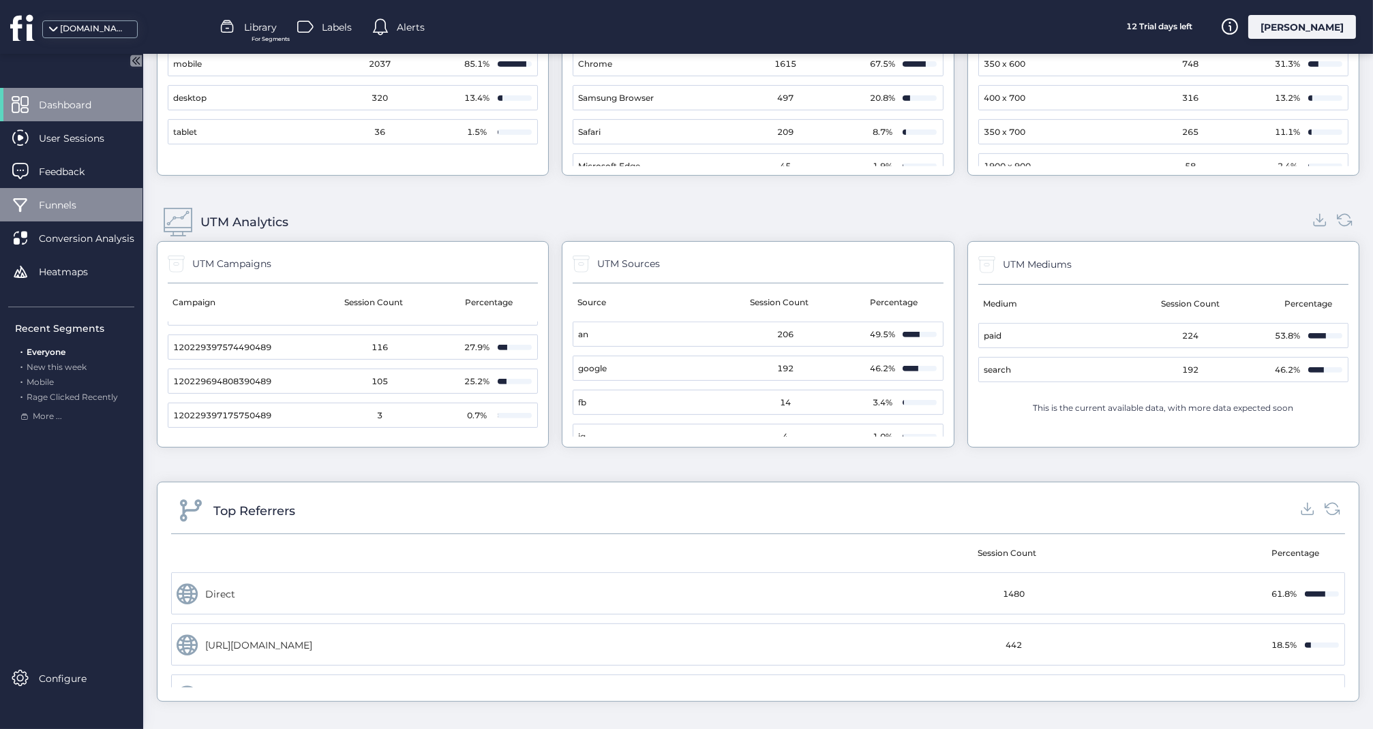
click at [74, 202] on span "Funnels" at bounding box center [68, 205] width 58 height 15
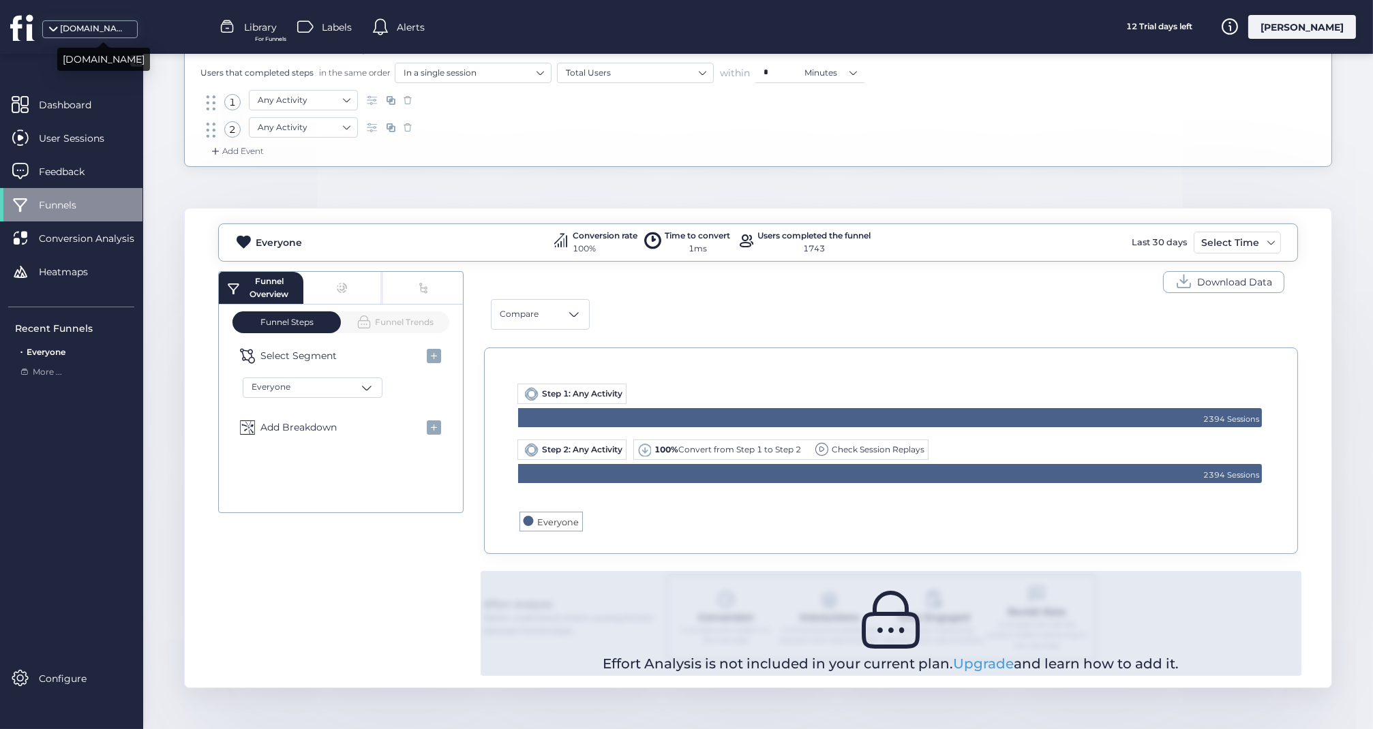
click at [98, 32] on div "mrrun.com" at bounding box center [94, 28] width 68 height 13
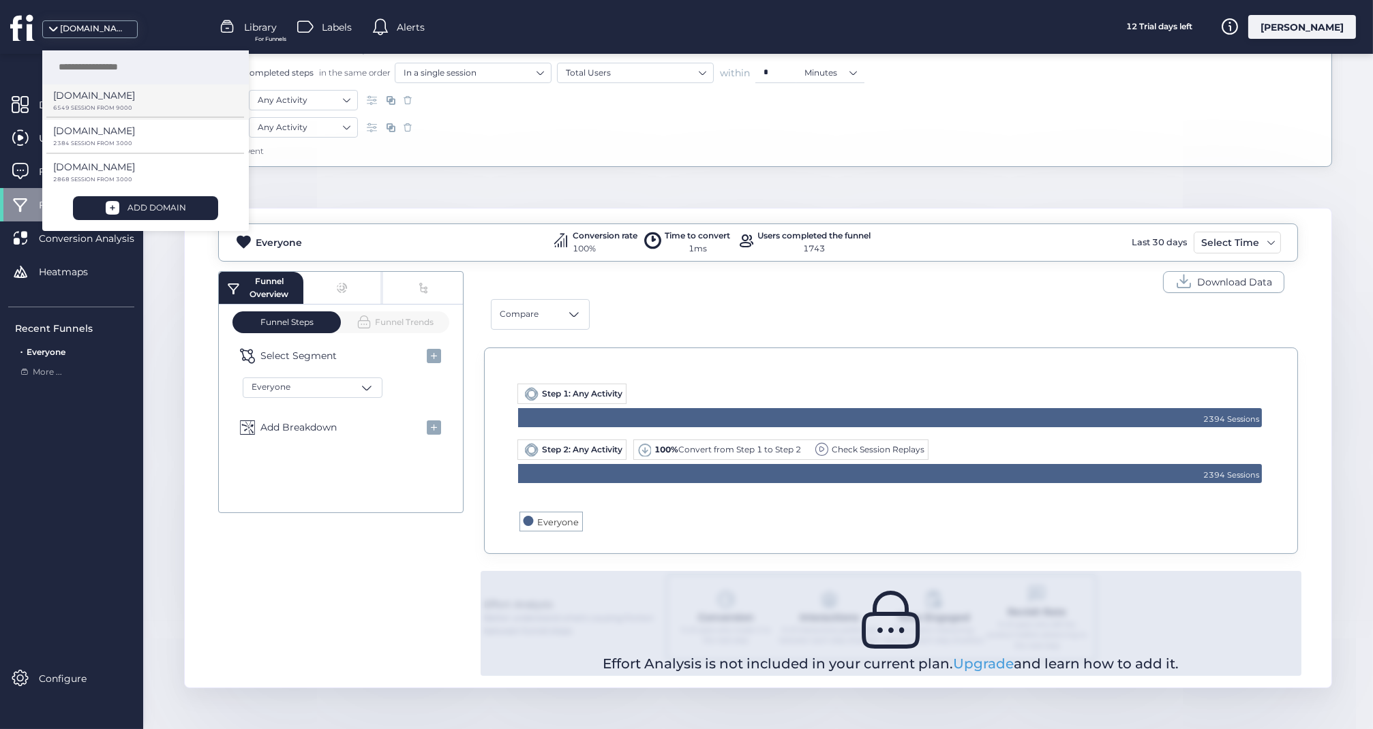
click at [99, 106] on p "6549 SESSION FROM 9000" at bounding box center [140, 108] width 174 height 6
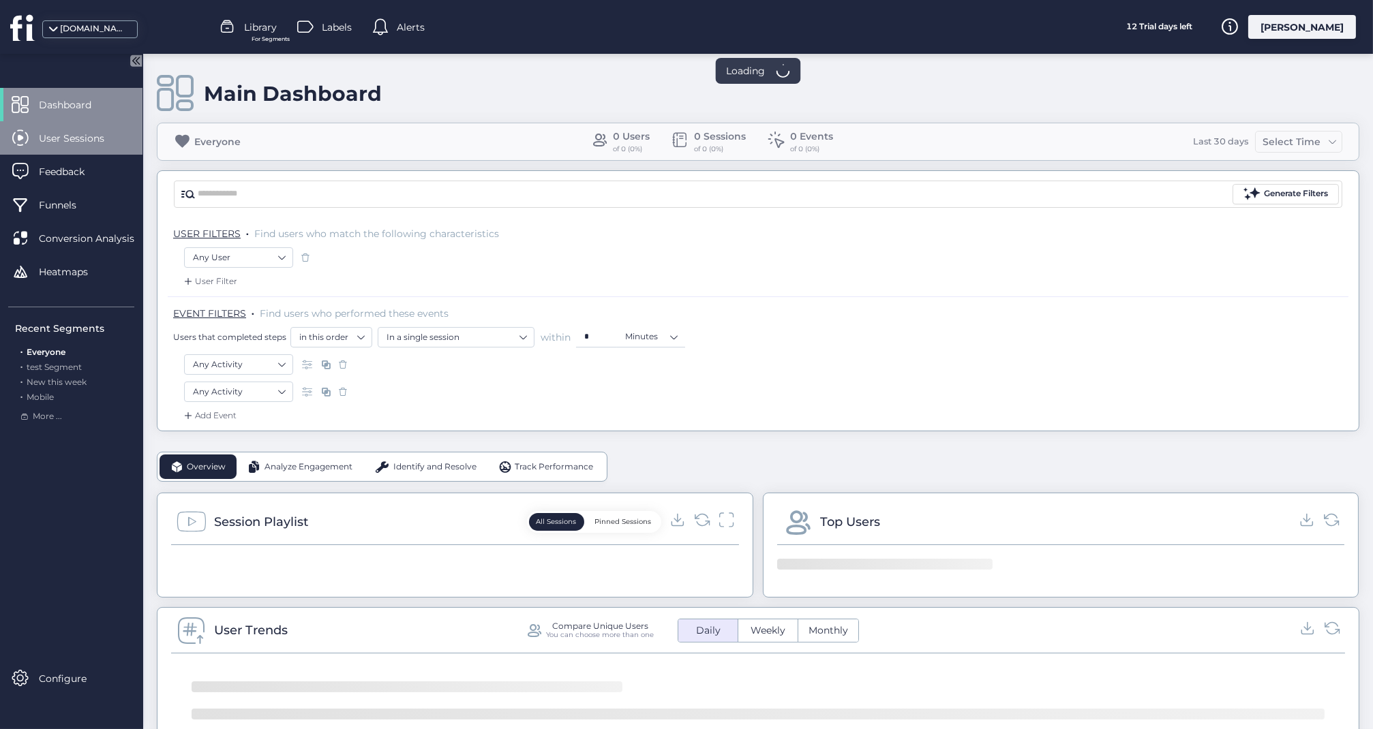
click at [92, 133] on span "User Sessions" at bounding box center [82, 138] width 86 height 15
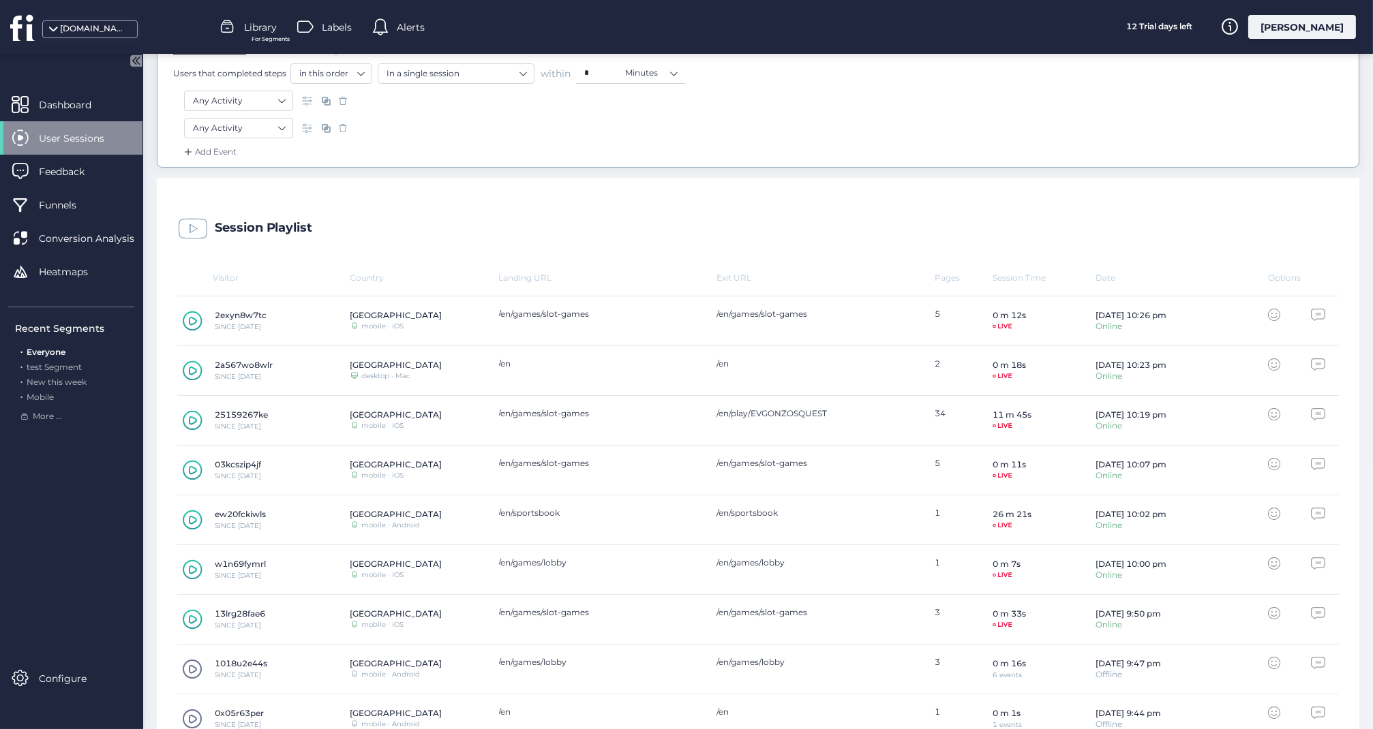
scroll to position [264, 0]
click at [188, 415] on icon at bounding box center [193, 420] width 20 height 20
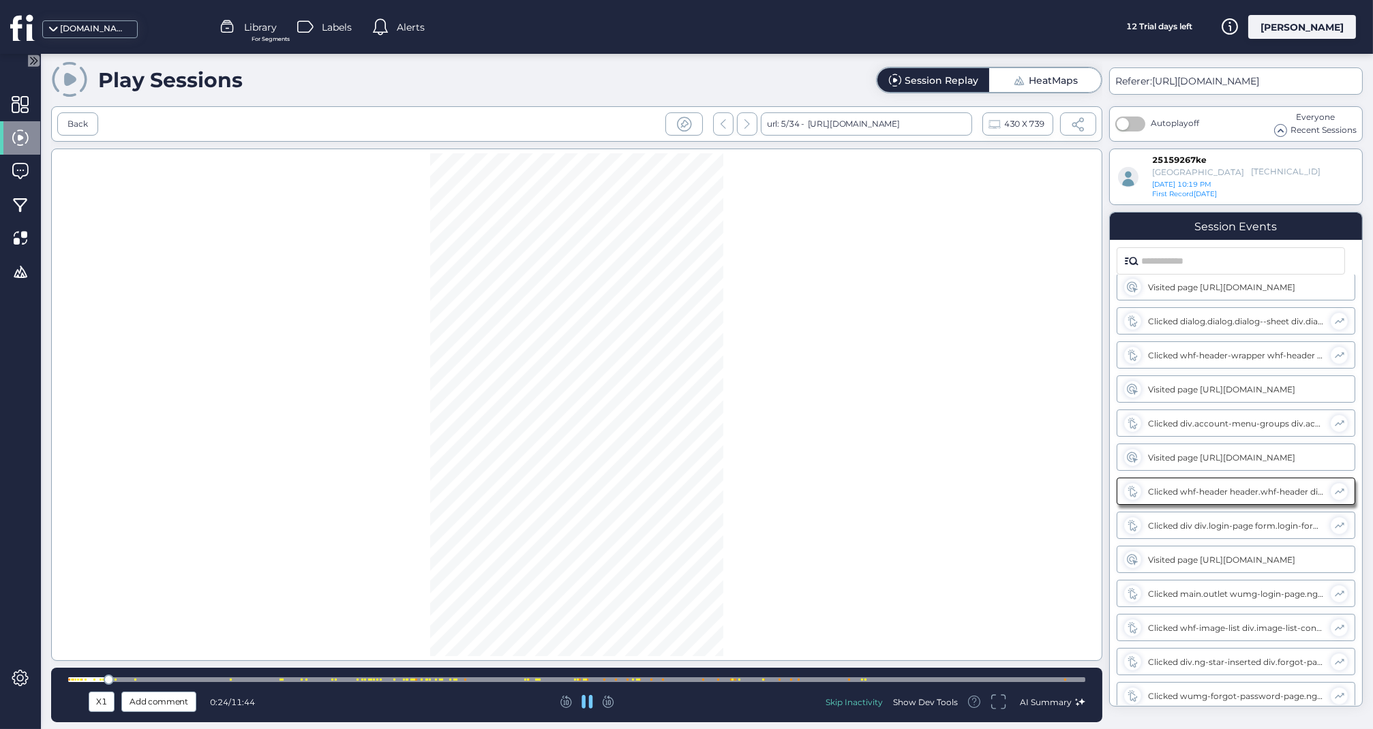
scroll to position [247, 0]
click at [214, 676] on div at bounding box center [576, 680] width 1017 height 10
click at [262, 676] on div at bounding box center [576, 680] width 1017 height 10
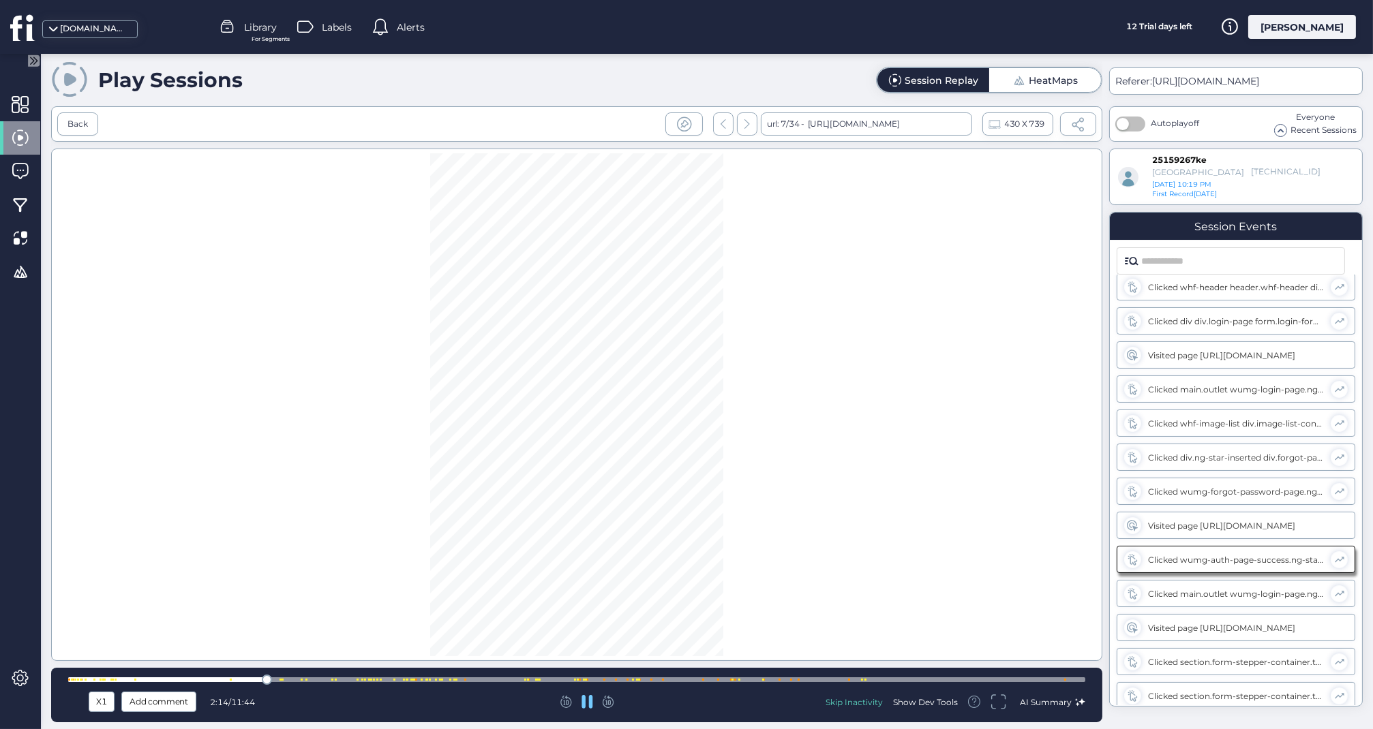
scroll to position [485, 0]
click at [321, 680] on div at bounding box center [576, 680] width 1017 height 5
click at [348, 678] on div at bounding box center [576, 680] width 1017 height 10
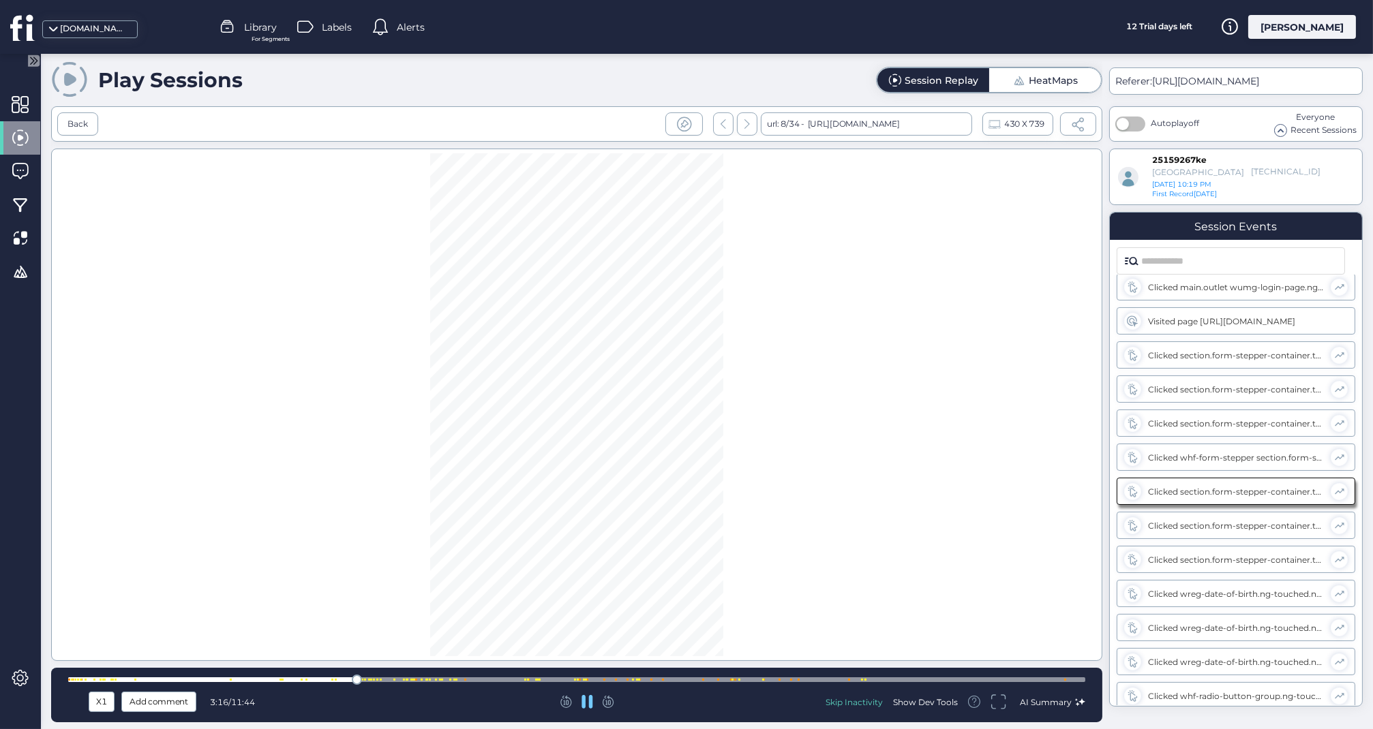
click at [384, 678] on div at bounding box center [576, 680] width 1017 height 10
click at [425, 678] on div at bounding box center [576, 680] width 1017 height 10
click at [517, 680] on div at bounding box center [576, 680] width 1017 height 5
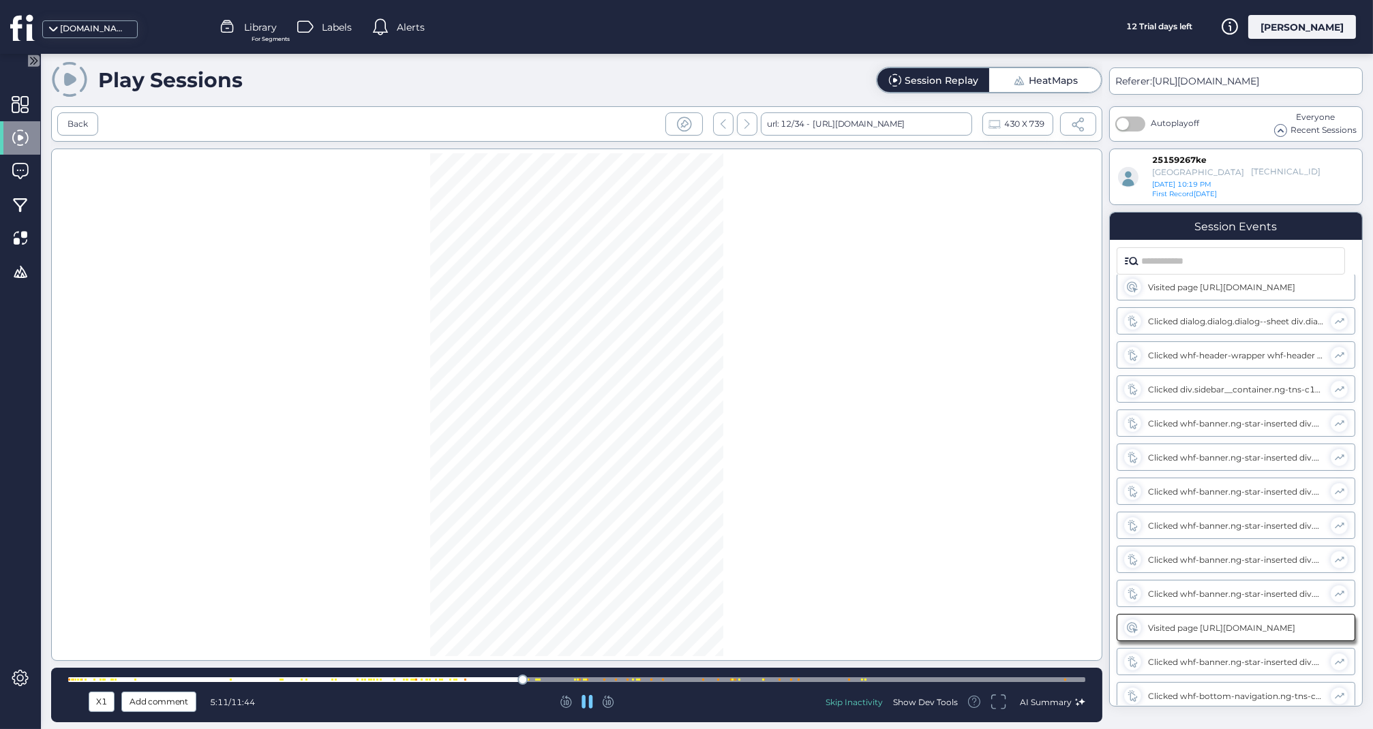
scroll to position [1712, 0]
click at [451, 678] on div at bounding box center [576, 680] width 1017 height 10
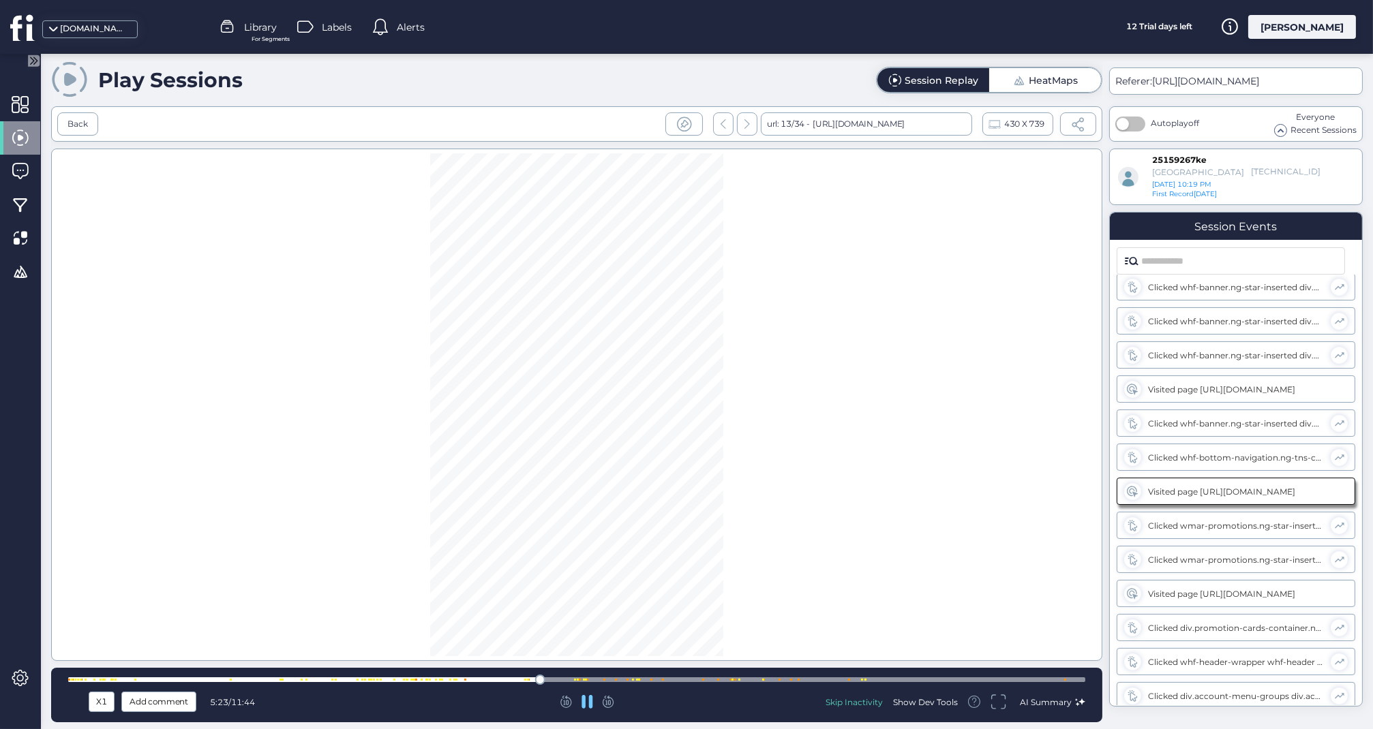
scroll to position [1849, 0]
